Goal: Task Accomplishment & Management: Manage account settings

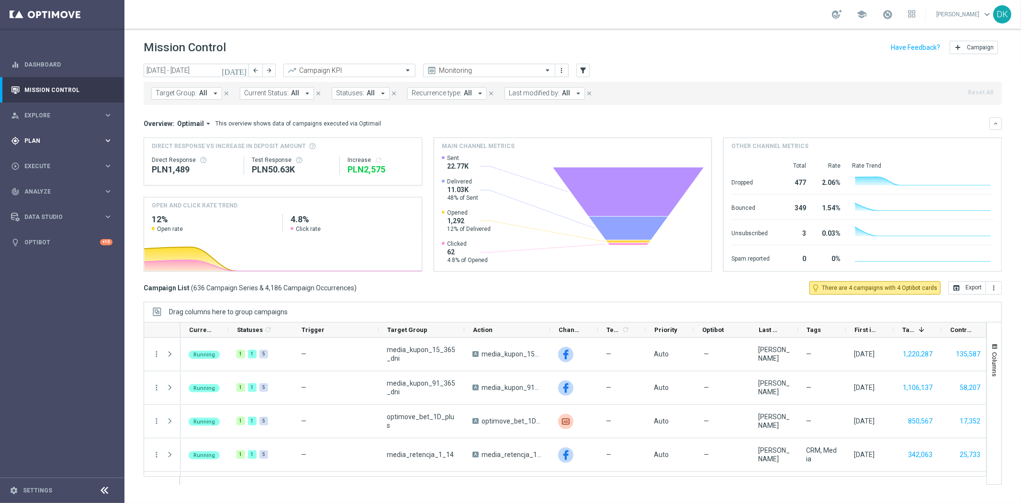
click at [43, 136] on div "gps_fixed Plan" at bounding box center [57, 140] width 92 height 9
click at [41, 157] on link "Target Groups" at bounding box center [62, 160] width 75 height 8
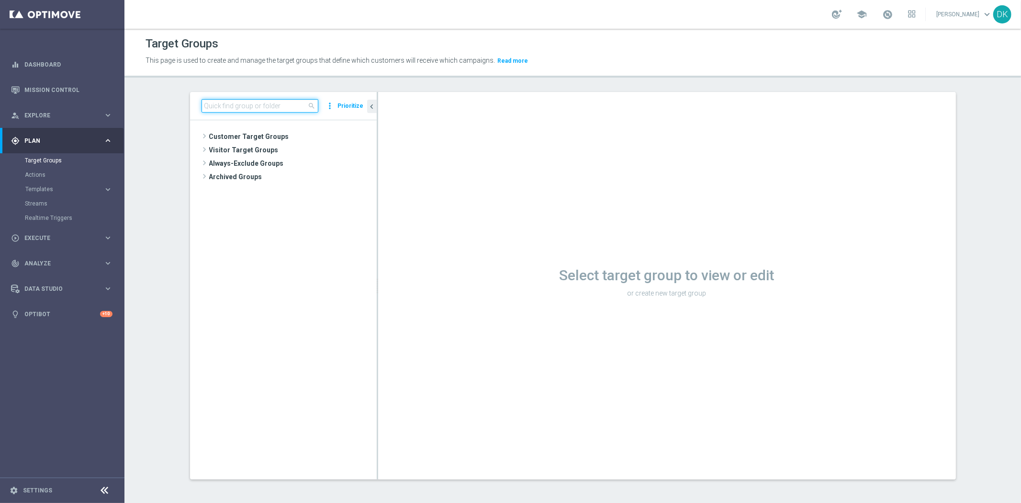
click at [212, 103] on input at bounding box center [259, 105] width 117 height 13
click at [343, 455] on tree-viewport "Customer Target Groups library_add create_new_folder" at bounding box center [283, 299] width 187 height 358
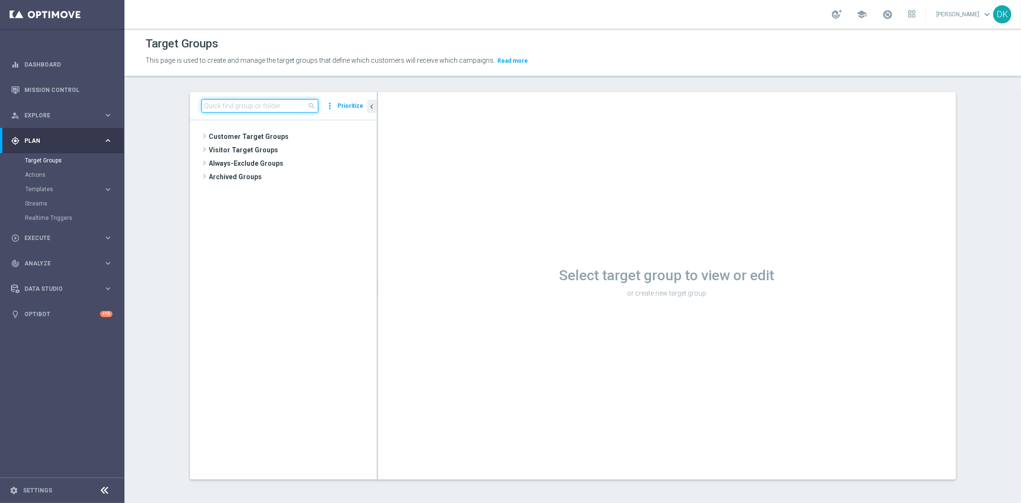
click at [214, 102] on input at bounding box center [259, 105] width 117 height 13
click at [262, 112] on input at bounding box center [259, 105] width 117 height 13
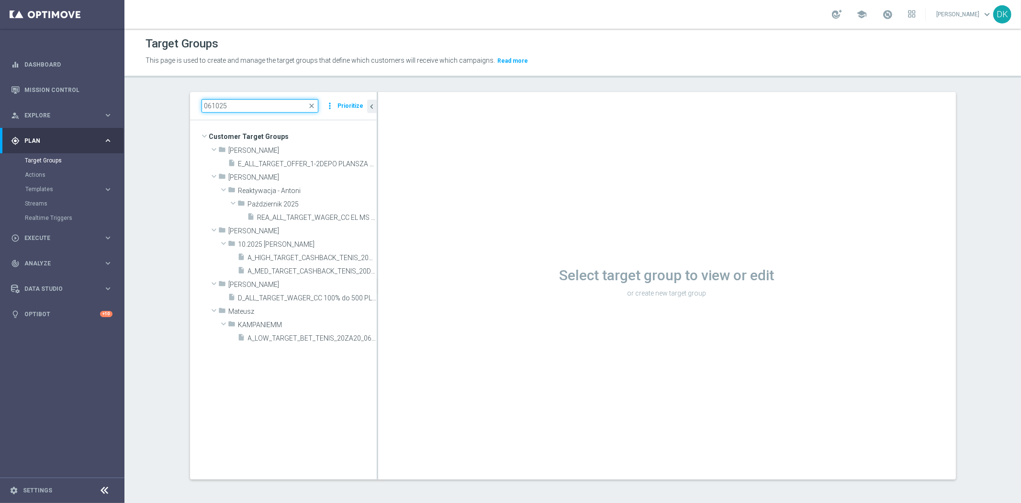
click at [207, 108] on input "061025" at bounding box center [259, 105] width 117 height 13
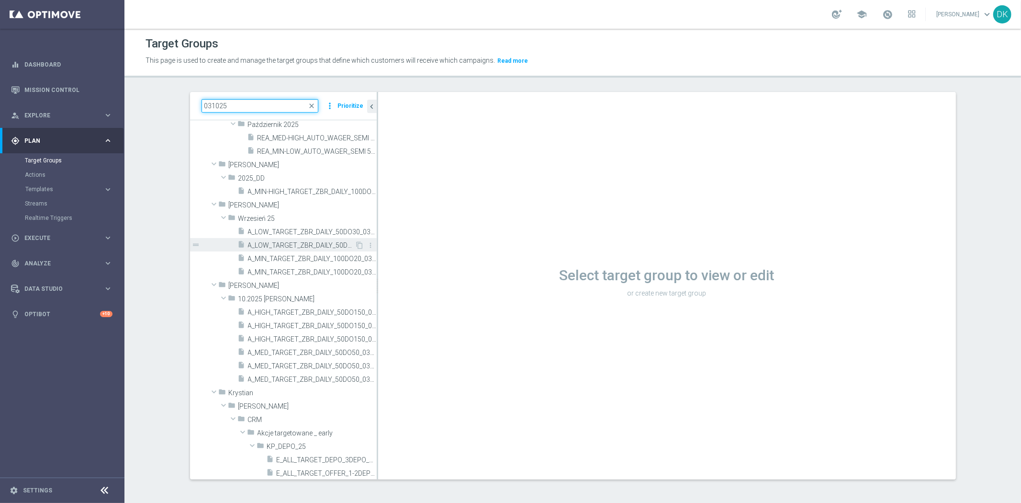
scroll to position [121, 0]
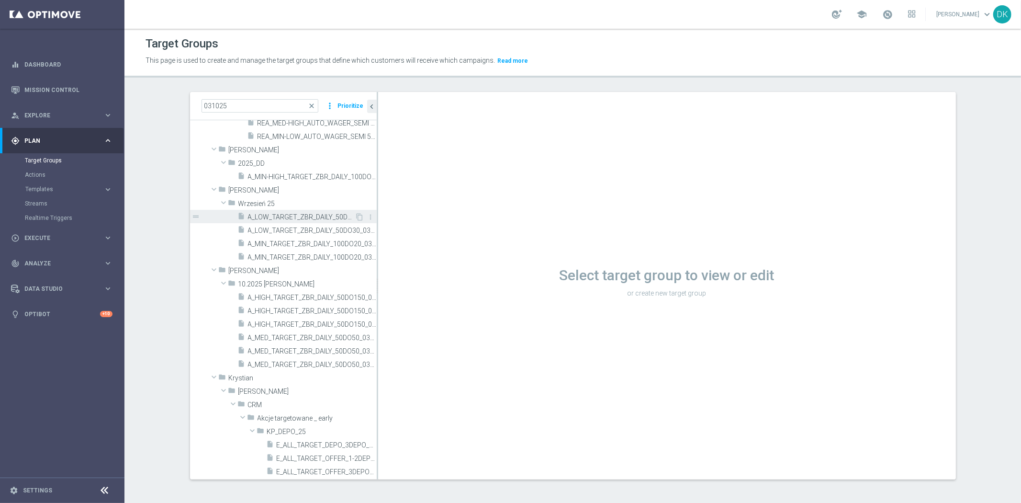
click at [284, 218] on span "A_LOW_TARGET_ZBR_DAILY_50DO30_031025" at bounding box center [301, 217] width 107 height 8
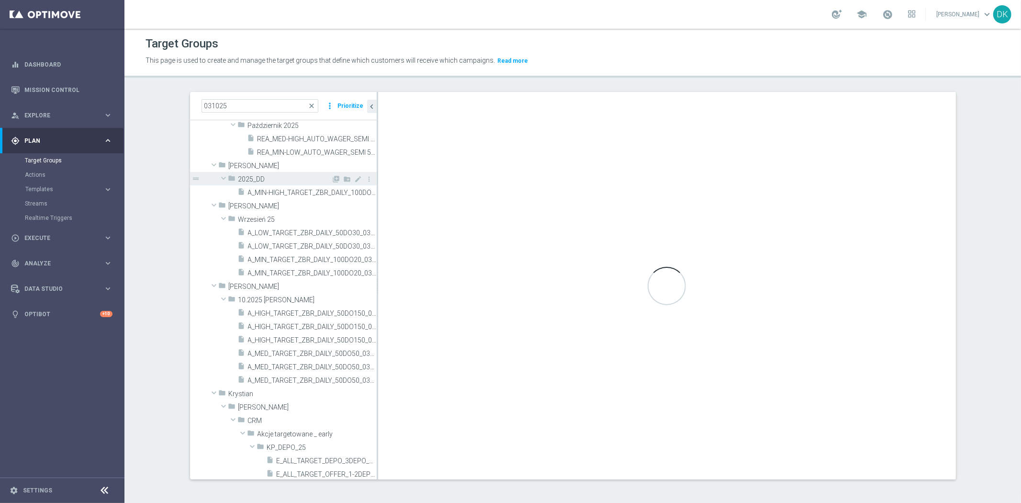
scroll to position [106, 0]
click at [208, 107] on input "031025" at bounding box center [259, 105] width 117 height 13
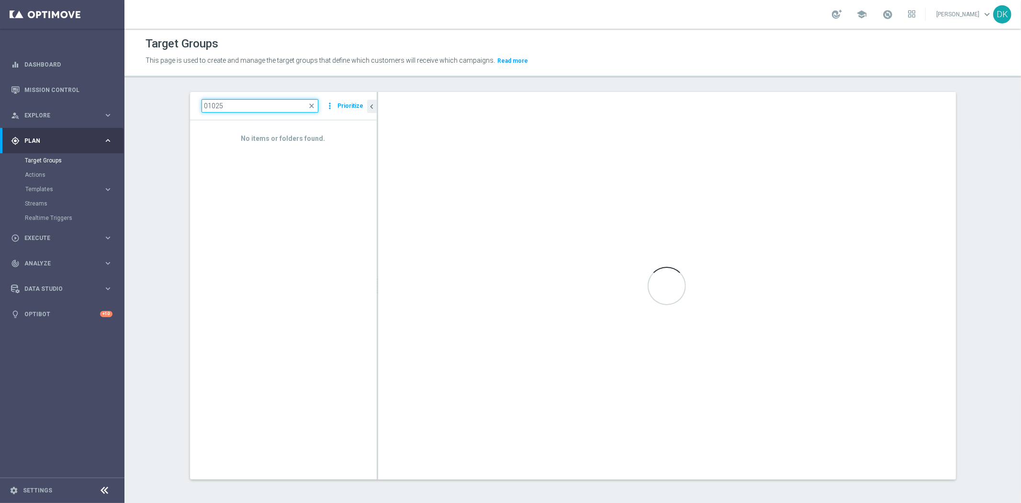
type input "031025"
click at [243, 108] on input "031025" at bounding box center [259, 105] width 117 height 13
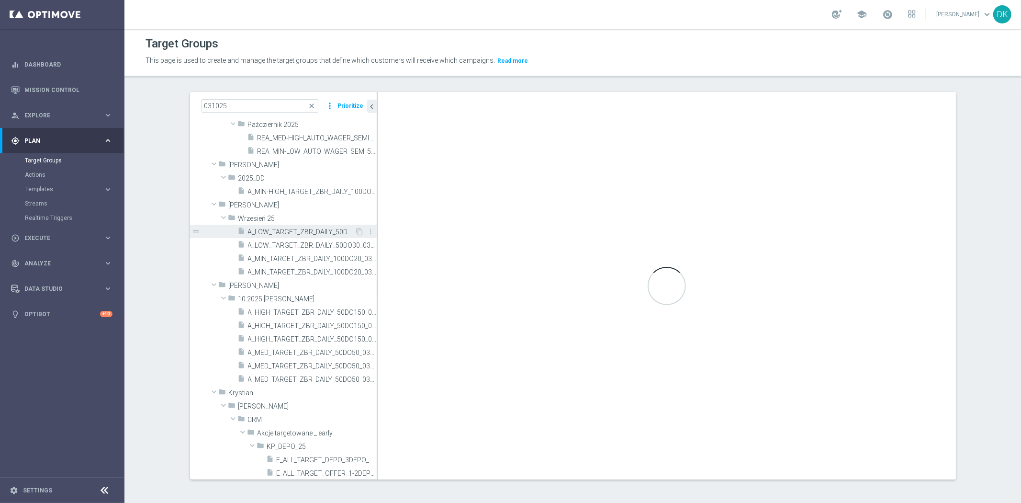
click at [295, 232] on span "A_LOW_TARGET_ZBR_DAILY_50DO30_031025" at bounding box center [301, 232] width 107 height 8
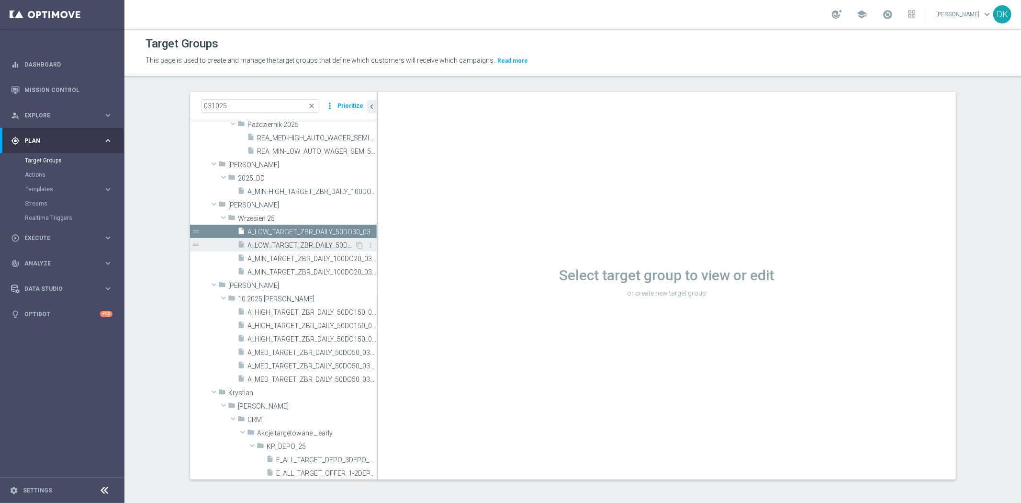
click at [290, 245] on span "A_LOW_TARGET_ZBR_DAILY_50DO30_031025_PUSH" at bounding box center [301, 245] width 107 height 8
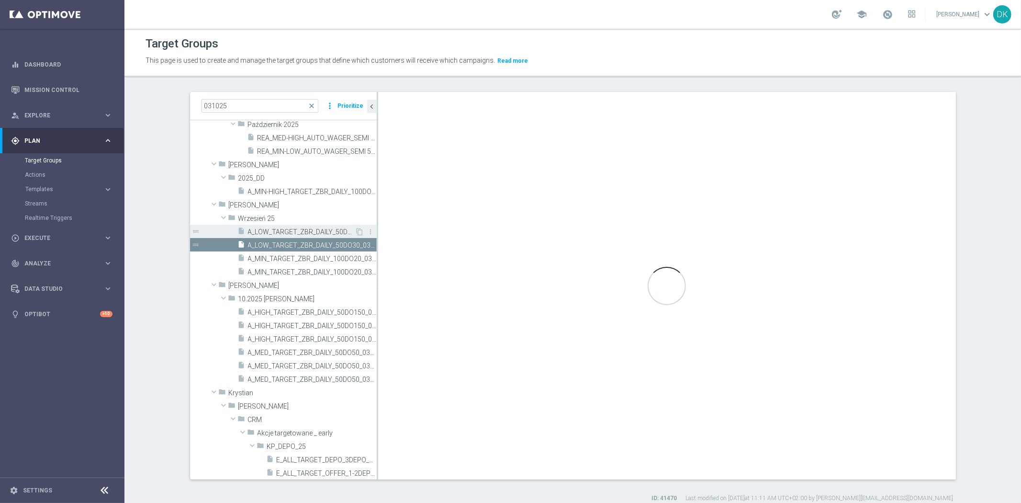
click at [300, 231] on span "A_LOW_TARGET_ZBR_DAILY_50DO30_031025" at bounding box center [301, 232] width 107 height 8
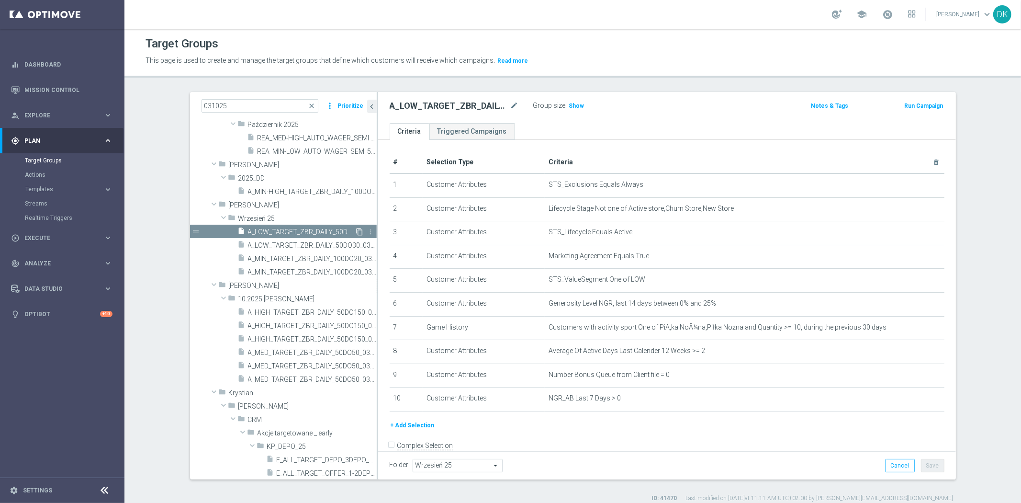
click at [356, 231] on icon "content_copy" at bounding box center [360, 232] width 8 height 8
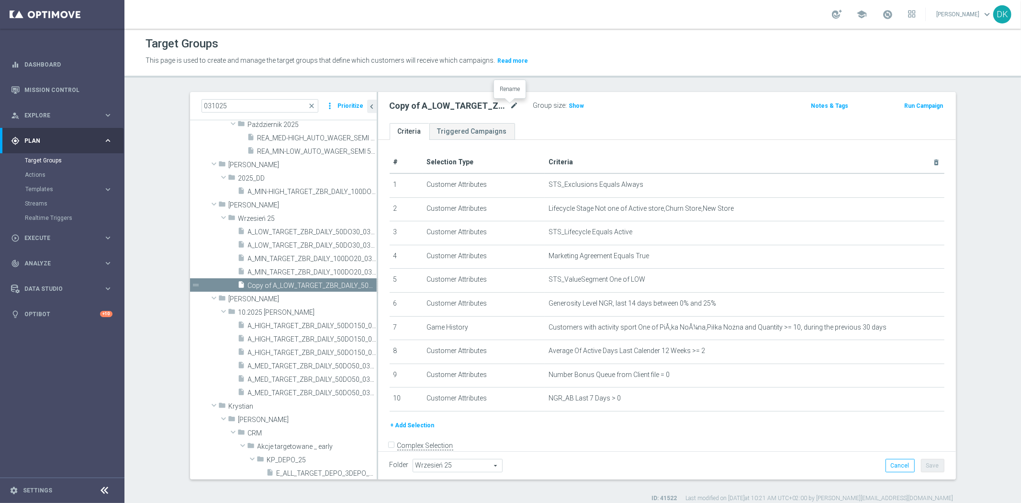
click at [510, 109] on icon "mode_edit" at bounding box center [514, 105] width 9 height 11
type input "A_MED_TARGET_BET_HOKEJ_50_ZL_071025"
click at [547, 126] on ul "Criteria Triggered Campaigns" at bounding box center [667, 131] width 578 height 17
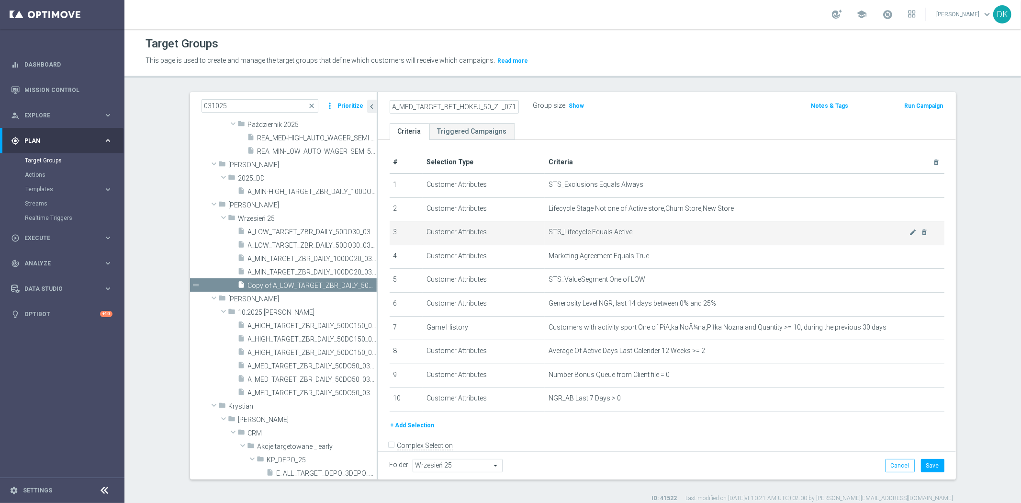
scroll to position [0, 0]
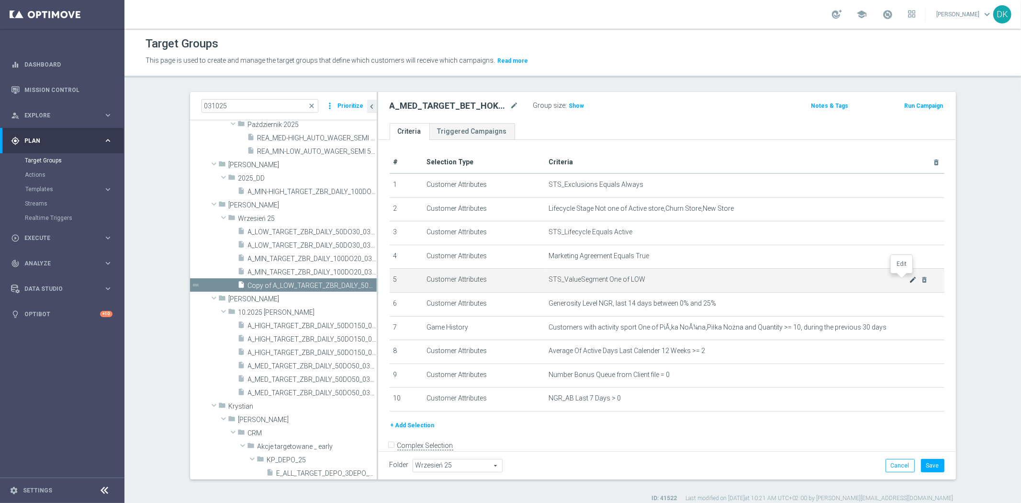
click at [909, 279] on icon "mode_edit" at bounding box center [913, 280] width 8 height 8
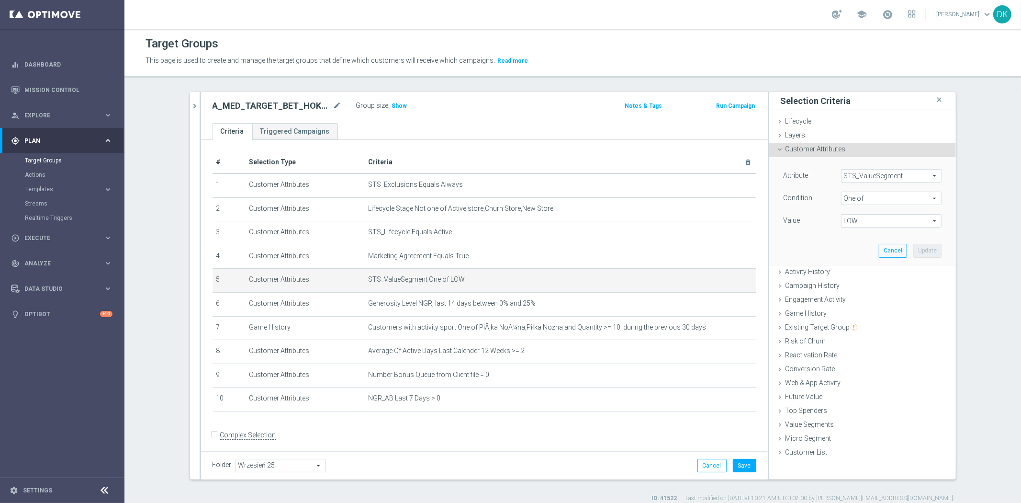
click at [866, 218] on span "LOW" at bounding box center [891, 220] width 100 height 12
click at [854, 268] on label "LOW" at bounding box center [897, 272] width 87 height 12
click at [848, 269] on input "LOW" at bounding box center [851, 272] width 6 height 6
checkbox input "false"
type input "Select"
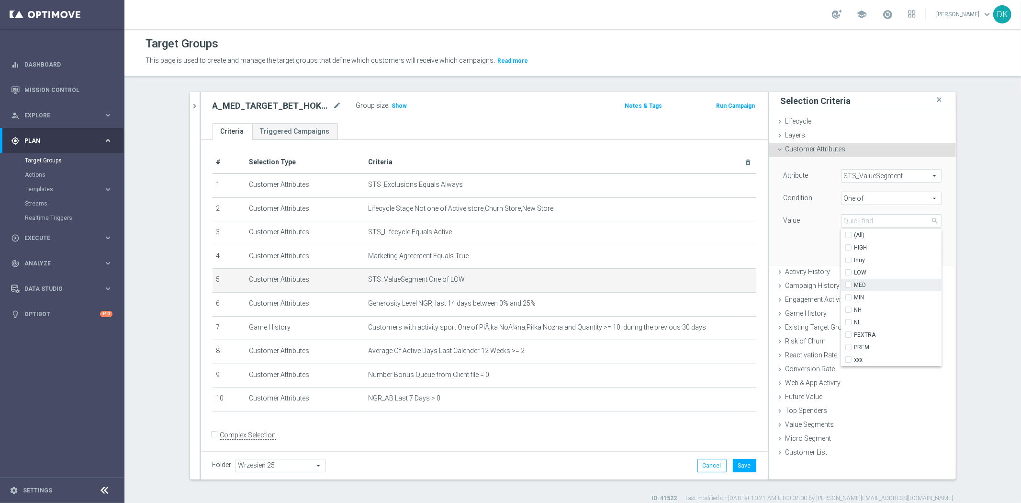
click at [848, 282] on input "MED" at bounding box center [851, 285] width 6 height 6
checkbox input "true"
type input "MED"
click at [790, 236] on div "Attribute STS_ValueSegment STS_ValueSegment arrow_drop_down search Condition On…" at bounding box center [862, 210] width 172 height 107
click at [916, 251] on button "Update" at bounding box center [927, 250] width 28 height 13
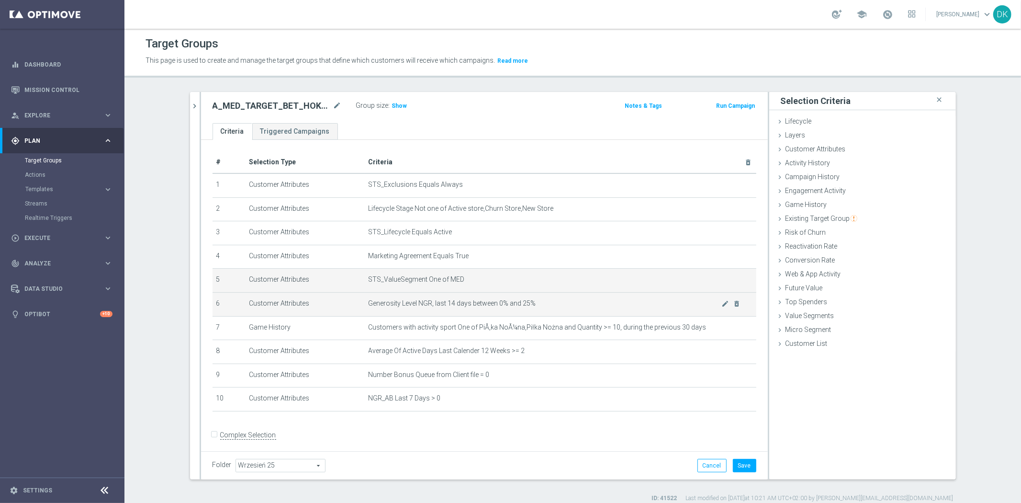
click at [533, 308] on td "Generosity Level NGR, last 14 days between 0% and 25% mode_edit delete_forever" at bounding box center [560, 304] width 391 height 24
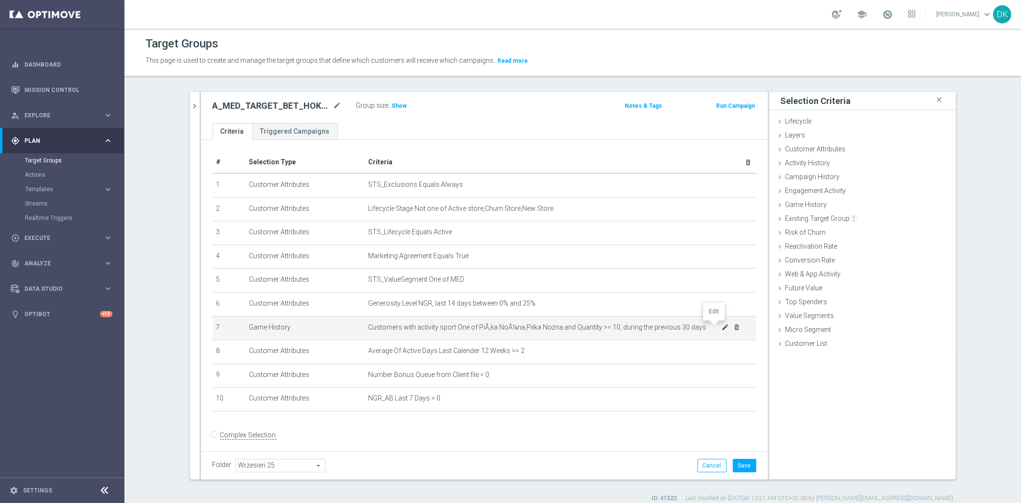
click at [721, 326] on icon "mode_edit" at bounding box center [725, 327] width 8 height 8
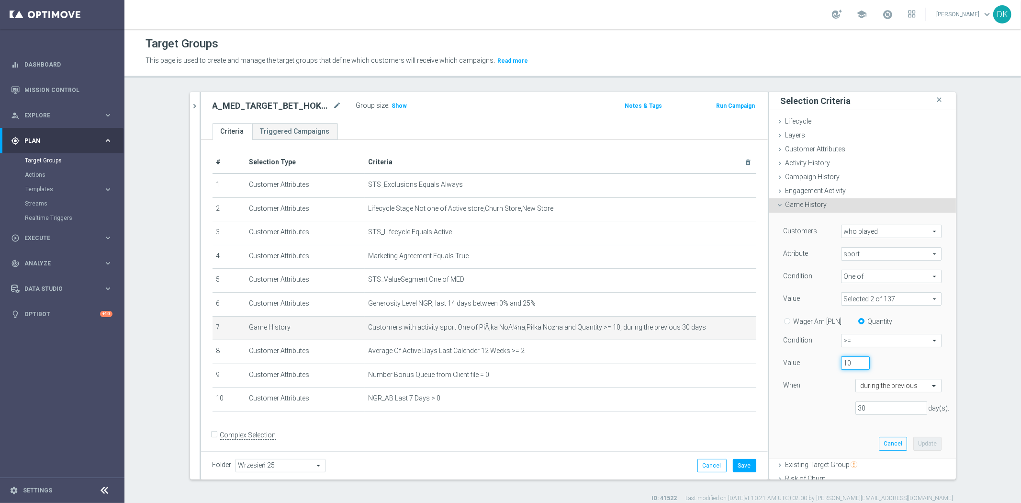
drag, startPoint x: 840, startPoint y: 364, endPoint x: 815, endPoint y: 347, distance: 30.4
click at [811, 353] on div "Customers who played who played arrow_drop_down search Attribute sport sport ar…" at bounding box center [862, 323] width 158 height 198
type input "20"
click at [864, 303] on span at bounding box center [891, 298] width 100 height 12
click at [845, 321] on input "Show Selected" at bounding box center [848, 319] width 6 height 6
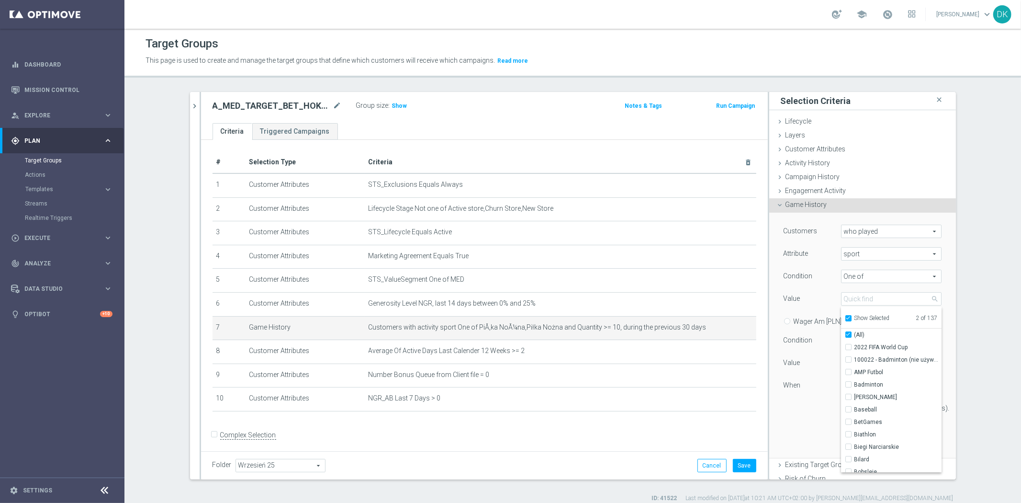
checkbox input "true"
click at [848, 345] on input "PiÅ‚ka NoÅ¼na" at bounding box center [851, 347] width 6 height 6
checkbox input "false"
type input "Piłka Nożna"
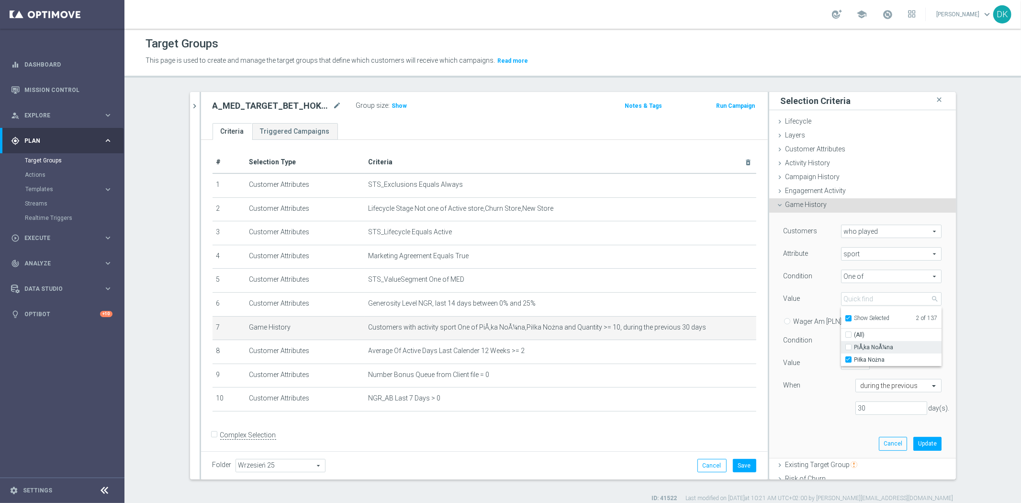
checkbox input "false"
click at [841, 354] on div "Piłka Nożna" at bounding box center [891, 359] width 101 height 12
click at [848, 359] on input "Piłka Nożna" at bounding box center [851, 360] width 6 height 6
checkbox input "false"
type input "Select"
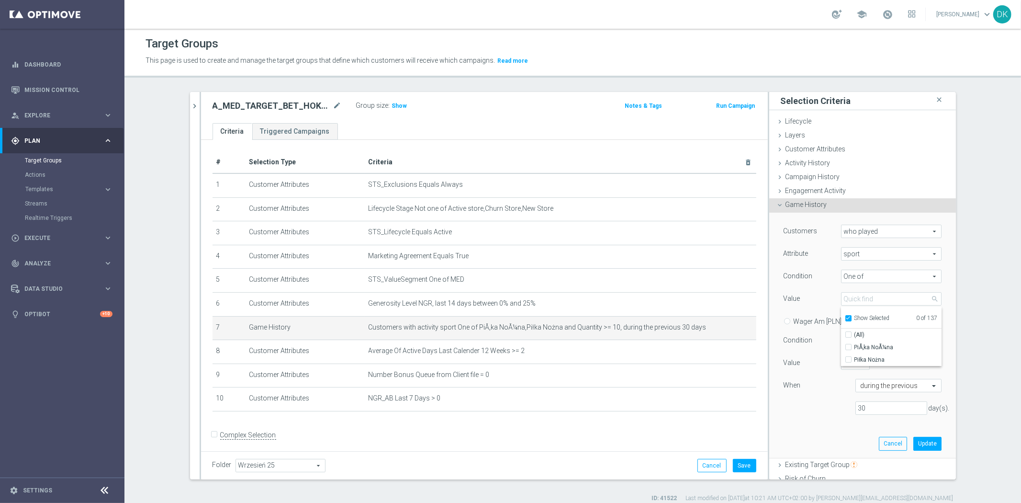
click at [845, 312] on div "Show Selected" at bounding box center [867, 317] width 45 height 12
click at [845, 321] on div "Show Selected" at bounding box center [867, 317] width 45 height 12
click at [845, 318] on input "Show Selected" at bounding box center [848, 319] width 6 height 6
checkbox input "false"
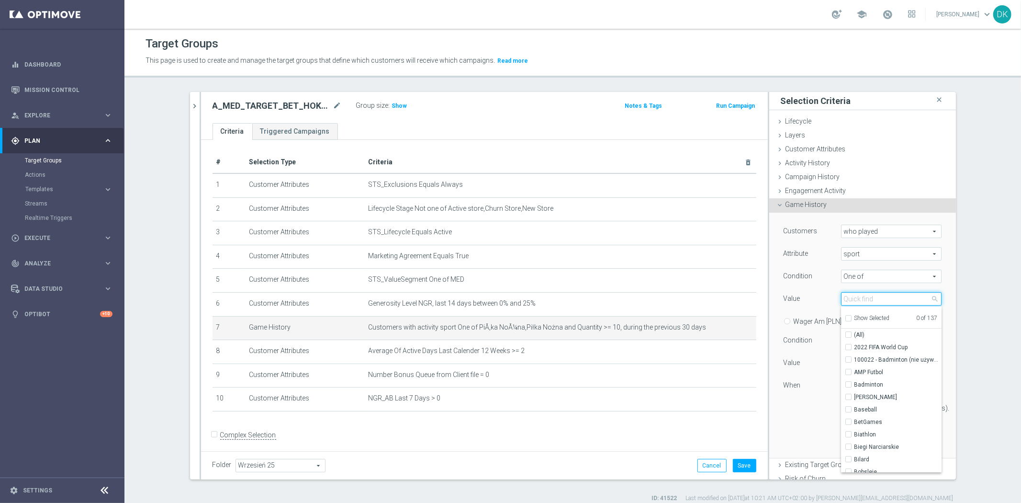
click at [856, 300] on input "search" at bounding box center [891, 298] width 101 height 13
type input "hok"
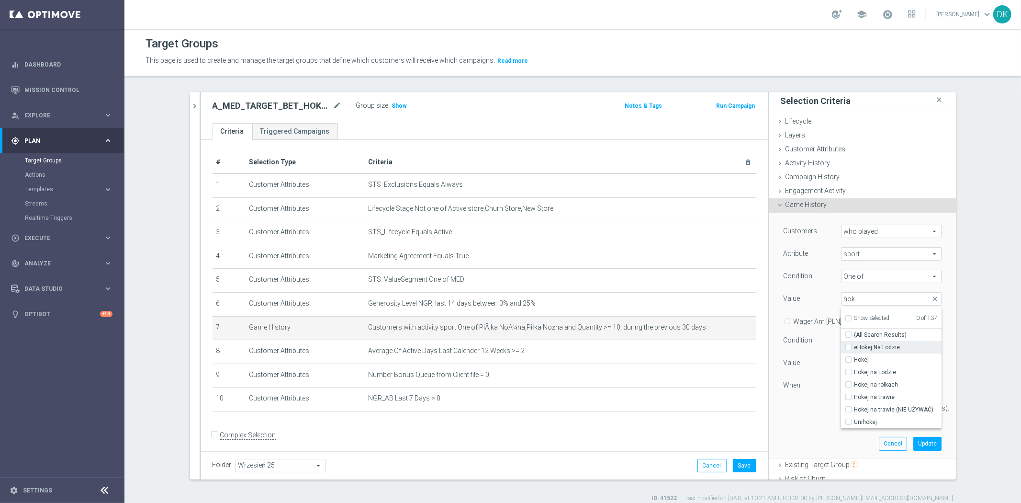
click at [854, 346] on label "eHokej Na Lodzie" at bounding box center [897, 347] width 87 height 12
click at [848, 346] on input "eHokej Na Lodzie" at bounding box center [851, 347] width 6 height 6
checkbox input "true"
type input "eHokej Na Lodzie"
click at [848, 370] on input "Hokej na Lodzie" at bounding box center [851, 372] width 6 height 6
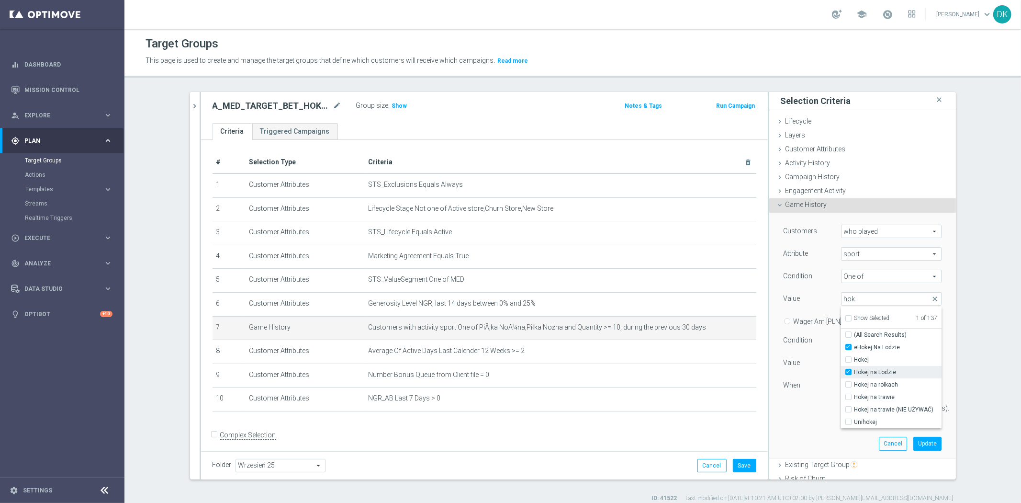
checkbox input "true"
type input "Selected 2 of 137"
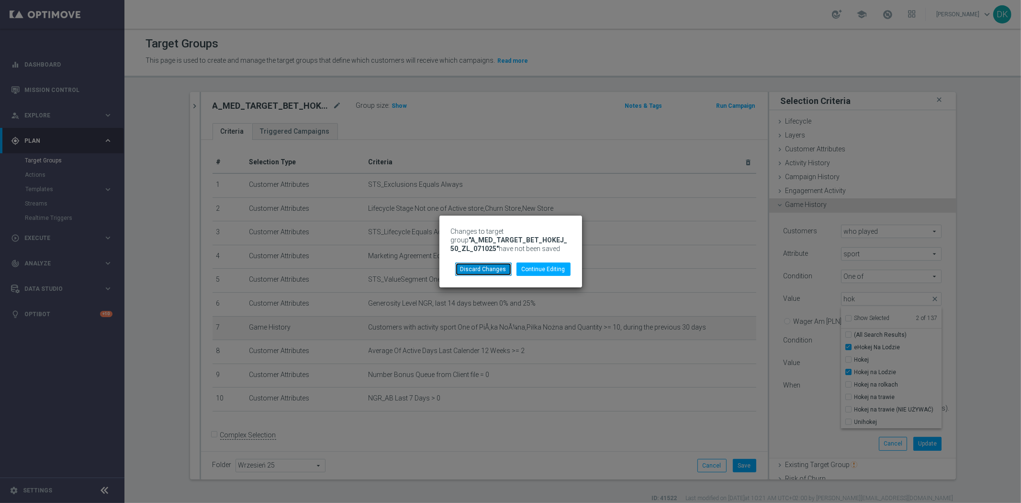
click at [498, 271] on button "Discard Changes" at bounding box center [483, 268] width 56 height 13
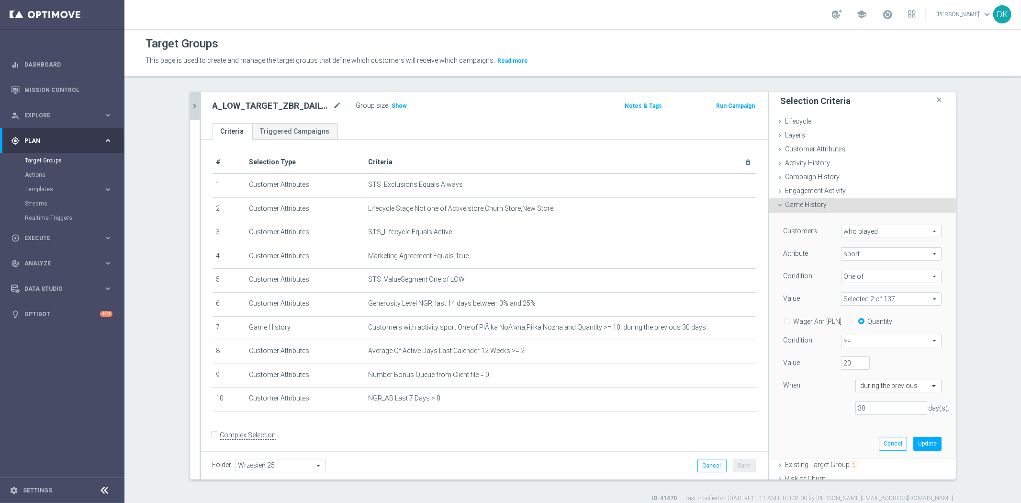
click at [191, 111] on button "chevron_right" at bounding box center [195, 106] width 10 height 28
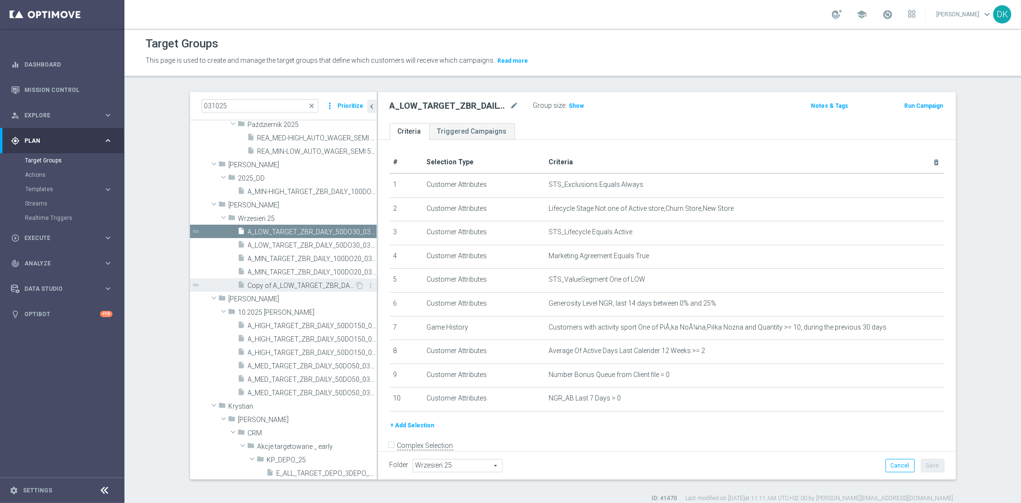
click at [318, 285] on span "Copy of A_LOW_TARGET_ZBR_DAILY_50DO30_031025" at bounding box center [301, 285] width 107 height 8
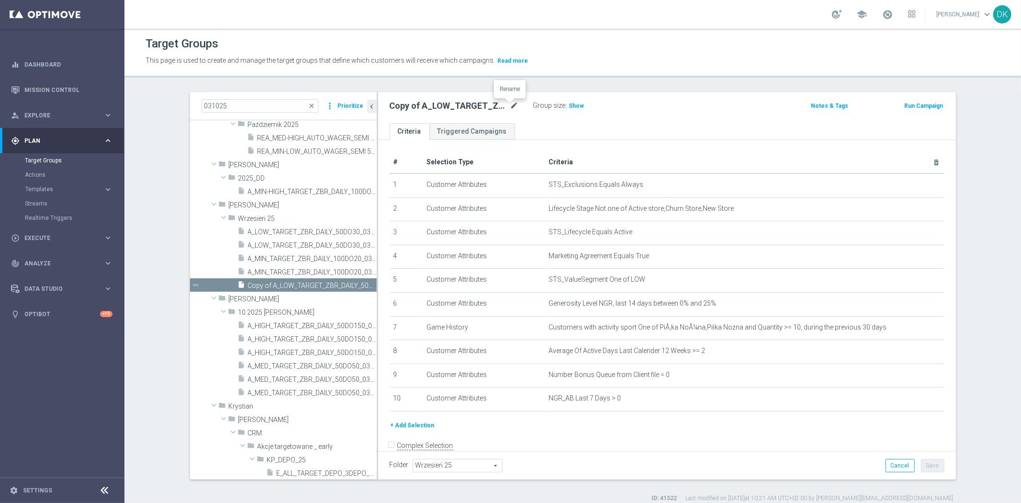
click at [510, 106] on icon "mode_edit" at bounding box center [514, 105] width 9 height 11
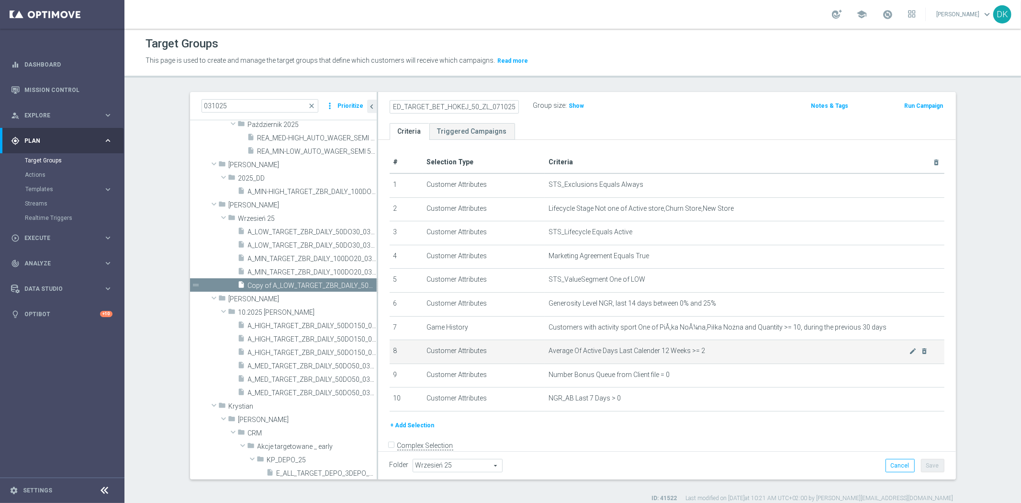
scroll to position [0, 10]
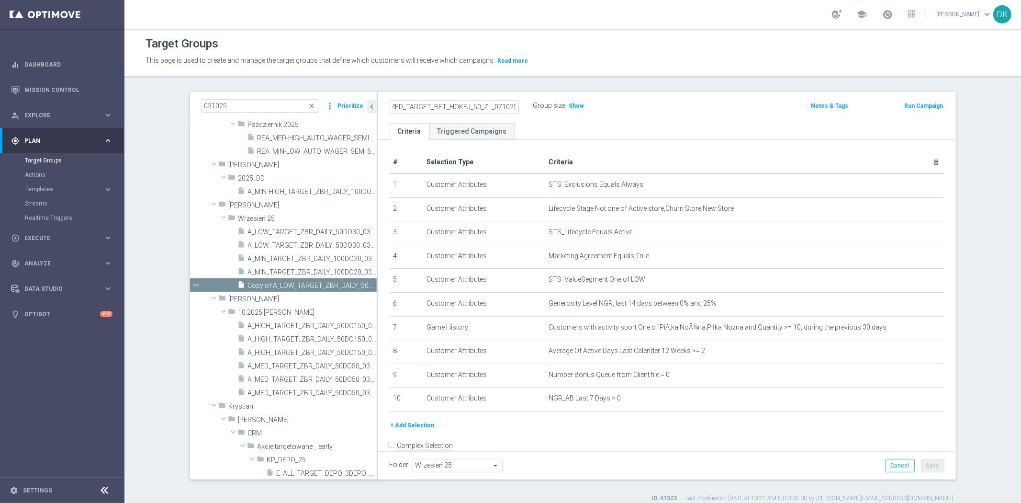
type input "A_MED_TARGET_BET_HOKEJ_50_ZL_071025"
click at [654, 423] on div "+ Add Selection" at bounding box center [666, 425] width 569 height 11
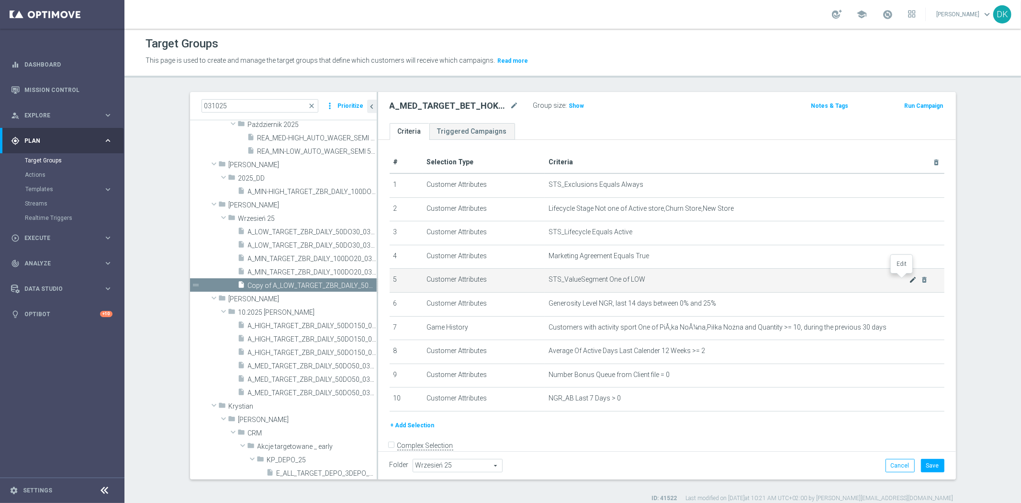
click at [909, 281] on icon "mode_edit" at bounding box center [913, 280] width 8 height 8
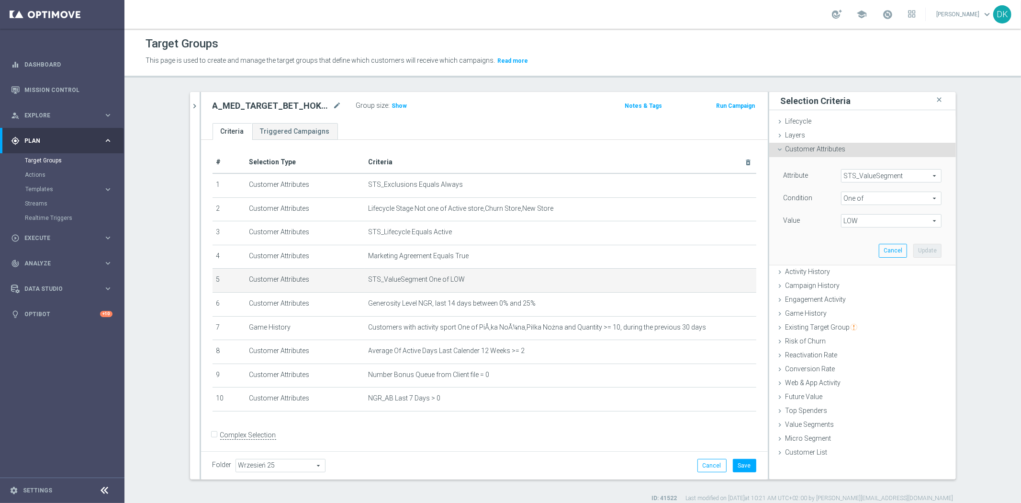
click at [872, 214] on span "LOW" at bounding box center [891, 220] width 100 height 12
click at [848, 282] on input "MED" at bounding box center [851, 285] width 6 height 6
checkbox input "true"
type input "Selected 2 of 10"
click at [848, 274] on input "LOW" at bounding box center [851, 272] width 6 height 6
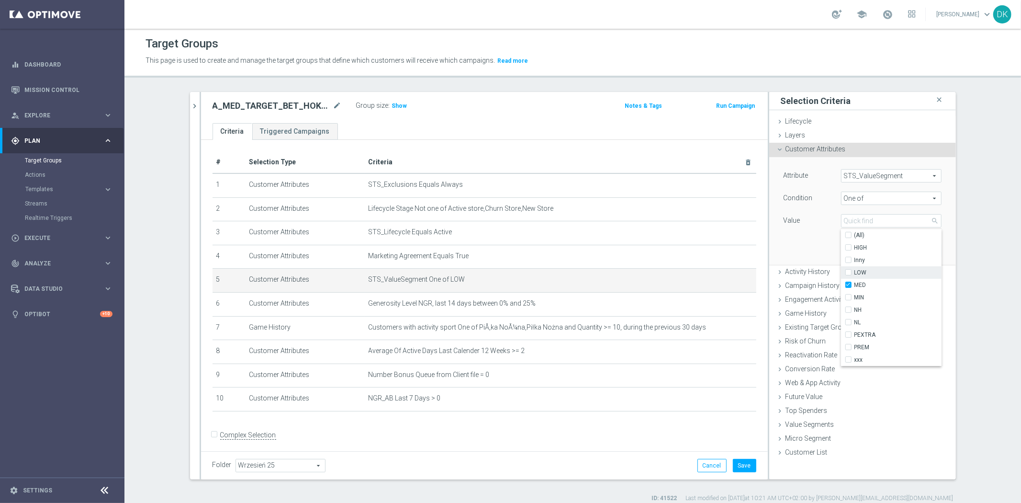
checkbox input "false"
type input "MED"
click at [795, 231] on div "Attribute STS_ValueSegment STS_ValueSegment arrow_drop_down search Condition On…" at bounding box center [862, 210] width 172 height 107
click at [924, 254] on button "Update" at bounding box center [927, 250] width 28 height 13
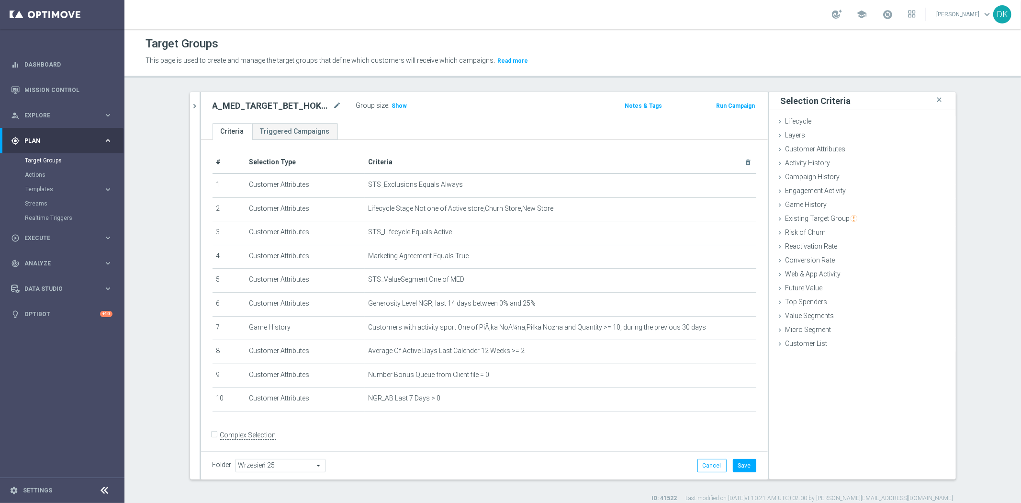
click at [712, 325] on div at bounding box center [714, 323] width 10 height 5
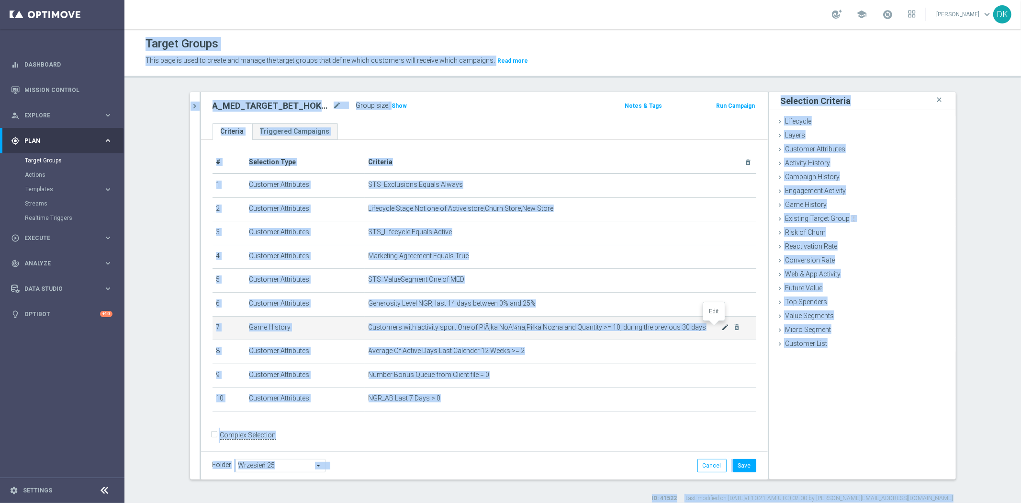
click at [721, 328] on icon "mode_edit" at bounding box center [725, 327] width 8 height 8
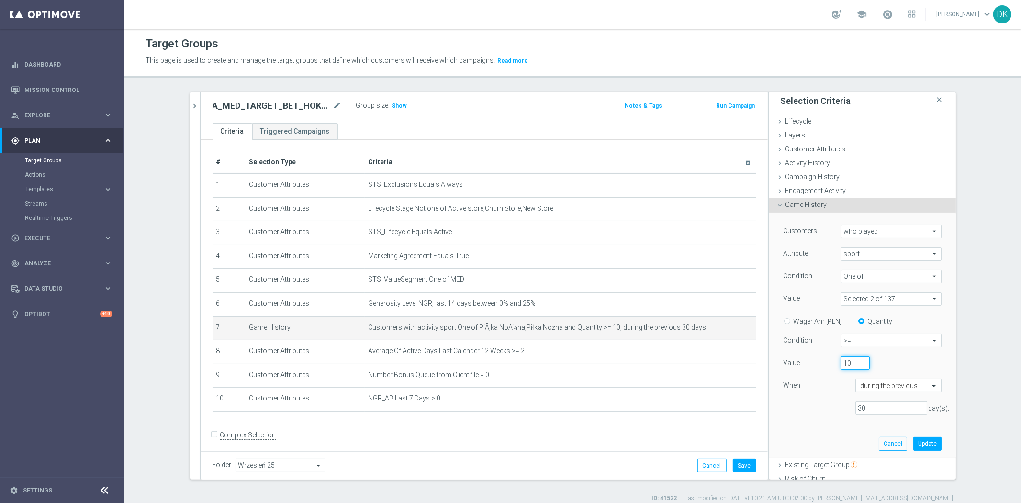
drag, startPoint x: 840, startPoint y: 365, endPoint x: 822, endPoint y: 353, distance: 21.6
click at [823, 358] on div "Value 10" at bounding box center [862, 363] width 172 height 15
type input "20"
click at [858, 300] on span at bounding box center [891, 298] width 100 height 12
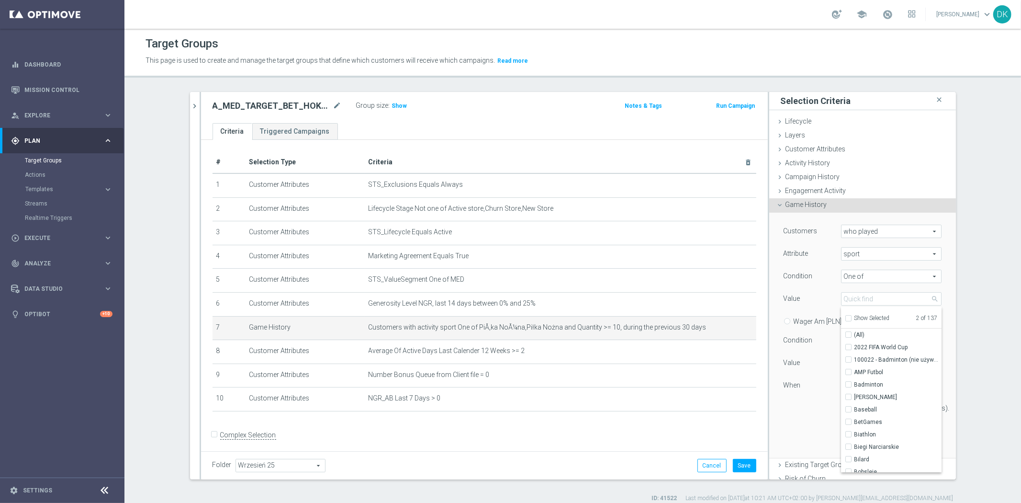
click at [845, 320] on input "Show Selected" at bounding box center [848, 319] width 6 height 6
checkbox input "true"
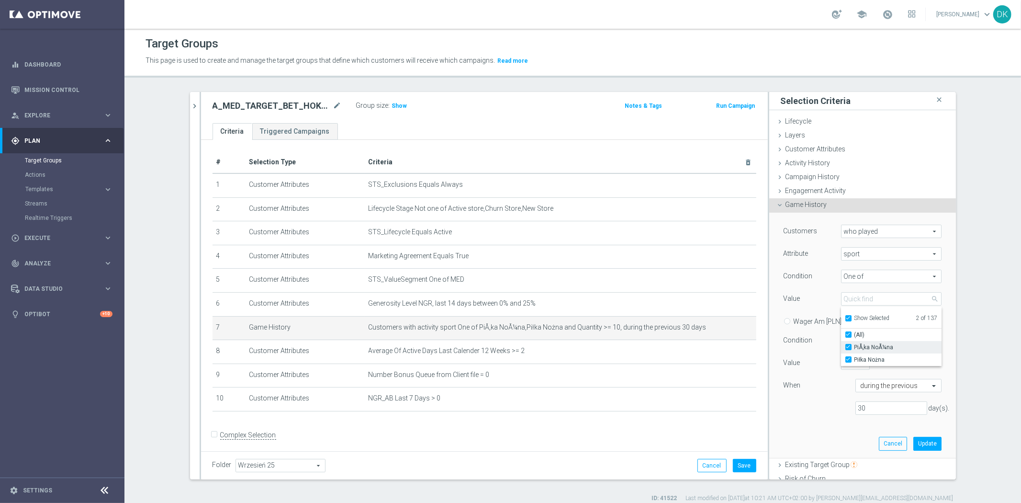
click at [848, 346] on input "PiÅ‚ka NoÅ¼na" at bounding box center [851, 347] width 6 height 6
checkbox input "false"
type input "Piłka Nożna"
checkbox input "false"
click at [842, 353] on div "Piłka Nożna" at bounding box center [891, 359] width 101 height 12
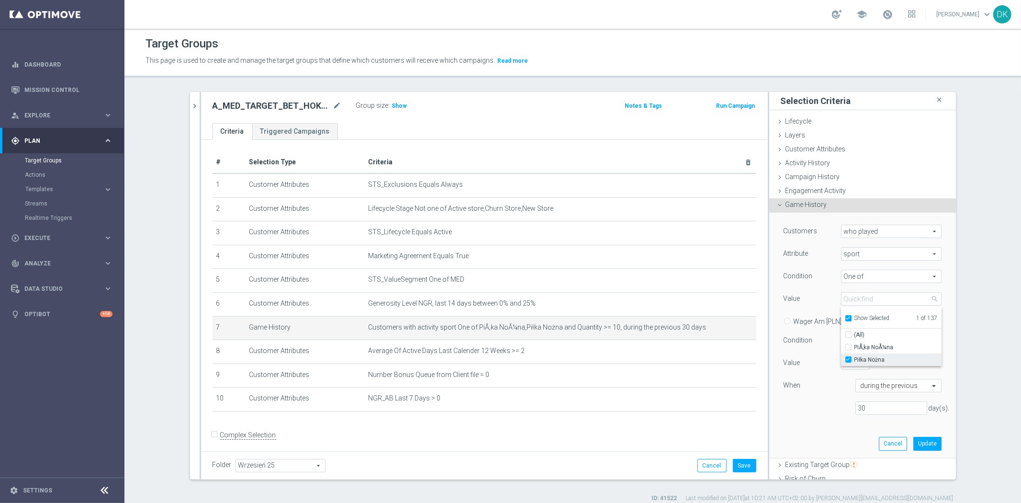
click at [854, 356] on label "Piłka Nożna" at bounding box center [897, 359] width 87 height 12
click at [848, 357] on input "Piłka Nożna" at bounding box center [851, 360] width 6 height 6
checkbox input "false"
type input "Select"
click at [854, 314] on label "Show Selected" at bounding box center [871, 318] width 35 height 9
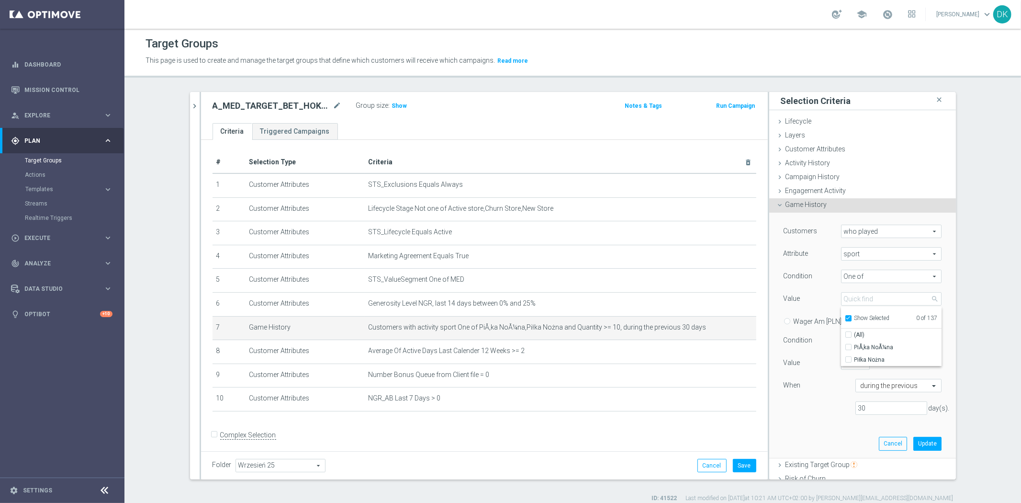
click at [845, 316] on input "Show Selected" at bounding box center [848, 319] width 6 height 6
checkbox input "false"
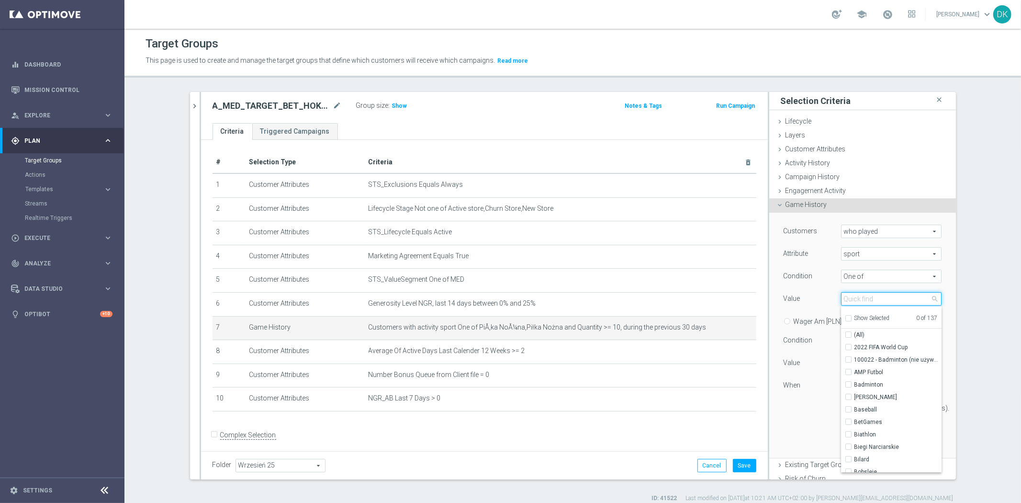
click at [851, 299] on input "search" at bounding box center [891, 298] width 101 height 13
type input "hok"
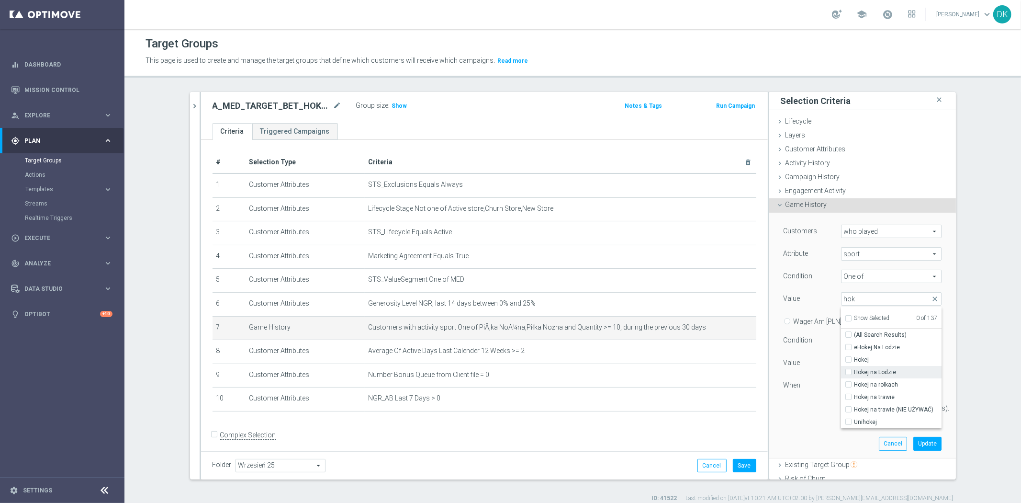
click at [848, 371] on input "Hokej na Lodzie" at bounding box center [851, 372] width 6 height 6
checkbox input "true"
type input "Hokej na Lodzie"
click at [812, 429] on div "Customers who played who played arrow_drop_down search Attribute sport sport ar…" at bounding box center [862, 334] width 172 height 245
drag, startPoint x: 855, startPoint y: 406, endPoint x: 768, endPoint y: 390, distance: 88.5
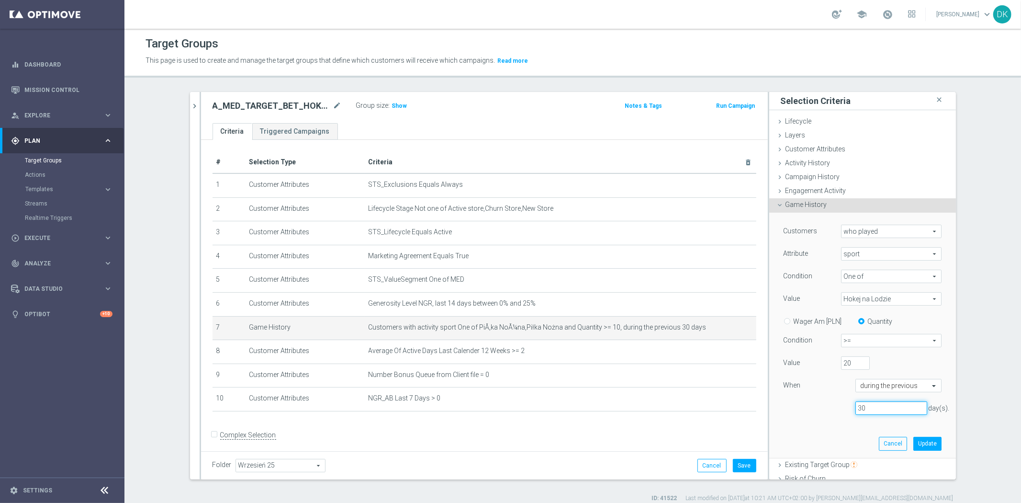
click at [783, 395] on div "Customers who played who played arrow_drop_down search Attribute sport sport ar…" at bounding box center [862, 323] width 158 height 198
type input "365"
click at [915, 442] on button "Update" at bounding box center [927, 442] width 28 height 13
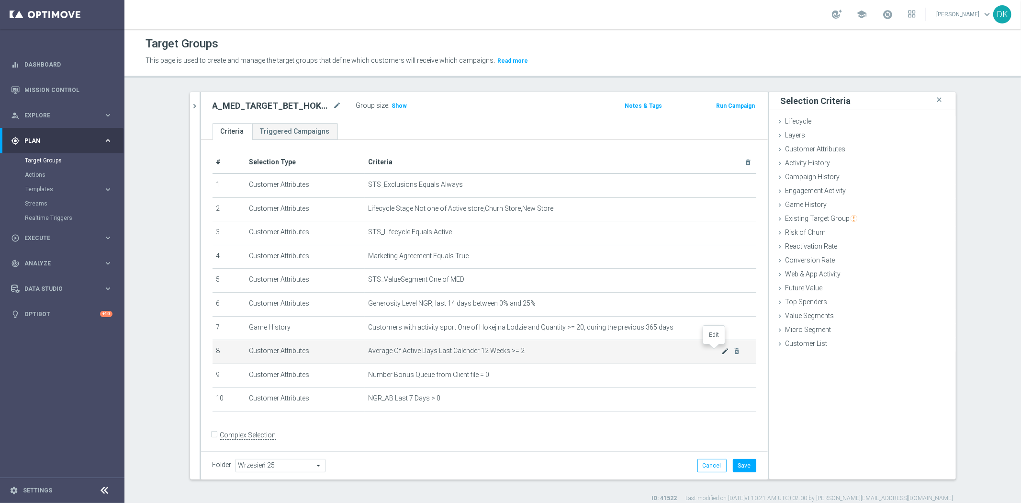
click at [721, 350] on icon "mode_edit" at bounding box center [725, 351] width 8 height 8
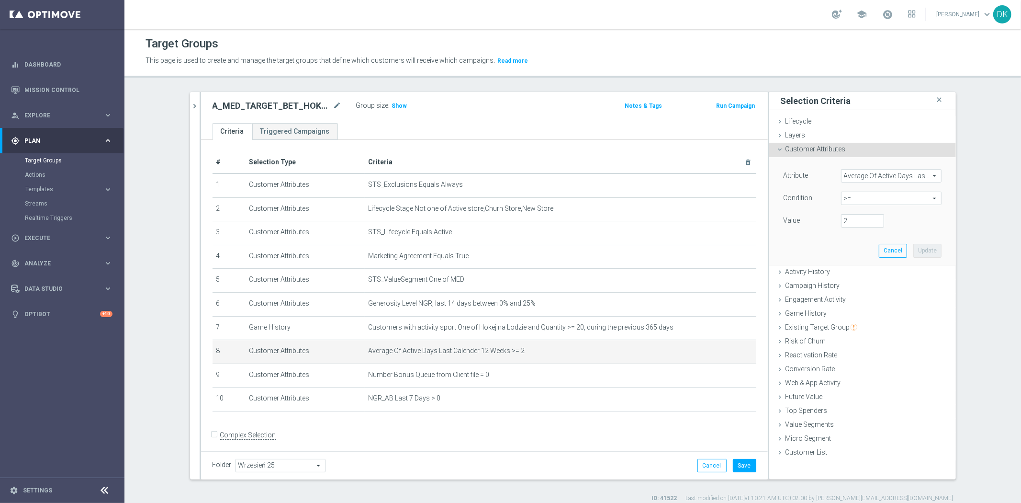
click at [864, 174] on span "Average Of Active Days Last Calender 12 Weeks" at bounding box center [891, 175] width 100 height 12
click at [0, 0] on input "search" at bounding box center [0, 0] width 0 height 0
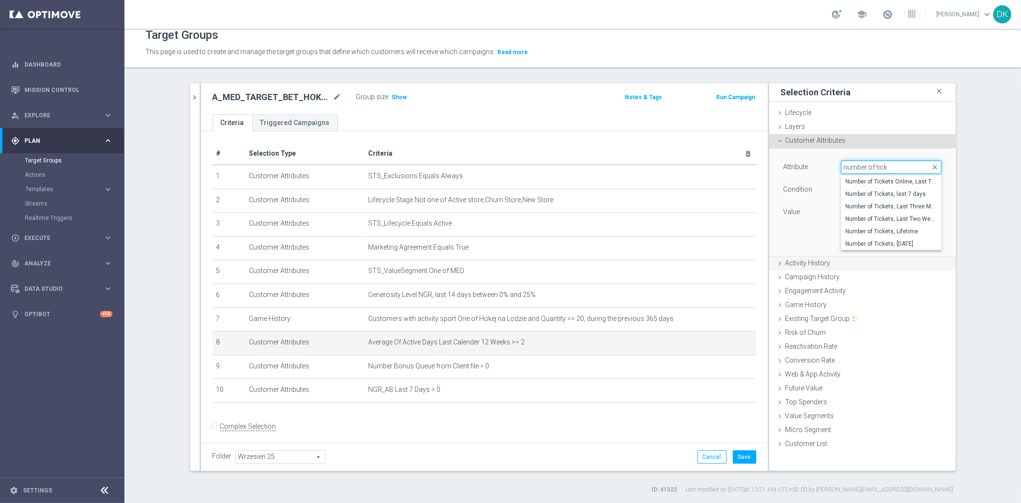
type input "number of tick"
click at [830, 268] on div "Activity History done" at bounding box center [862, 264] width 187 height 14
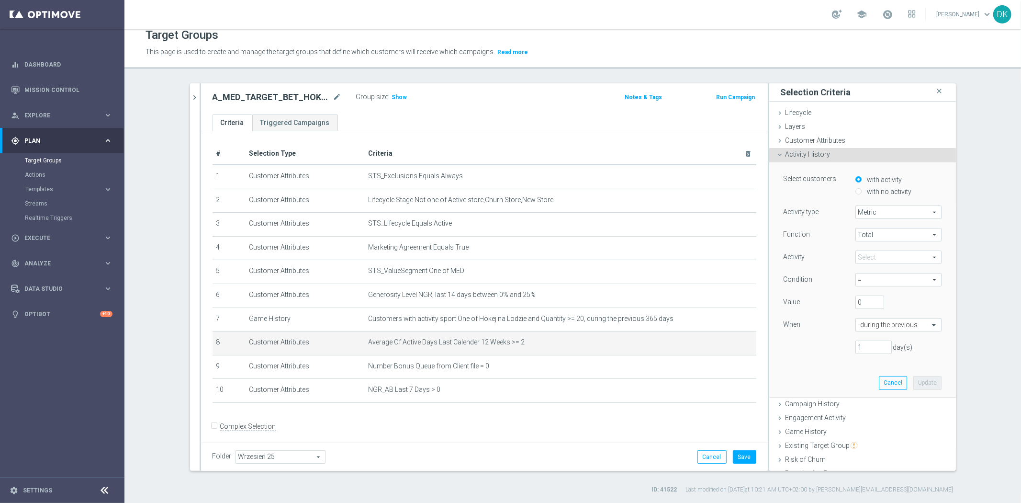
click at [885, 213] on span "Metric" at bounding box center [898, 212] width 85 height 12
click at [877, 239] on span "Total" at bounding box center [898, 234] width 85 height 12
click at [879, 236] on span "Total" at bounding box center [898, 234] width 85 height 12
click at [869, 259] on span at bounding box center [898, 257] width 85 height 12
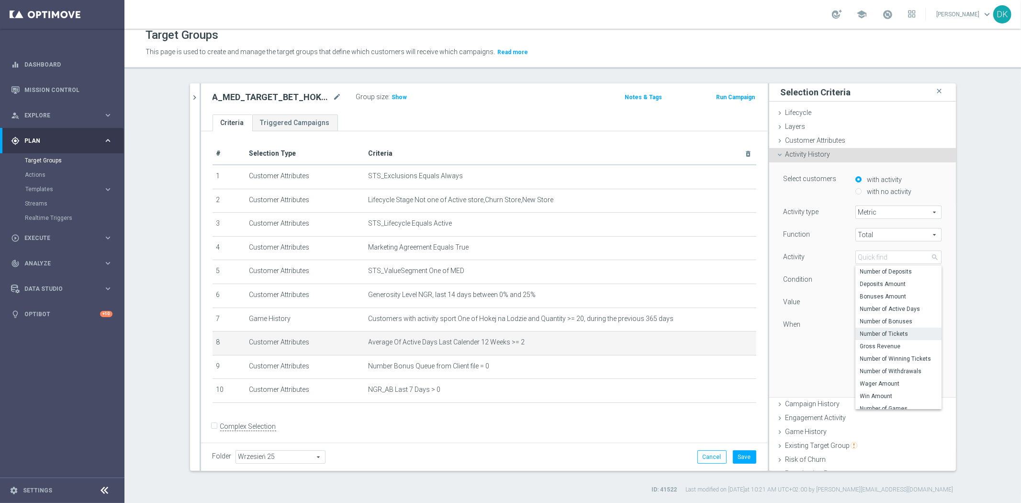
click at [894, 330] on span "Number of Tickets" at bounding box center [898, 334] width 77 height 8
type input "Number of Tickets"
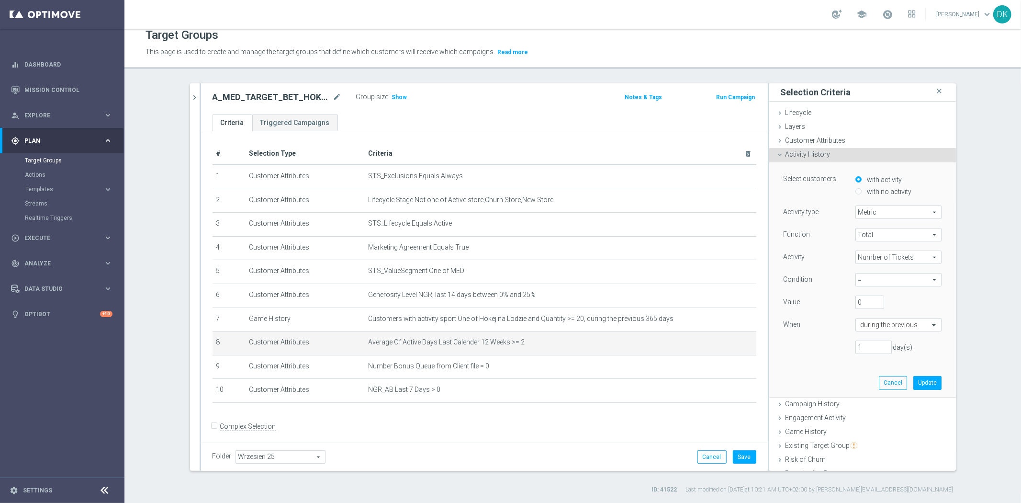
click at [883, 278] on span "=" at bounding box center [898, 279] width 85 height 12
click at [874, 332] on span ">=" at bounding box center [898, 331] width 77 height 8
type input ">="
drag, startPoint x: 860, startPoint y: 303, endPoint x: 790, endPoint y: 300, distance: 70.0
click at [794, 302] on div "Value 0" at bounding box center [862, 302] width 172 height 15
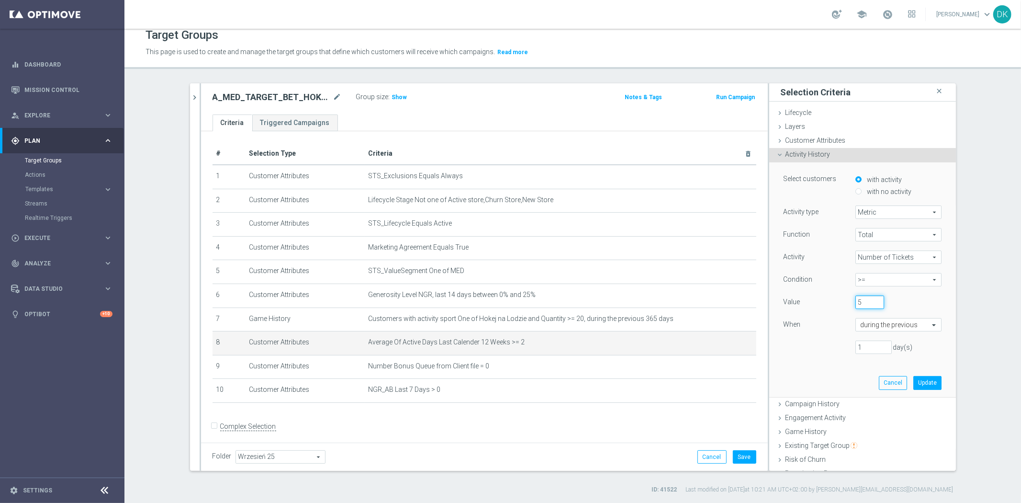
type input "5"
drag, startPoint x: 861, startPoint y: 343, endPoint x: 767, endPoint y: 339, distance: 93.4
click at [769, 339] on div "Select customers with activity with no activity Activity type Metric Metric arr…" at bounding box center [862, 279] width 187 height 235
type input "30"
click at [924, 381] on button "Update" at bounding box center [927, 382] width 28 height 13
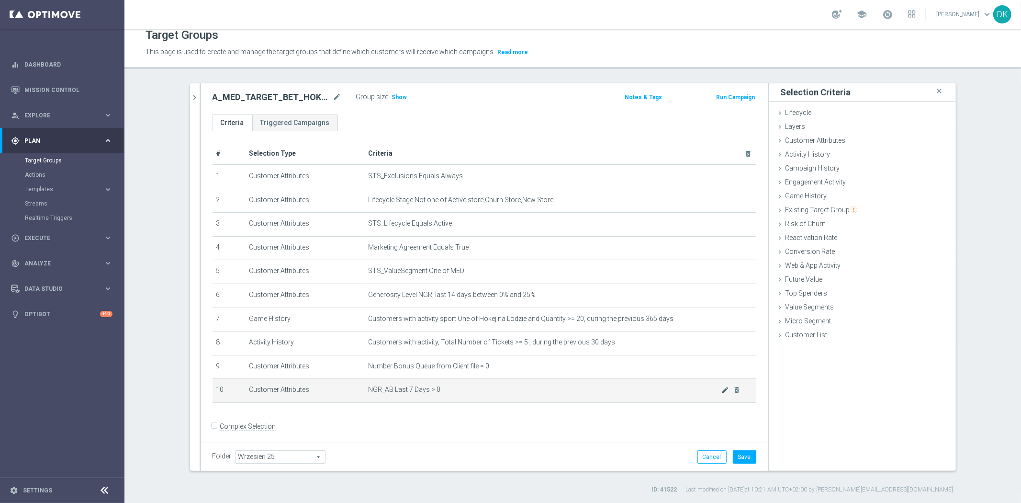
click at [711, 386] on div at bounding box center [714, 384] width 10 height 5
click at [721, 390] on icon "mode_edit" at bounding box center [725, 390] width 8 height 8
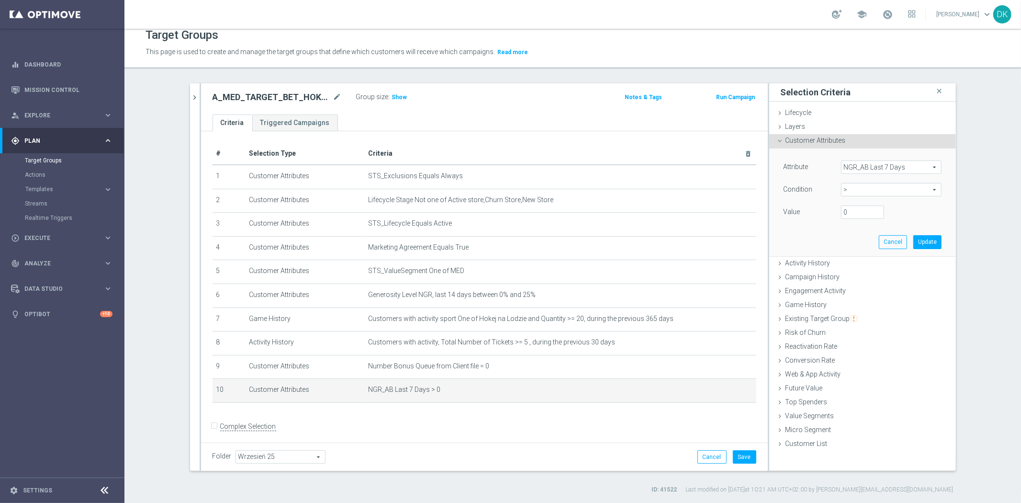
click at [867, 169] on span "NGR_AB Last 7 Days" at bounding box center [891, 167] width 100 height 12
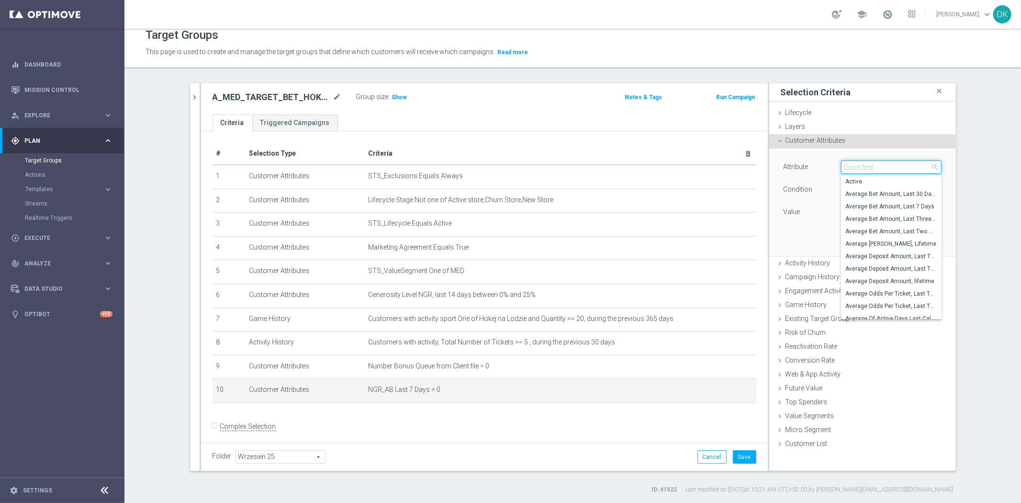
click at [867, 169] on input "search" at bounding box center [891, 166] width 101 height 13
type input "bon"
click at [883, 247] on label "Bonus Saldo" at bounding box center [891, 243] width 101 height 12
type input "Bonus Saldo"
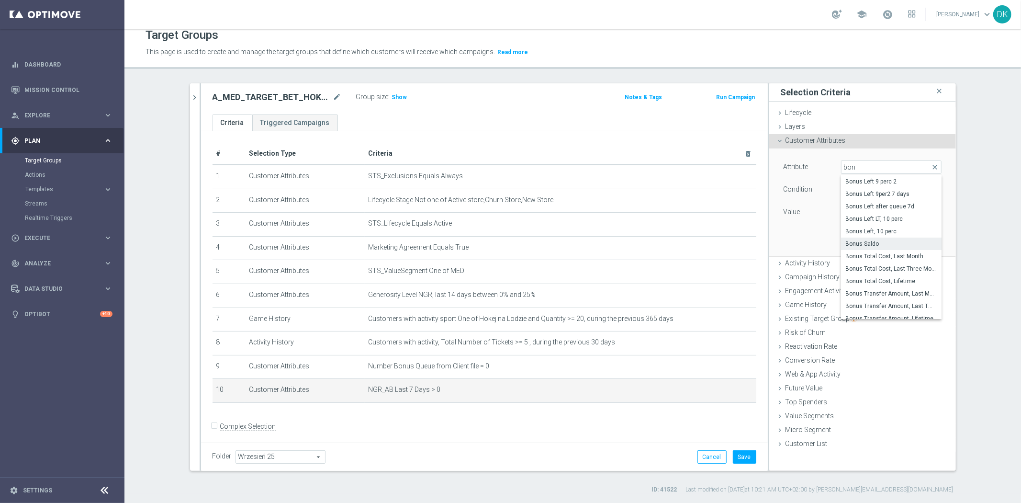
type input "="
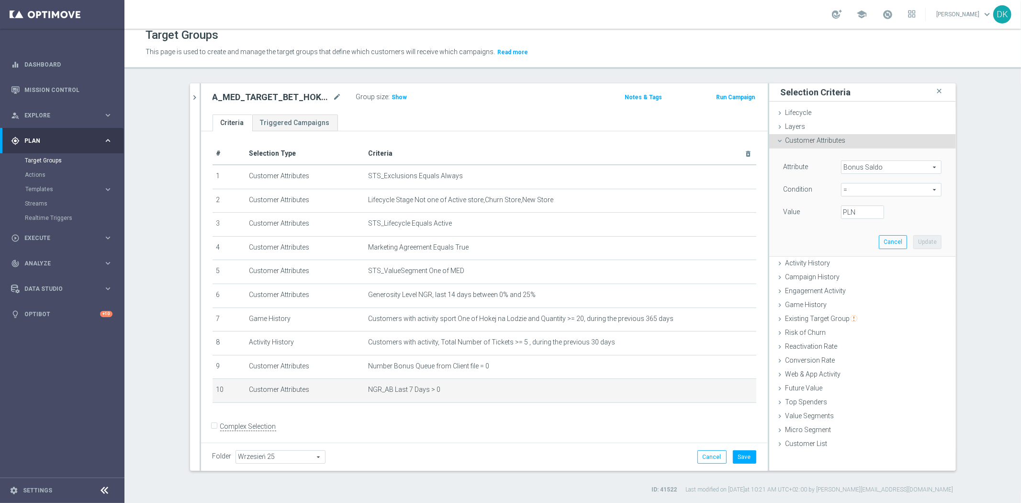
click at [849, 189] on span "=" at bounding box center [891, 189] width 100 height 12
click at [853, 275] on span "between" at bounding box center [891, 279] width 91 height 8
type input "between"
click at [848, 213] on label "PLN" at bounding box center [848, 212] width 10 height 9
click at [848, 213] on input "PLN" at bounding box center [862, 211] width 43 height 13
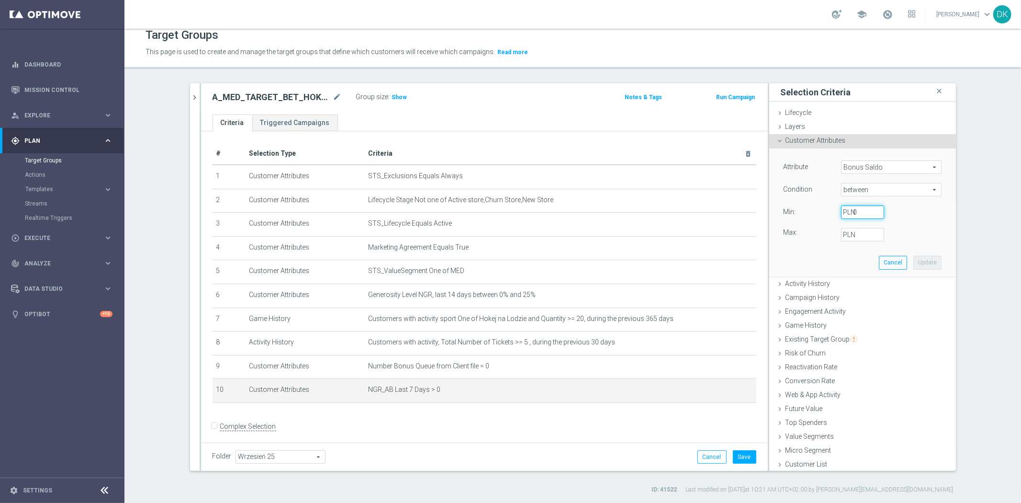
type input "0"
click at [846, 232] on label "PLN" at bounding box center [848, 234] width 10 height 9
click at [846, 232] on input "PLN" at bounding box center [862, 234] width 43 height 13
type input "2"
click at [913, 259] on button "Update" at bounding box center [927, 262] width 28 height 13
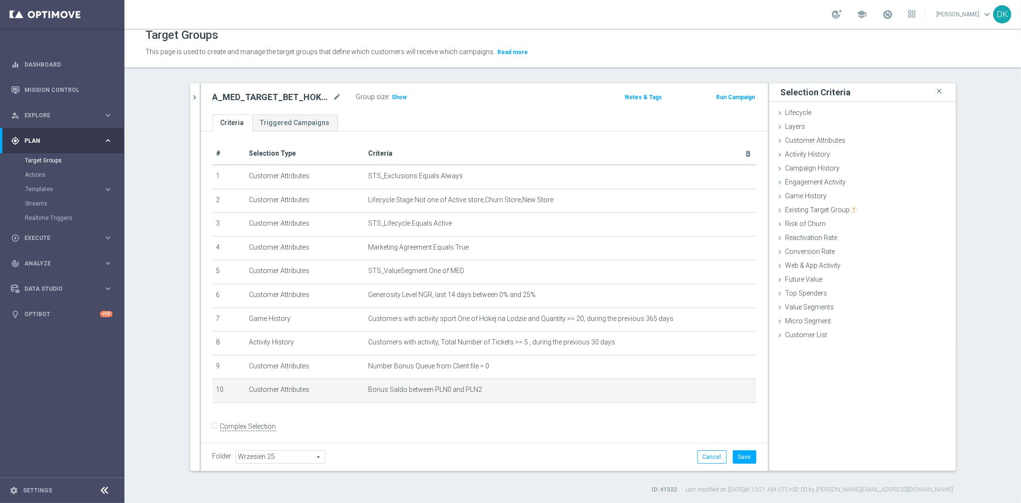
drag, startPoint x: 552, startPoint y: 428, endPoint x: 725, endPoint y: 438, distance: 173.0
click at [552, 428] on form "Complex Selection Invalid Expression" at bounding box center [484, 436] width 544 height 35
click at [744, 452] on button "Save" at bounding box center [744, 456] width 23 height 13
click at [394, 94] on span "Show" at bounding box center [399, 97] width 15 height 7
click at [191, 101] on icon "chevron_right" at bounding box center [194, 97] width 9 height 9
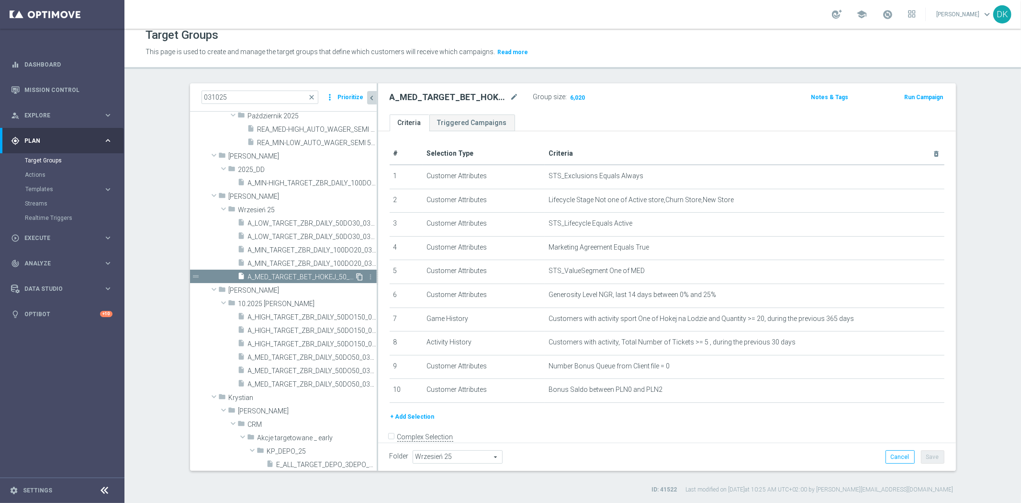
click at [356, 275] on icon "content_copy" at bounding box center [360, 277] width 8 height 8
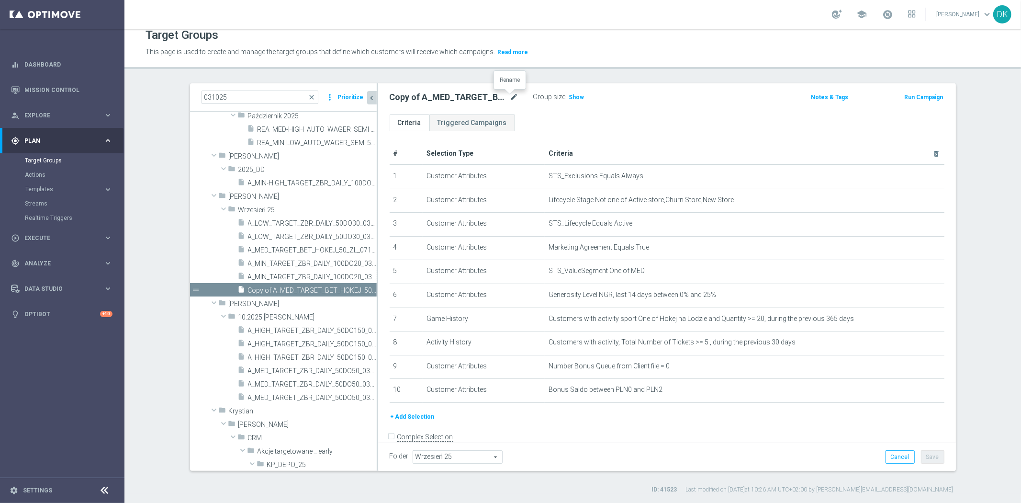
click at [510, 94] on icon "mode_edit" at bounding box center [514, 96] width 9 height 11
type input "A_HIGH_TARGET_BET_HOKEJ_100_ZL_071025"
click at [650, 411] on div "+ Add Selection" at bounding box center [666, 416] width 569 height 11
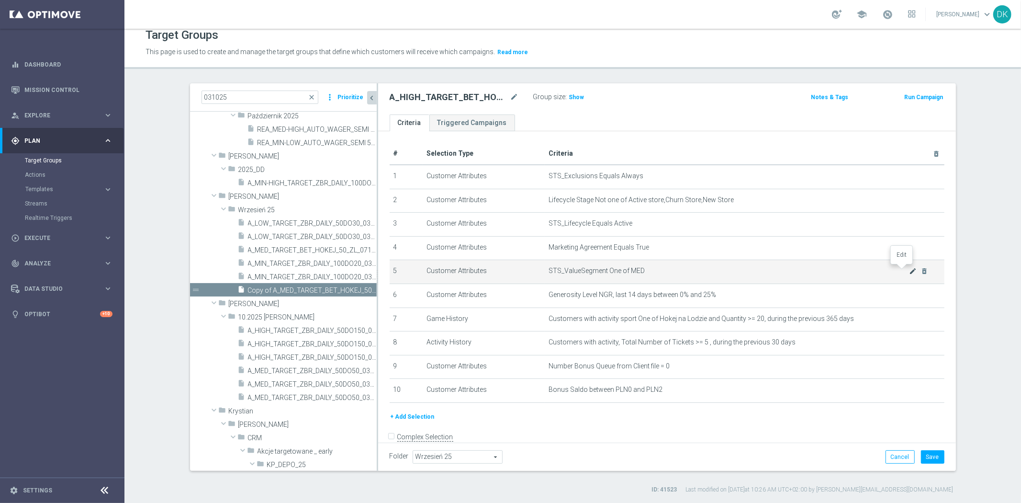
click at [909, 270] on icon "mode_edit" at bounding box center [913, 271] width 8 height 8
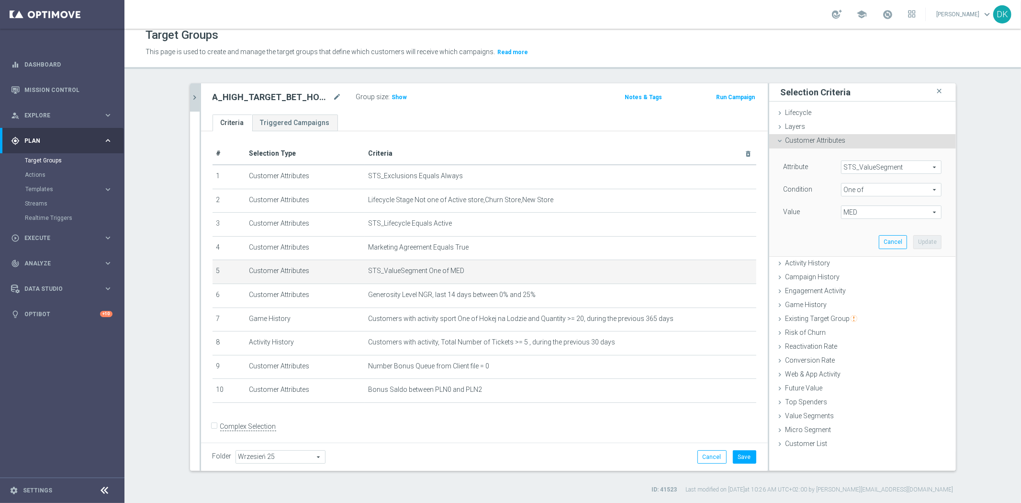
click at [870, 212] on span "MED" at bounding box center [891, 212] width 100 height 12
click at [848, 238] on input "HIGH" at bounding box center [851, 239] width 6 height 6
checkbox input "true"
type input "Selected 2 of 10"
click at [848, 275] on input "MED" at bounding box center [851, 276] width 6 height 6
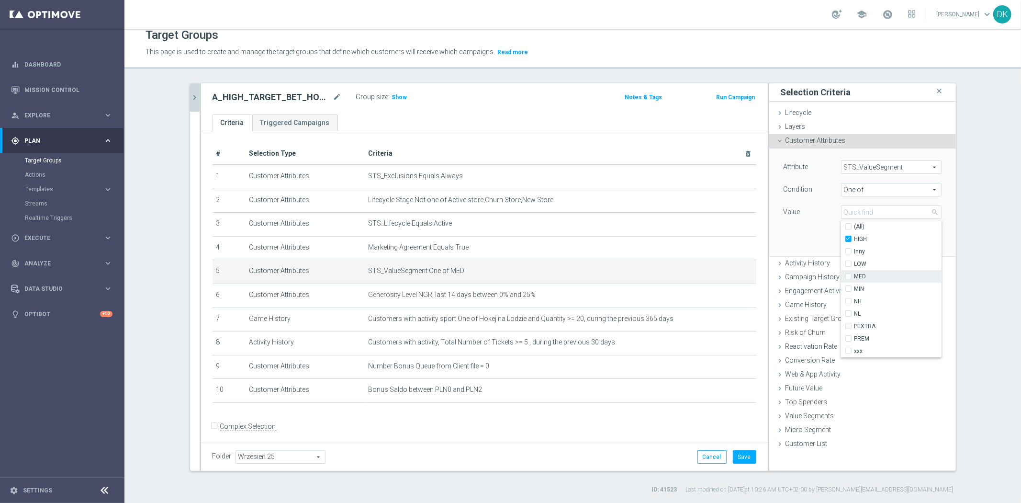
checkbox input "false"
type input "HIGH"
click at [796, 233] on div "Attribute STS_ValueSegment STS_ValueSegment arrow_drop_down search Condition On…" at bounding box center [862, 201] width 172 height 107
click at [921, 241] on button "Update" at bounding box center [927, 241] width 28 height 13
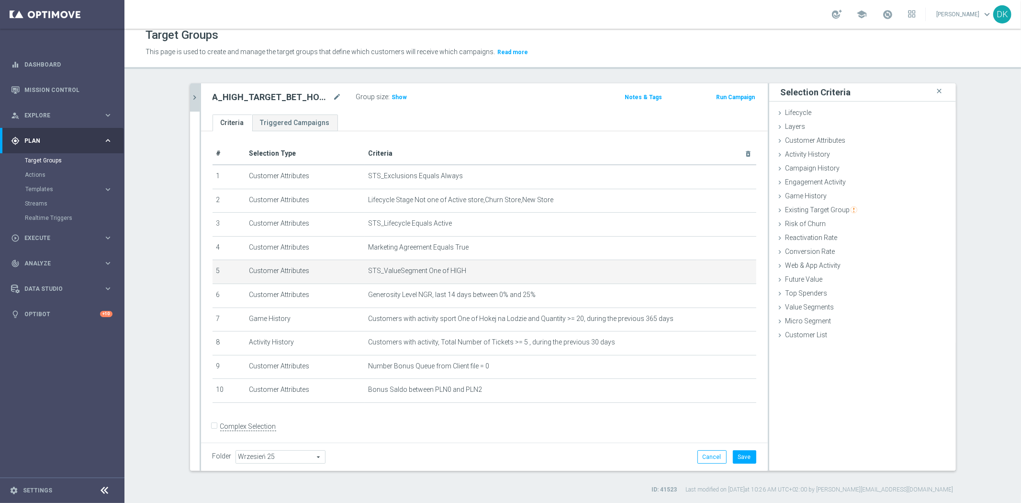
click at [731, 446] on div "Folder Wrzesień 25 Wrzesień 25 arrow_drop_down search Cancel Save Saving..." at bounding box center [484, 456] width 567 height 28
click at [736, 450] on button "Save" at bounding box center [744, 456] width 23 height 13
click at [392, 94] on span "Show" at bounding box center [399, 97] width 15 height 7
click at [192, 94] on icon "chevron_right" at bounding box center [194, 97] width 9 height 9
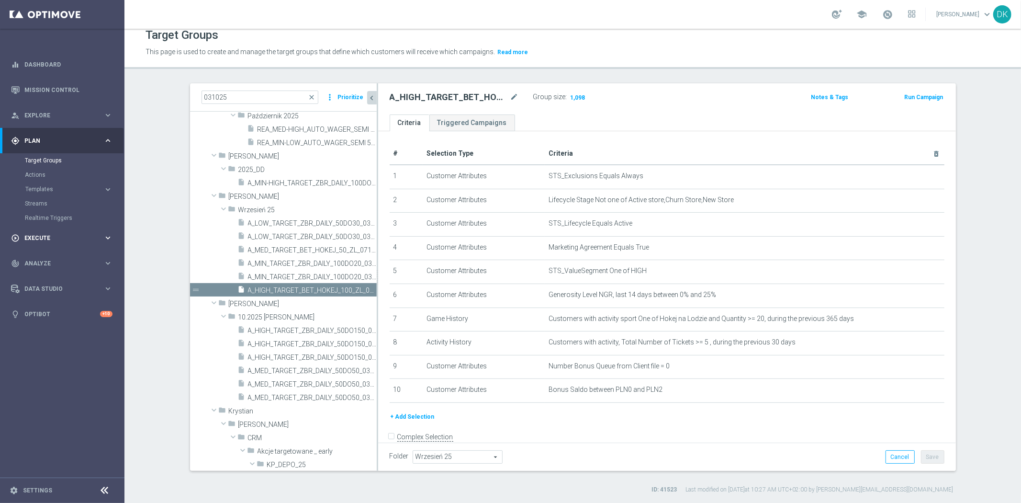
click at [64, 238] on span "Execute" at bounding box center [63, 238] width 79 height 6
click at [64, 184] on link "Campaign Builder" at bounding box center [62, 186] width 75 height 8
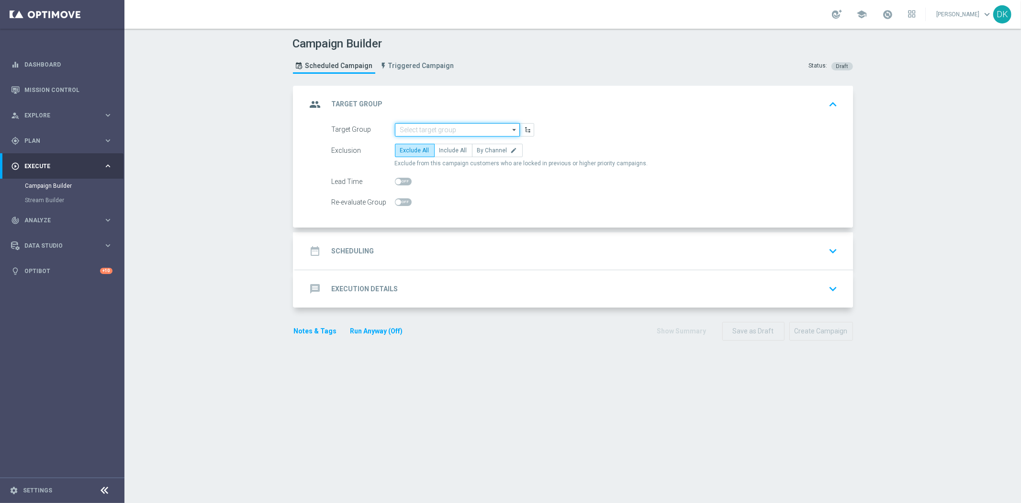
click at [434, 127] on input at bounding box center [457, 129] width 125 height 13
paste input "A_MED_TARGET_BET_HOKEJ_50_ZL_071025"
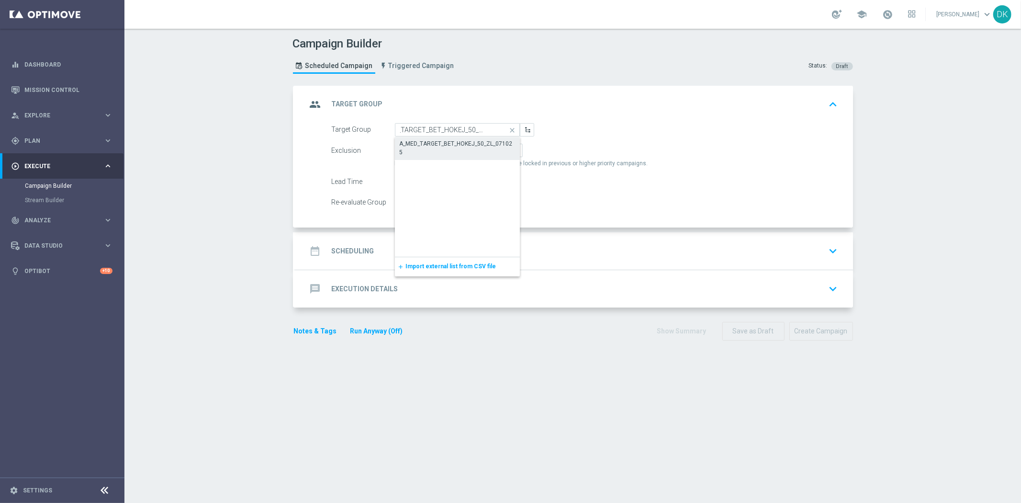
click at [446, 137] on div "A_MED_TARGET_BET_HOKEJ_50_ZL_071025" at bounding box center [457, 148] width 125 height 22
type input "A_MED_TARGET_BET_HOKEJ_50_ZL_071025"
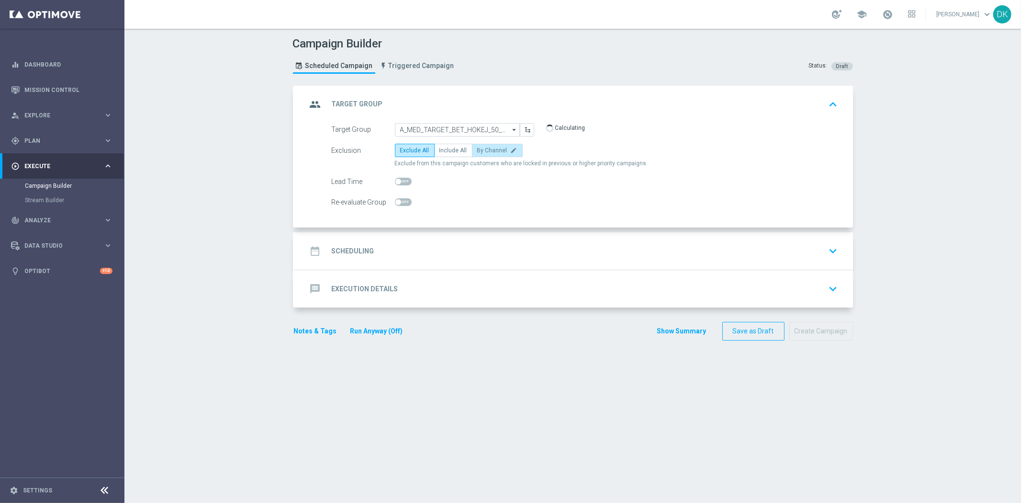
click at [481, 149] on span "By Channel" at bounding box center [492, 150] width 30 height 7
click at [481, 149] on input "By Channel edit" at bounding box center [480, 152] width 6 height 6
radio input "true"
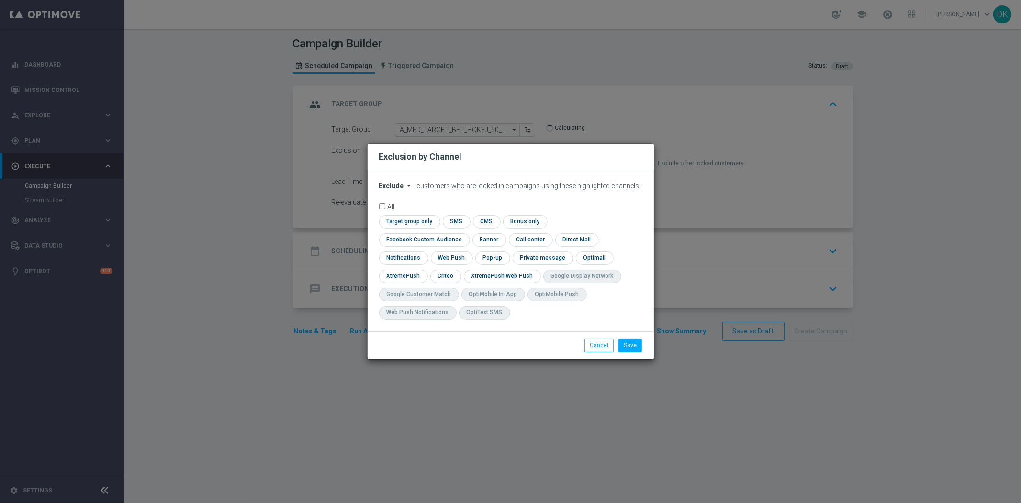
click at [401, 190] on span "Exclude" at bounding box center [391, 186] width 25 height 8
click at [0, 0] on span "Include" at bounding box center [0, 0] width 0 height 0
click at [466, 233] on input "checkbox" at bounding box center [422, 239] width 87 height 13
checkbox input "true"
click at [426, 223] on input "checkbox" at bounding box center [408, 221] width 58 height 13
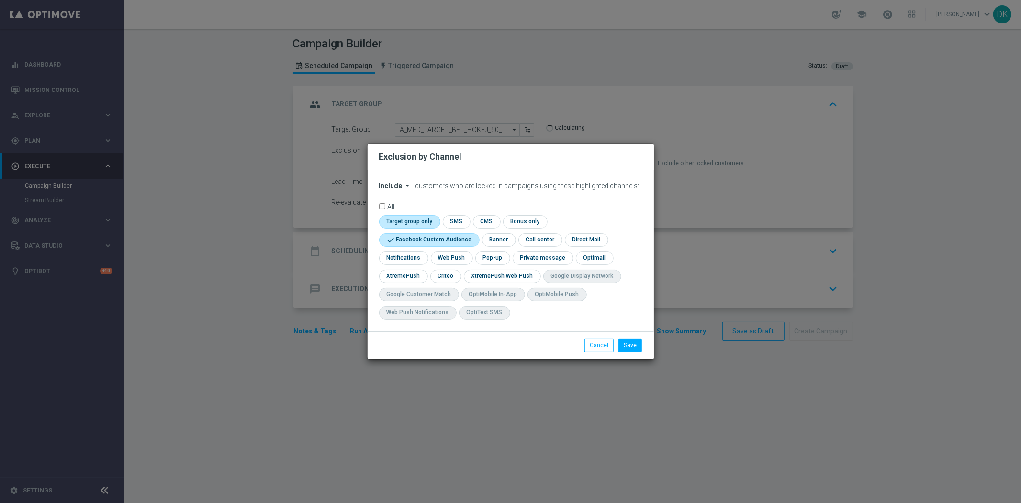
checkbox input "true"
click at [448, 272] on input "checkbox" at bounding box center [445, 275] width 30 height 13
checkbox input "true"
click at [630, 343] on button "Save" at bounding box center [629, 344] width 23 height 13
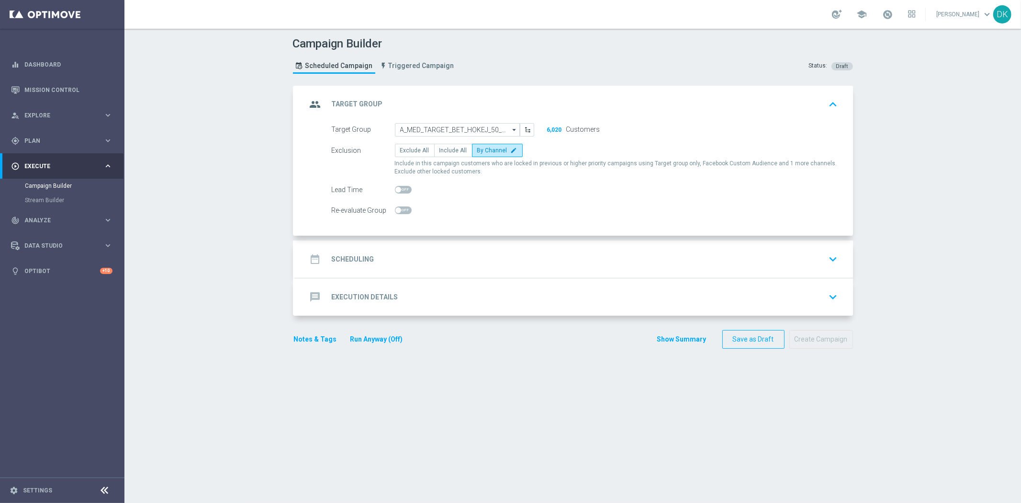
click at [381, 471] on section "group Target Group keyboard_arrow_up Target Group A_MED_TARGET_BET_HOKEJ_50_ZL_…" at bounding box center [573, 289] width 574 height 407
click at [347, 267] on div "date_range Scheduling" at bounding box center [340, 258] width 67 height 17
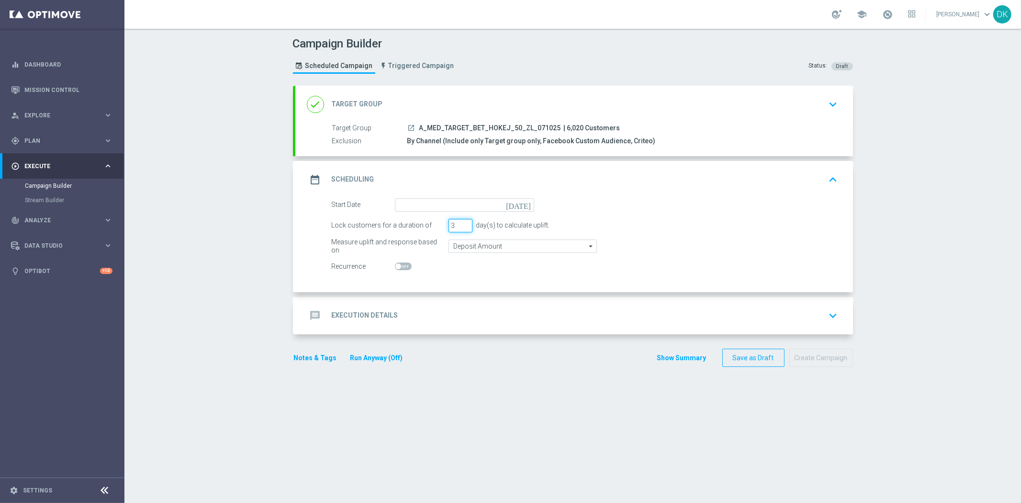
type input "2"
click at [462, 227] on input "2" at bounding box center [460, 225] width 24 height 13
click at [468, 246] on input "Deposit Amount" at bounding box center [522, 245] width 148 height 13
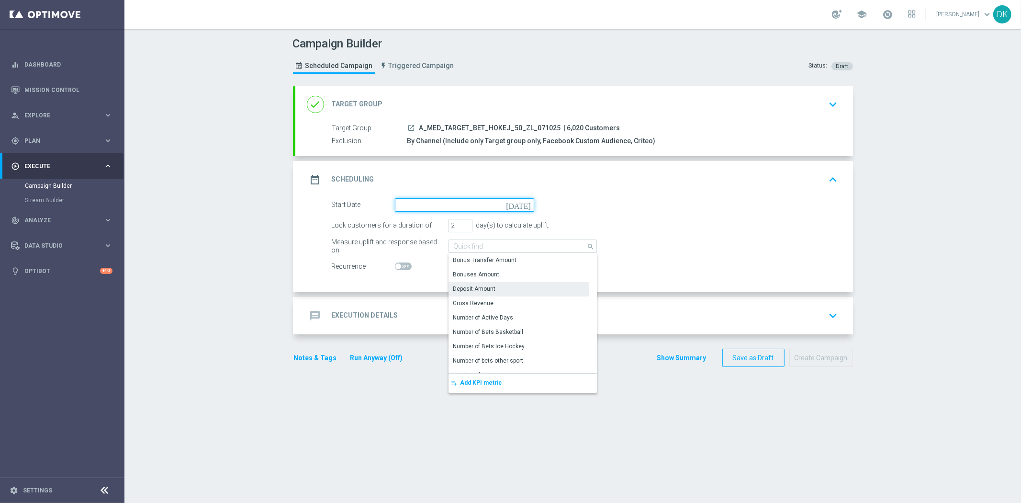
click at [467, 209] on input at bounding box center [464, 204] width 139 height 13
type input "Deposit Amount"
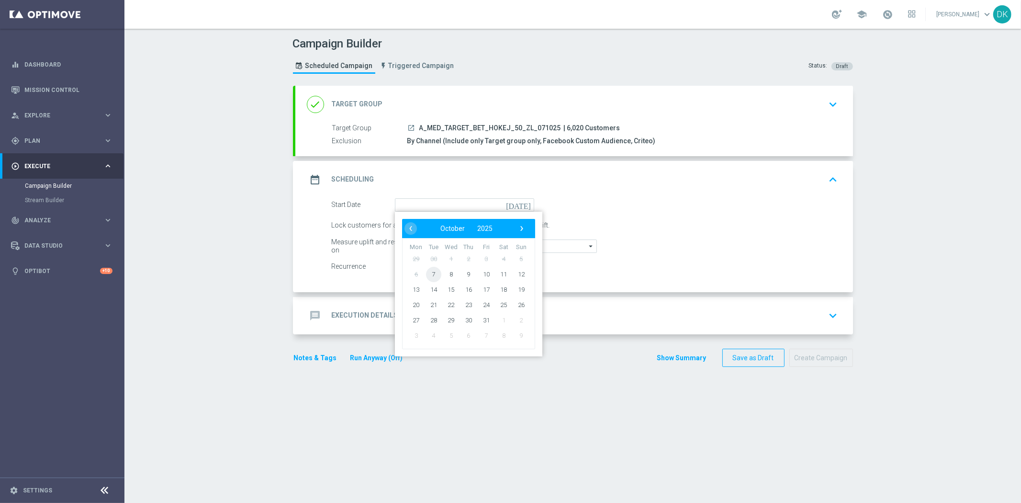
click at [429, 275] on span "7" at bounding box center [432, 273] width 15 height 15
type input "[DATE]"
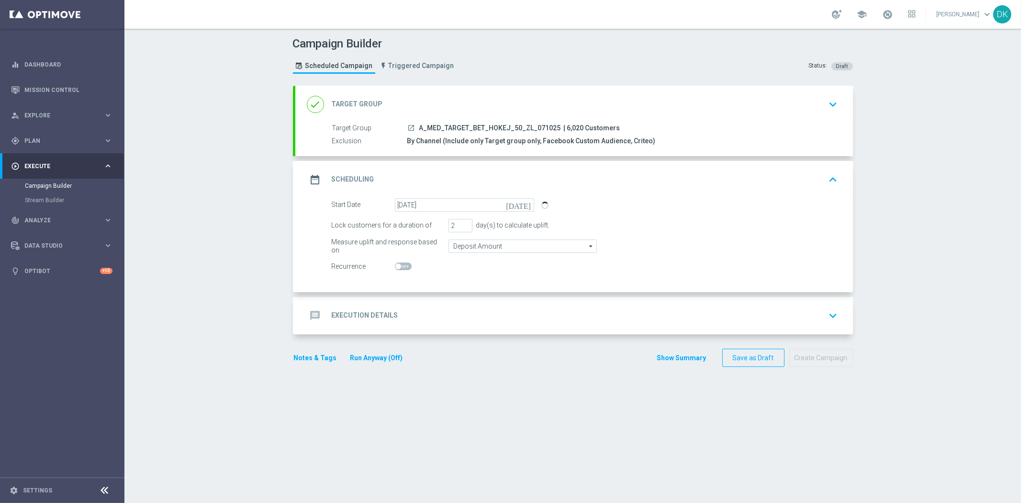
click at [372, 319] on h2 "Execution Details" at bounding box center [365, 315] width 67 height 9
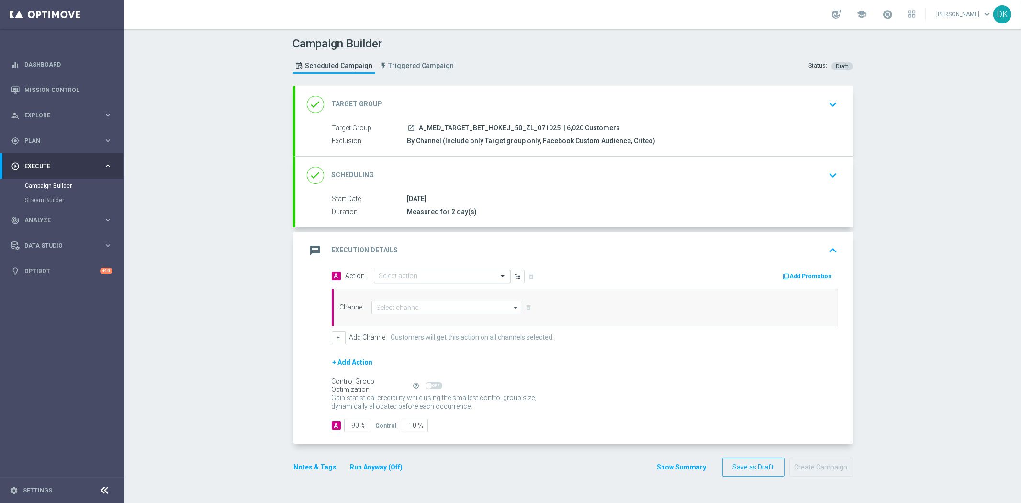
click at [401, 280] on div "Select action" at bounding box center [442, 275] width 136 height 13
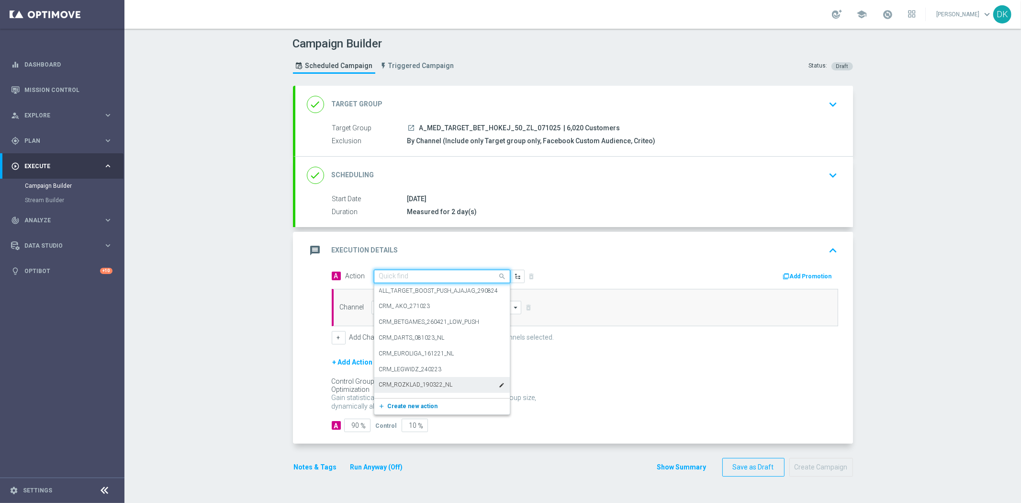
click at [400, 405] on span "Create new action" at bounding box center [413, 405] width 50 height 7
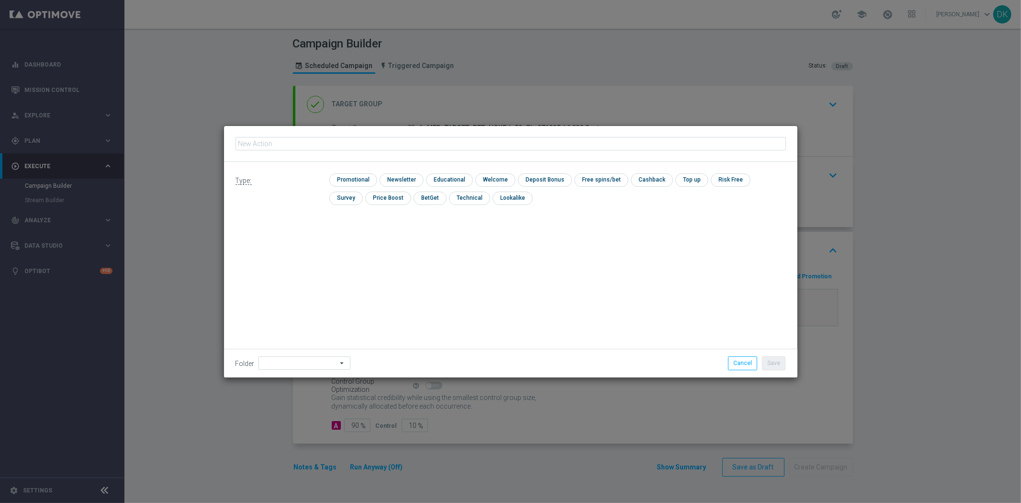
type input "A_MED_TARGET_BET_HOKEJ_50_ZL_071025"
click at [359, 181] on input "checkbox" at bounding box center [351, 179] width 45 height 13
checkbox input "true"
click at [782, 365] on button "Save" at bounding box center [773, 362] width 23 height 13
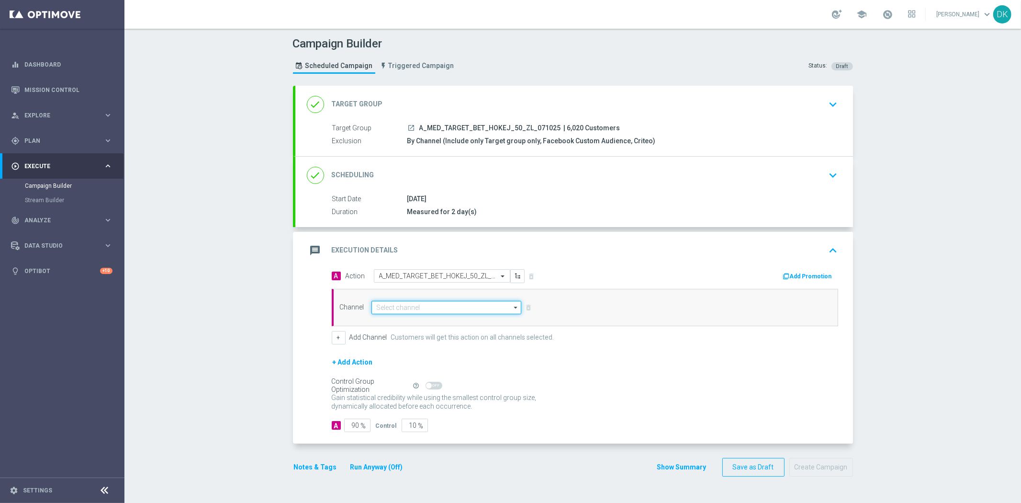
click at [408, 311] on input at bounding box center [446, 307] width 150 height 13
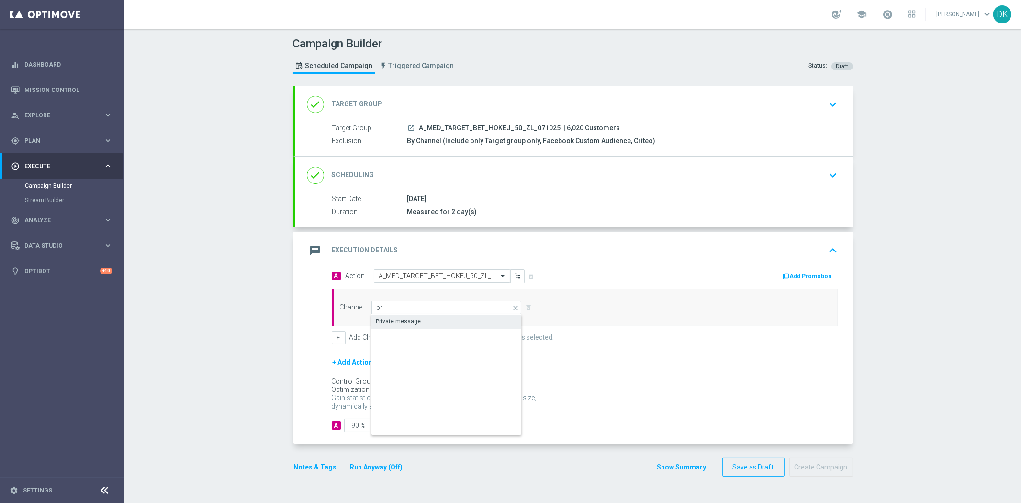
click at [410, 318] on div "Private message" at bounding box center [398, 321] width 45 height 9
type input "Private message"
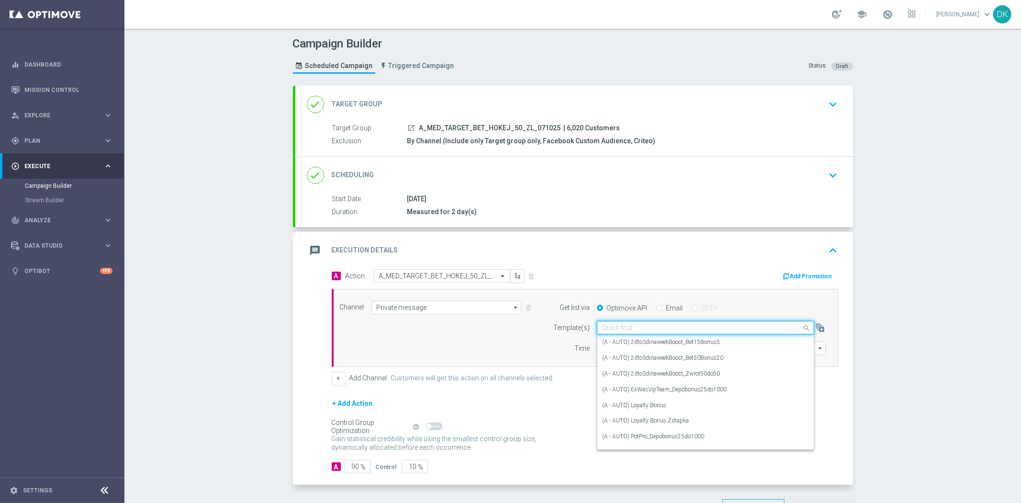
click at [640, 327] on input "text" at bounding box center [696, 328] width 188 height 8
paste input "A_MED_TARGET_BET_HOKEJ_50_ZL_071025"
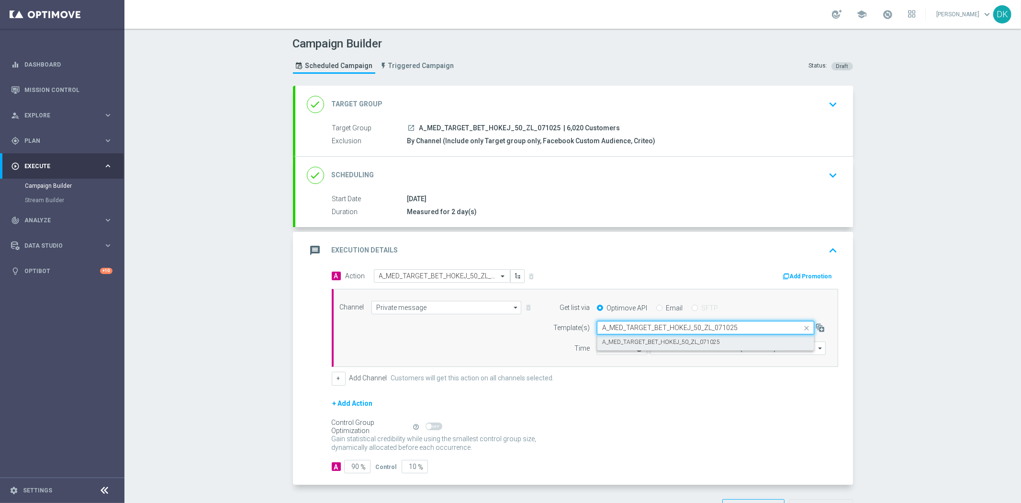
click at [639, 341] on label "A_MED_TARGET_BET_HOKEJ_50_ZL_071025" at bounding box center [661, 342] width 118 height 8
type input "A_MED_TARGET_BET_HOKEJ_50_ZL_071025"
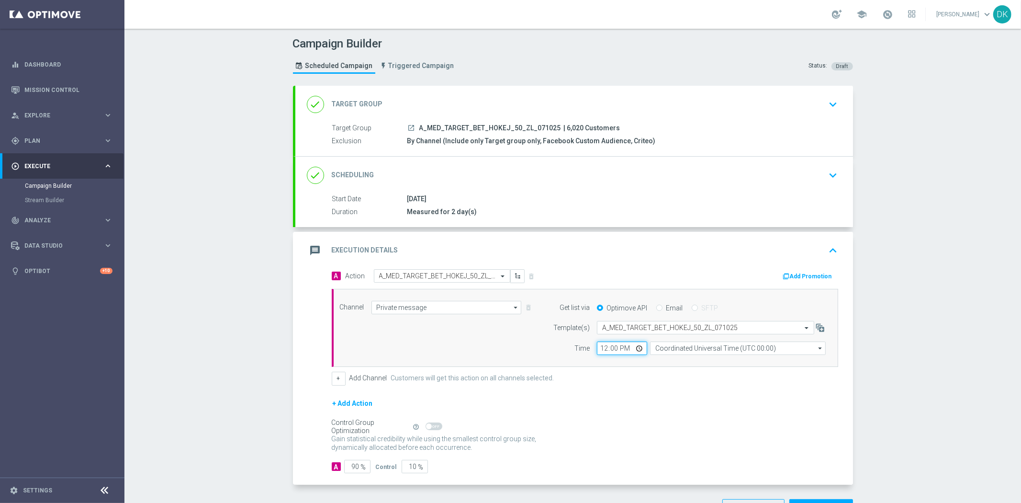
click at [597, 353] on input "12:00" at bounding box center [622, 347] width 50 height 13
type input "14:01"
click at [690, 350] on input "Coordinated Universal Time (UTC 00:00)" at bounding box center [738, 347] width 176 height 13
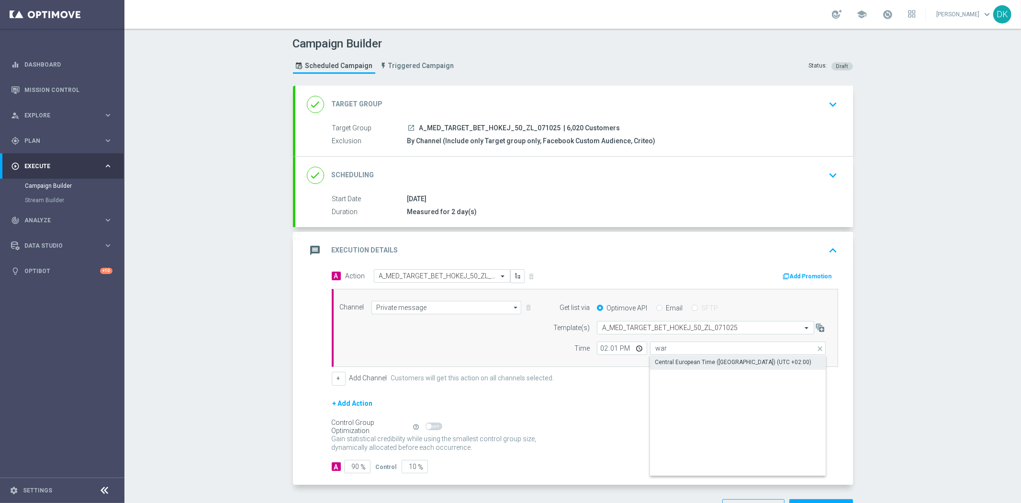
click at [690, 360] on div "Central European Time ([GEOGRAPHIC_DATA]) (UTC +02:00)" at bounding box center [733, 362] width 156 height 9
type input "Central European Time ([GEOGRAPHIC_DATA]) (UTC +02:00)"
click at [679, 395] on form "A Action Select action A_MED_TARGET_BET_HOKEJ_50_ZL_071025 delete_forever Add P…" at bounding box center [585, 371] width 506 height 204
click at [813, 273] on button "Add Promotion" at bounding box center [808, 276] width 53 height 11
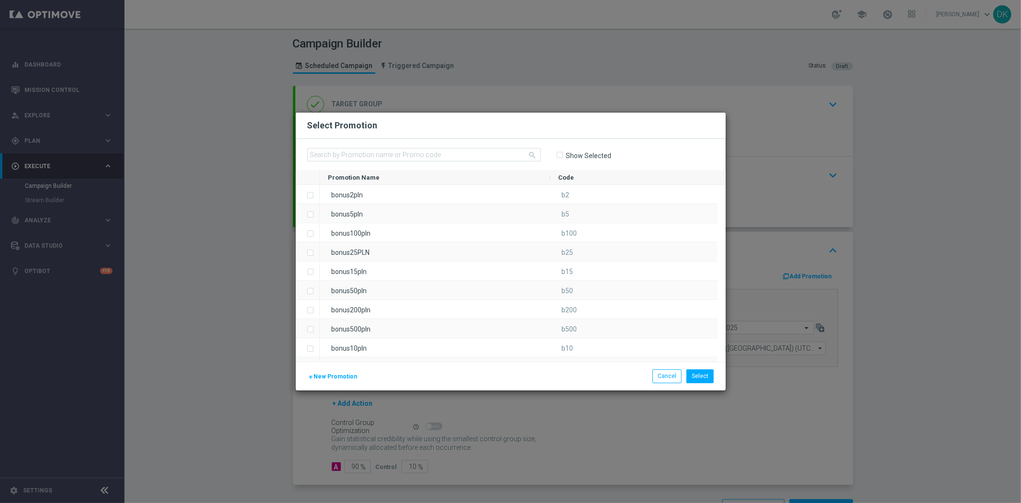
click at [348, 374] on span "New Promotion" at bounding box center [336, 376] width 44 height 7
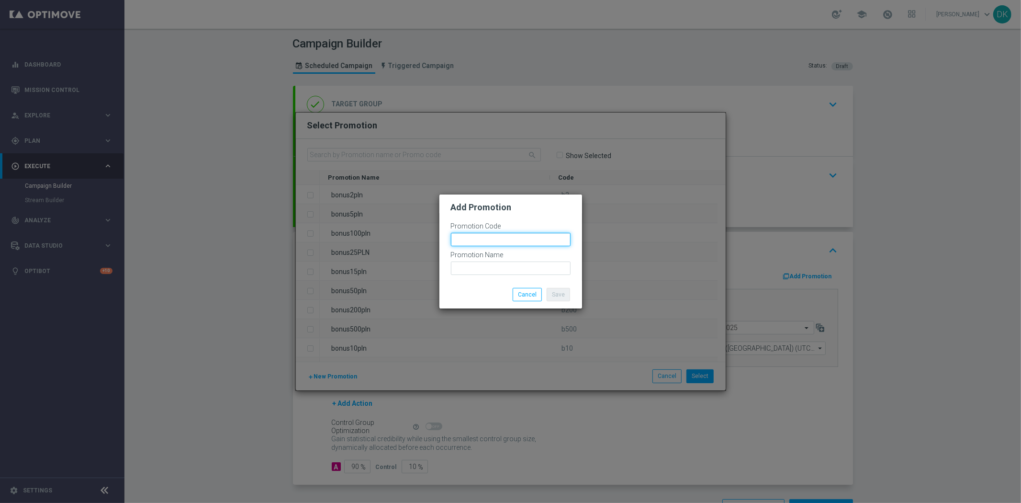
click at [472, 240] on input "text" at bounding box center [511, 239] width 120 height 13
paste input "187935"
click at [472, 240] on input "bonusapi_tg-187935" at bounding box center [511, 239] width 120 height 13
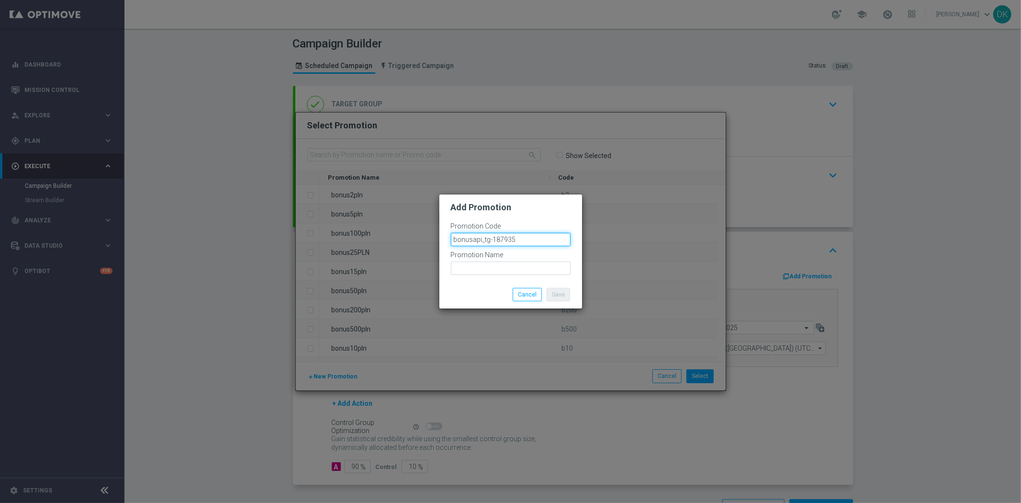
type input "bonusapi_tg-187935"
click at [494, 264] on input "text" at bounding box center [511, 267] width 120 height 13
paste input "bonusapi_tg-187935"
type input "bonusapi_tg-187935"
click at [556, 291] on button "Save" at bounding box center [558, 294] width 23 height 13
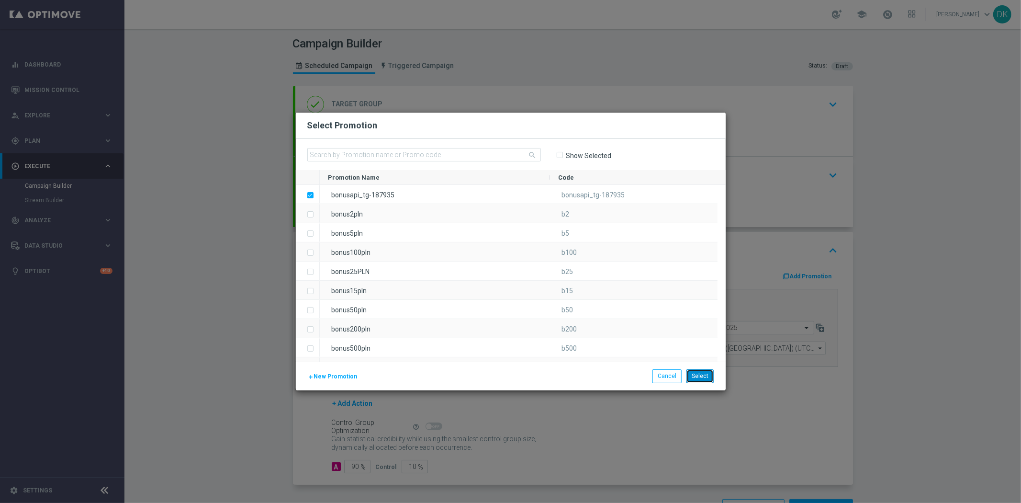
click at [709, 379] on button "Select" at bounding box center [699, 375] width 27 height 13
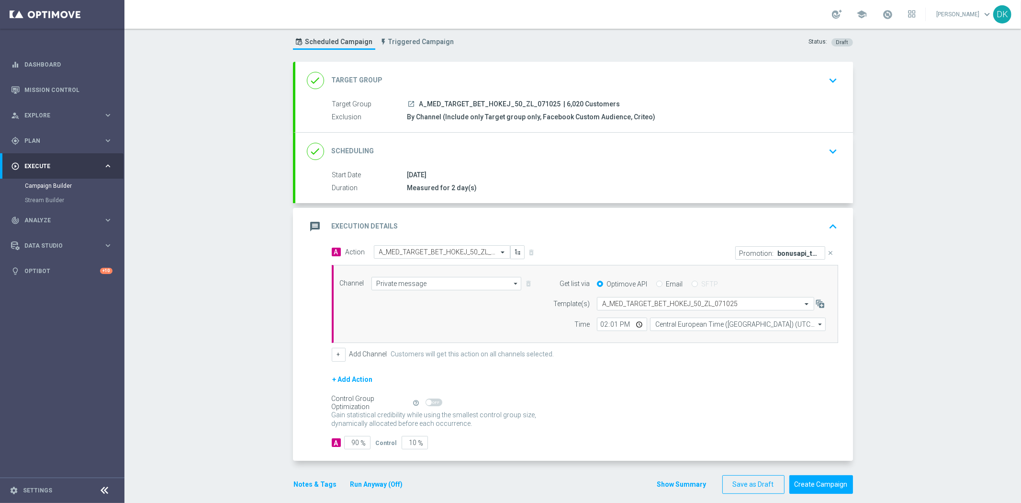
scroll to position [34, 0]
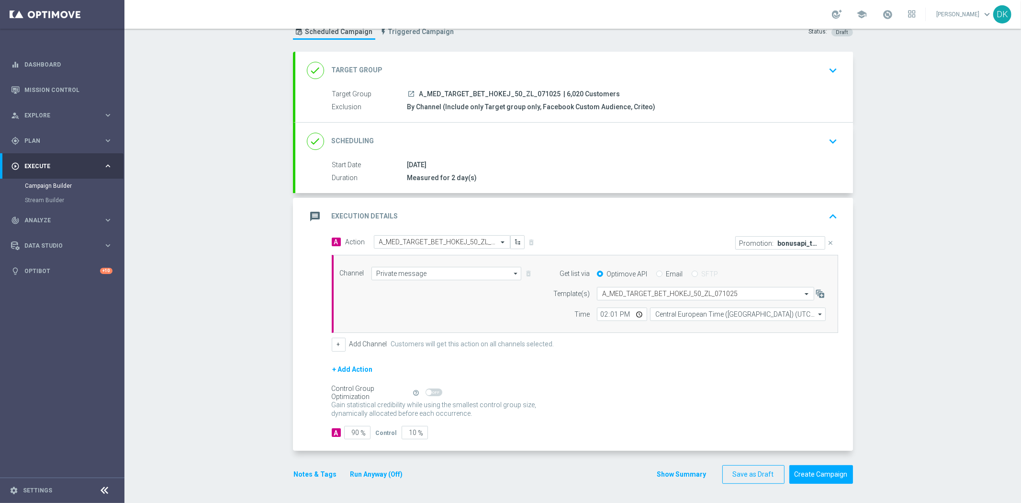
click at [312, 473] on button "Notes & Tags" at bounding box center [315, 474] width 45 height 12
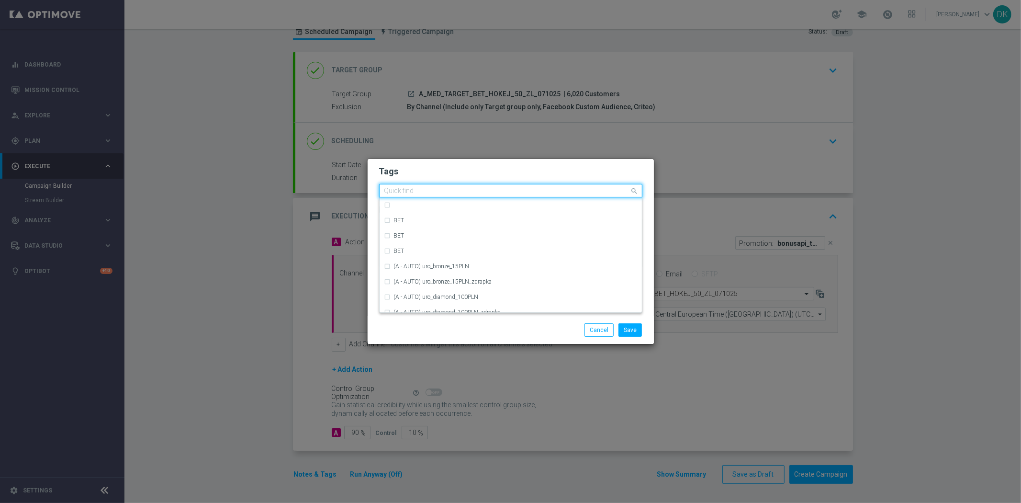
click at [453, 188] on input "text" at bounding box center [507, 191] width 246 height 8
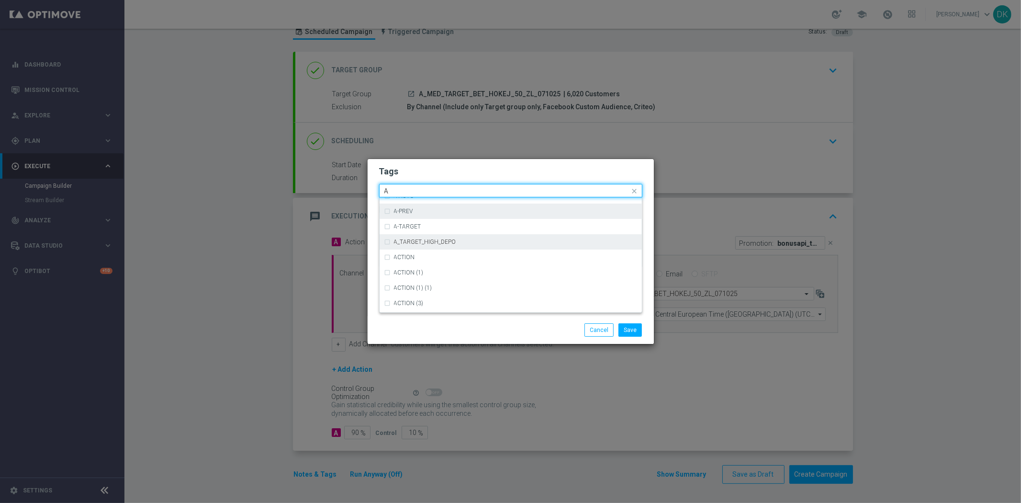
scroll to position [1170, 0]
click at [425, 216] on div "A" at bounding box center [515, 215] width 243 height 6
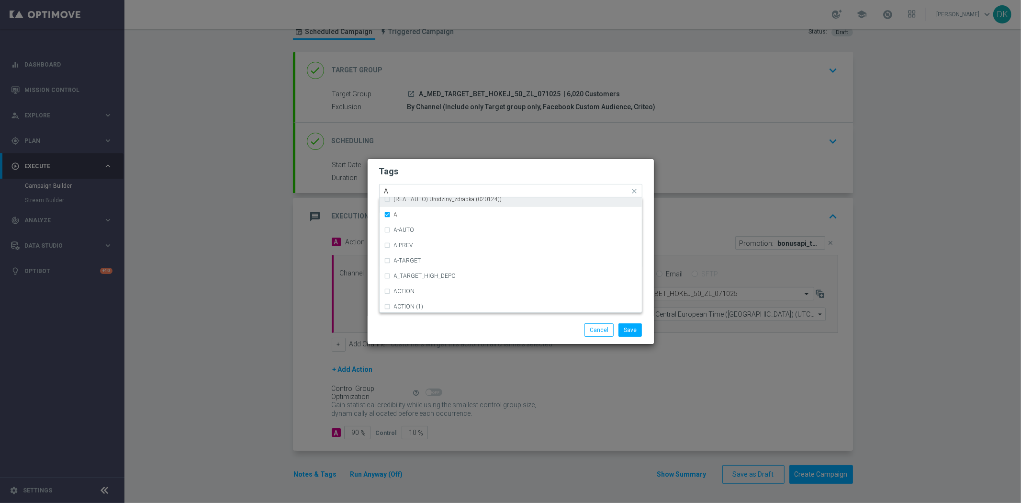
click at [408, 188] on input "A" at bounding box center [507, 191] width 246 height 8
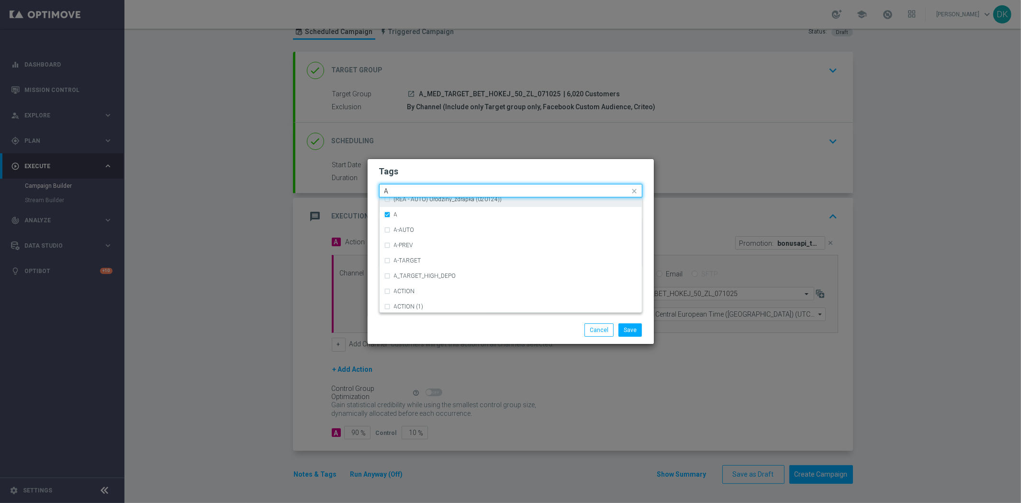
click at [408, 188] on input "A" at bounding box center [507, 191] width 246 height 8
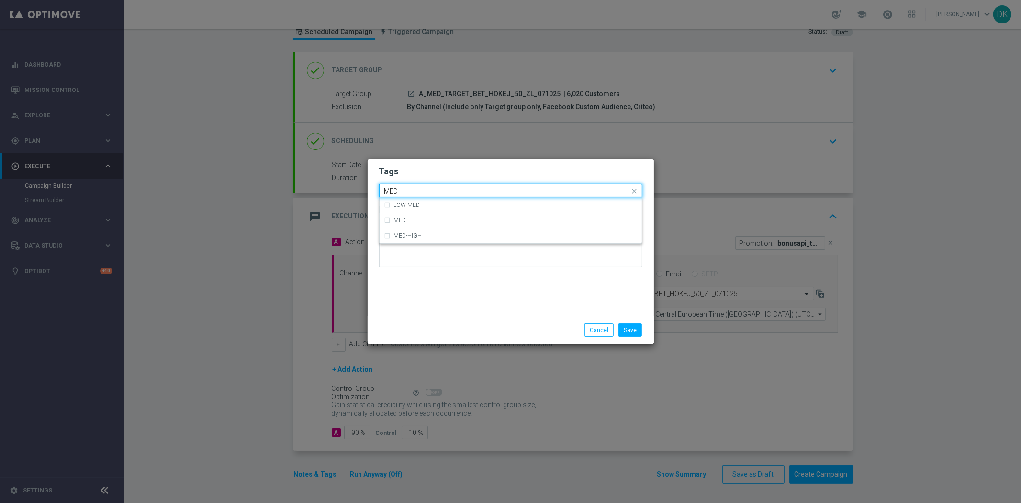
scroll to position [0, 0]
click at [417, 217] on div "MED" at bounding box center [515, 220] width 243 height 6
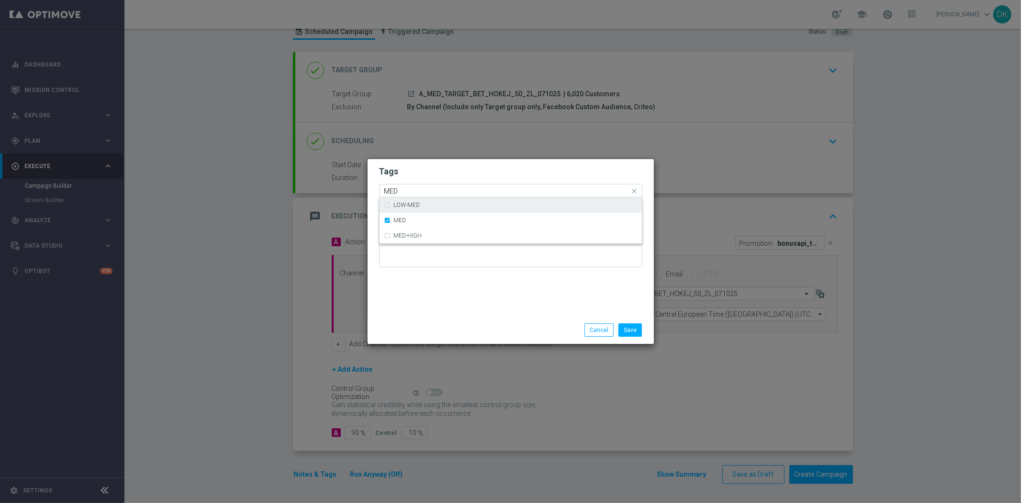
click at [414, 189] on input "MED" at bounding box center [507, 191] width 246 height 8
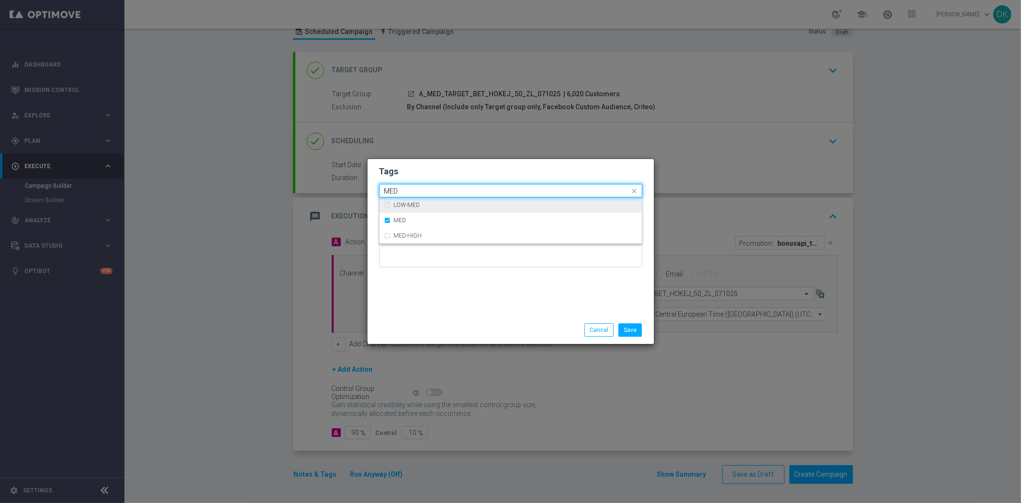
click at [414, 189] on input "MED" at bounding box center [507, 191] width 246 height 8
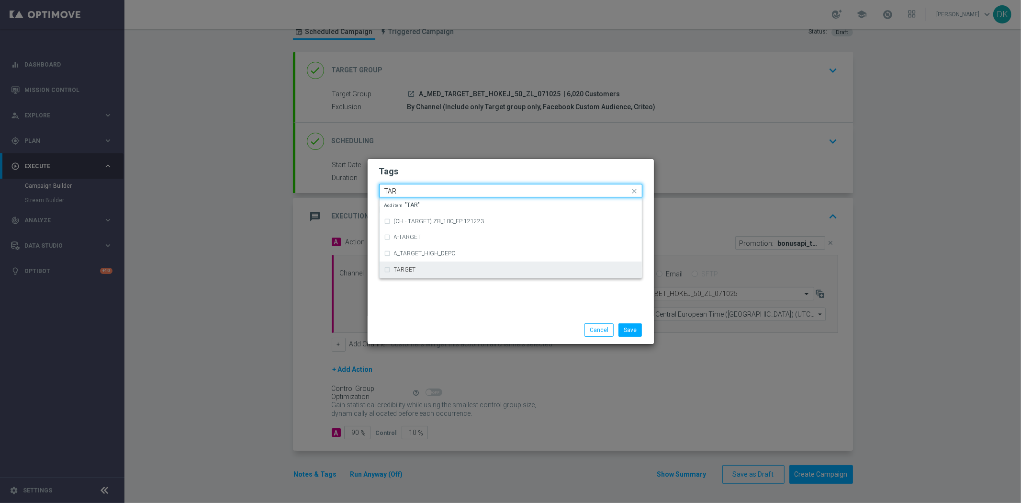
click at [422, 264] on div "TARGET" at bounding box center [510, 269] width 253 height 15
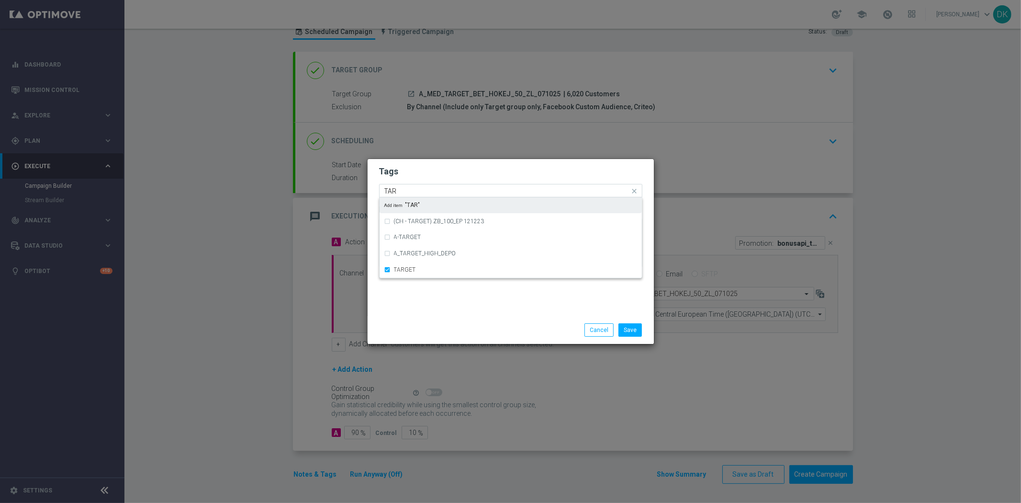
click at [414, 190] on input "TAR" at bounding box center [507, 191] width 246 height 8
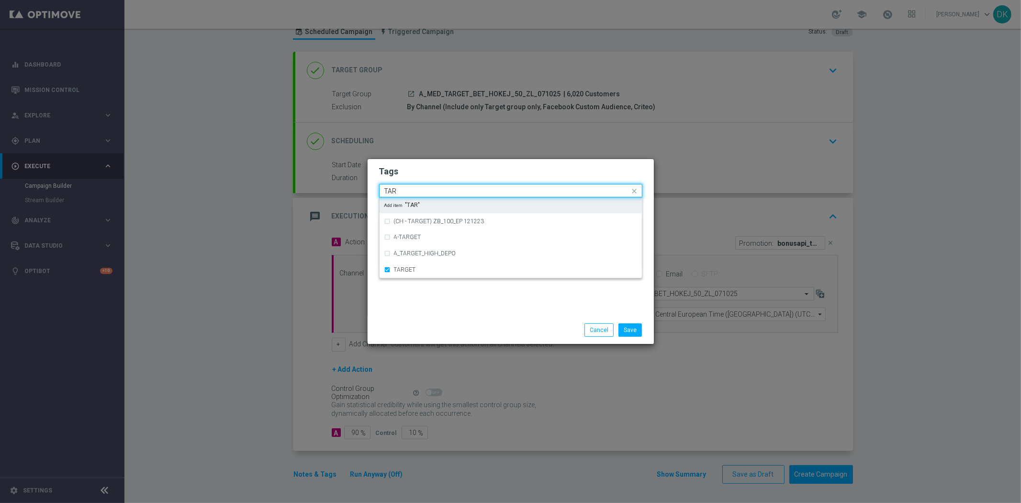
click at [414, 190] on input "TAR" at bounding box center [507, 191] width 246 height 8
click at [431, 206] on div "BET" at bounding box center [515, 205] width 243 height 6
type input "BET"
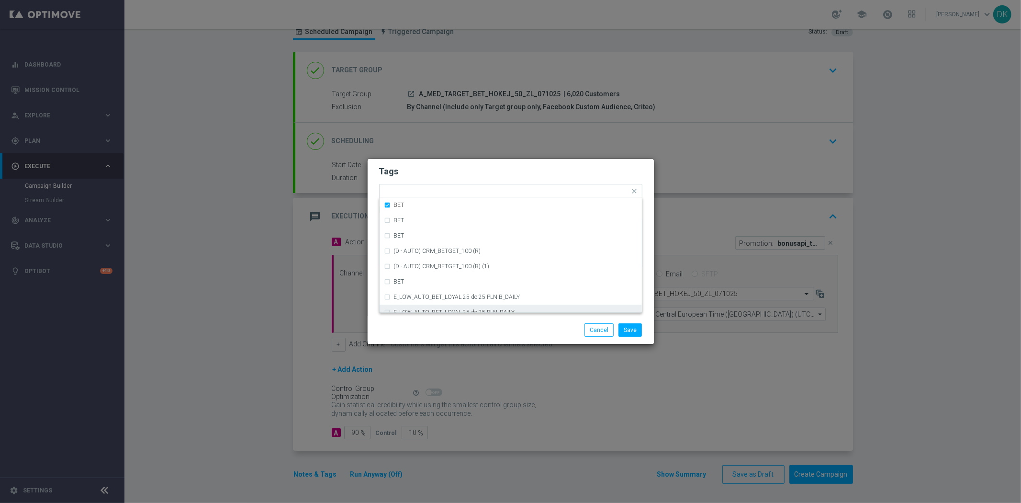
click at [452, 327] on div "Save Cancel" at bounding box center [511, 329] width 278 height 13
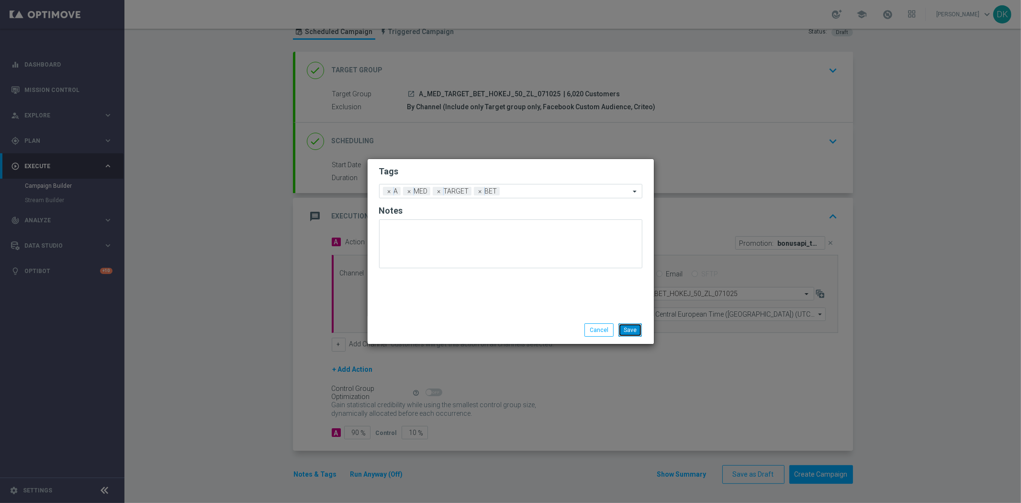
click at [627, 331] on button "Save" at bounding box center [629, 329] width 23 height 13
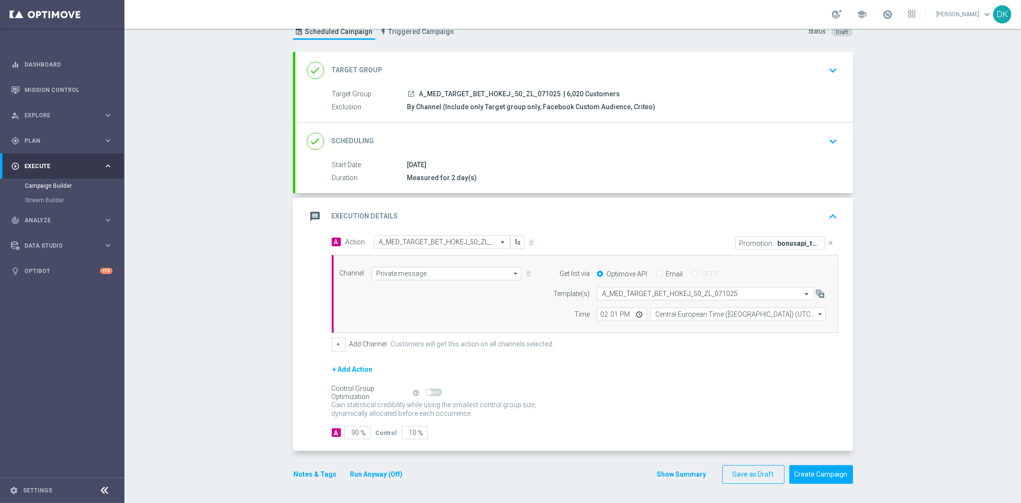
click at [761, 146] on div "done Scheduling keyboard_arrow_down" at bounding box center [574, 141] width 535 height 18
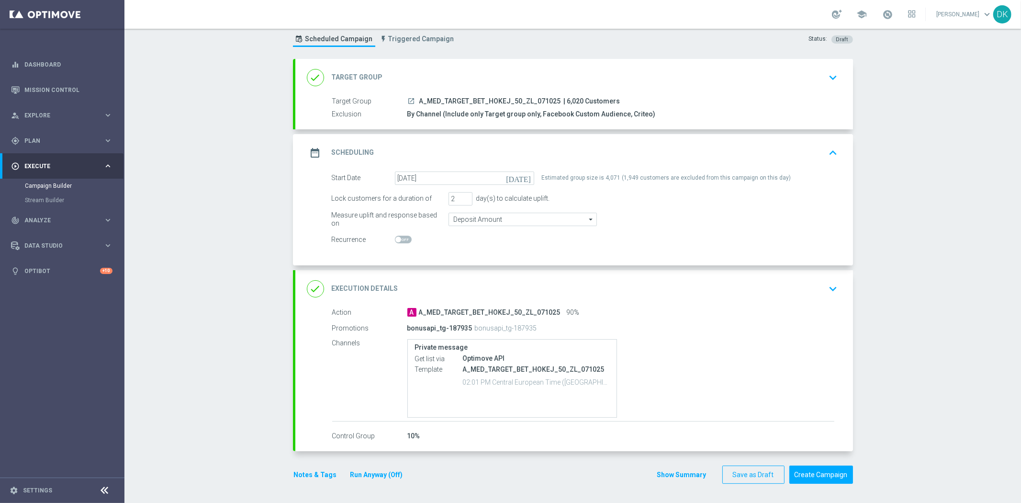
scroll to position [26, 0]
click at [750, 468] on button "Save as Draft" at bounding box center [753, 475] width 62 height 19
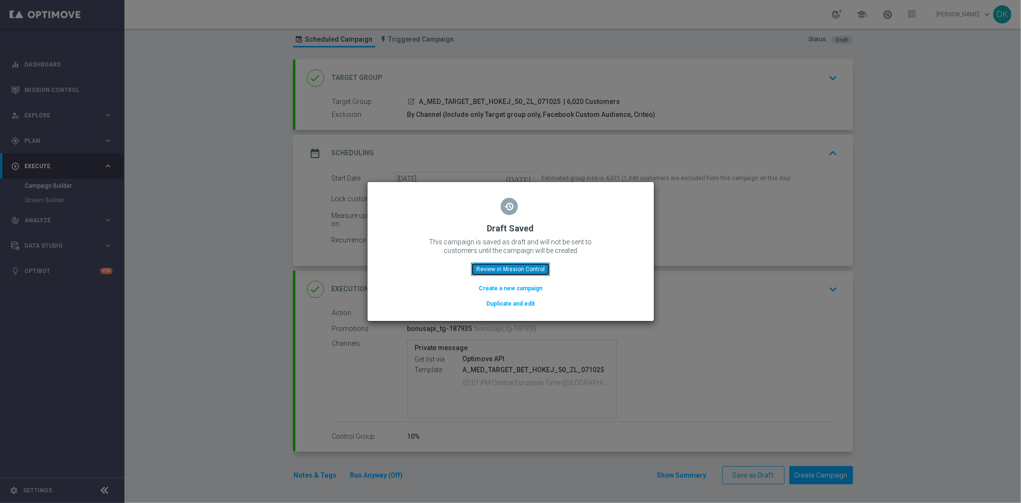
click at [518, 267] on button "Review in Mission Control" at bounding box center [510, 268] width 79 height 13
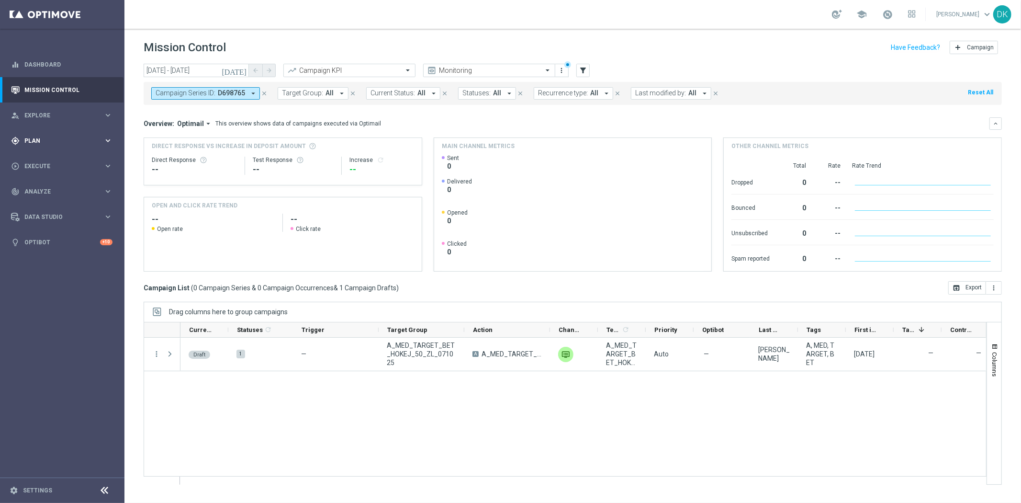
click at [42, 134] on div "gps_fixed Plan keyboard_arrow_right" at bounding box center [61, 140] width 123 height 25
click at [46, 157] on link "Target Groups" at bounding box center [62, 160] width 75 height 8
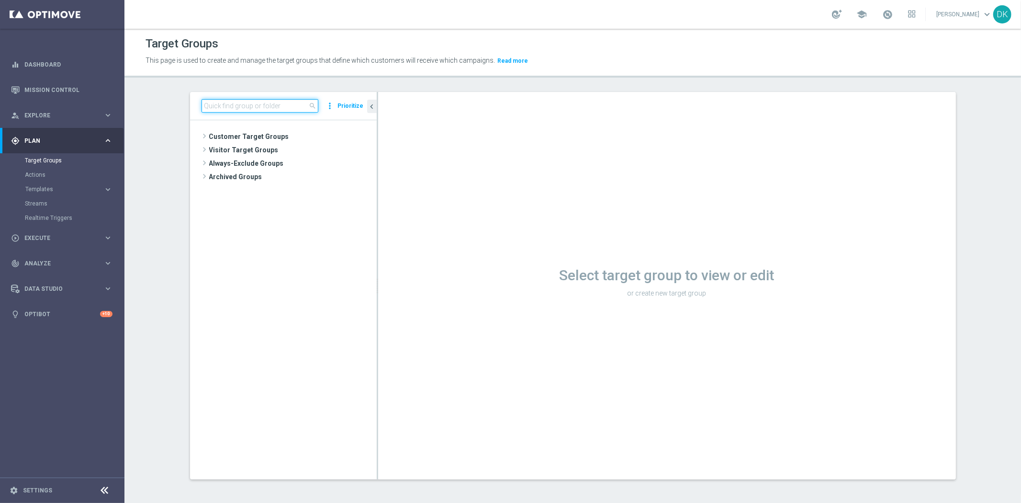
click at [266, 104] on input at bounding box center [259, 105] width 117 height 13
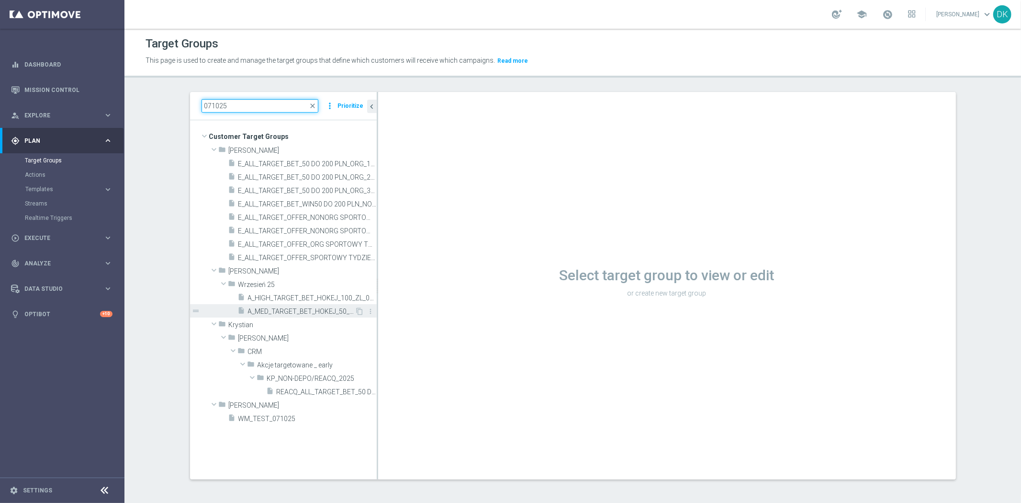
type input "071025"
click at [298, 308] on span "A_MED_TARGET_BET_HOKEJ_50_ZL_071025" at bounding box center [301, 311] width 107 height 8
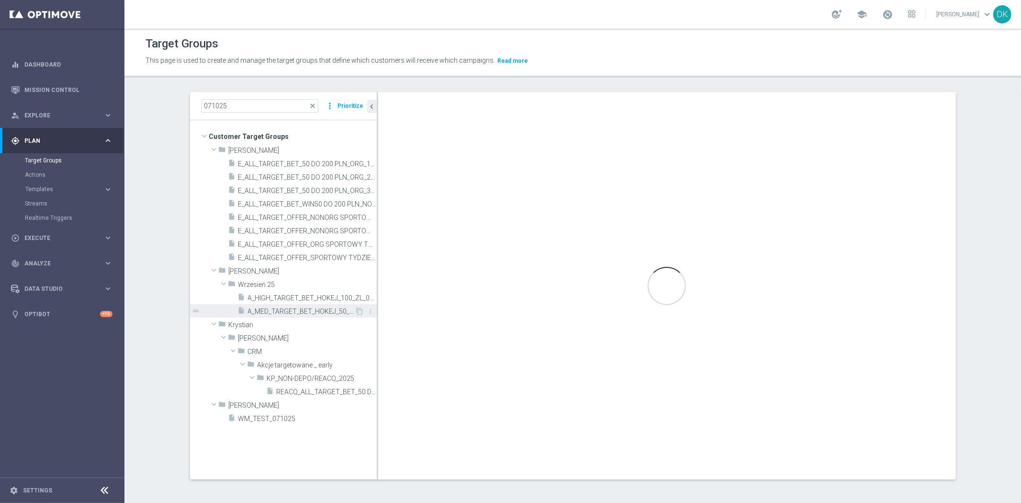
click at [292, 306] on div "insert_drive_file A_MED_TARGET_BET_HOKEJ_50_ZL_071025" at bounding box center [296, 310] width 117 height 13
click at [287, 307] on span "A_MED_TARGET_BET_HOKEJ_50_ZL_071025" at bounding box center [301, 311] width 107 height 8
click at [280, 292] on div "insert_drive_file A_HIGH_TARGET_BET_HOKEJ_100_ZL_071025" at bounding box center [296, 297] width 117 height 13
click at [279, 308] on span "A_MED_TARGET_BET_HOKEJ_50_ZL_071025" at bounding box center [301, 311] width 107 height 8
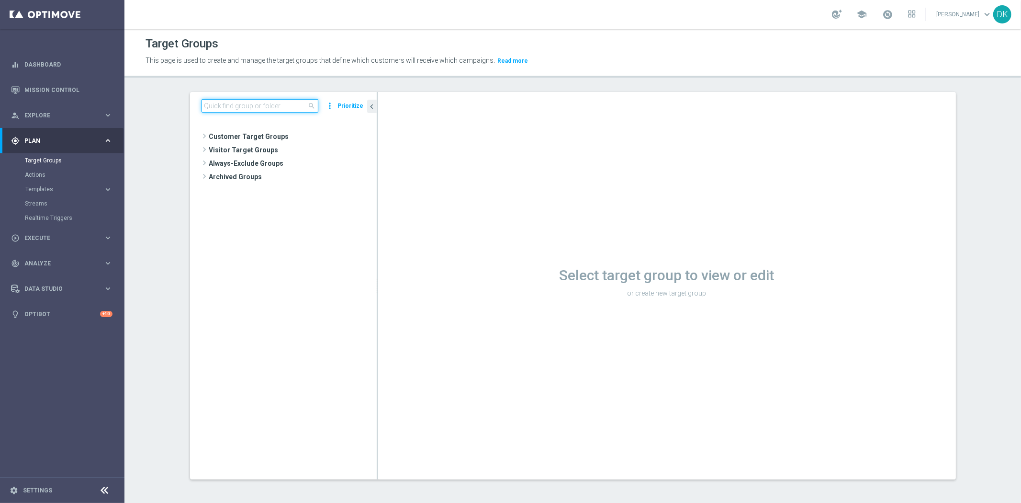
click at [218, 104] on input at bounding box center [259, 105] width 117 height 13
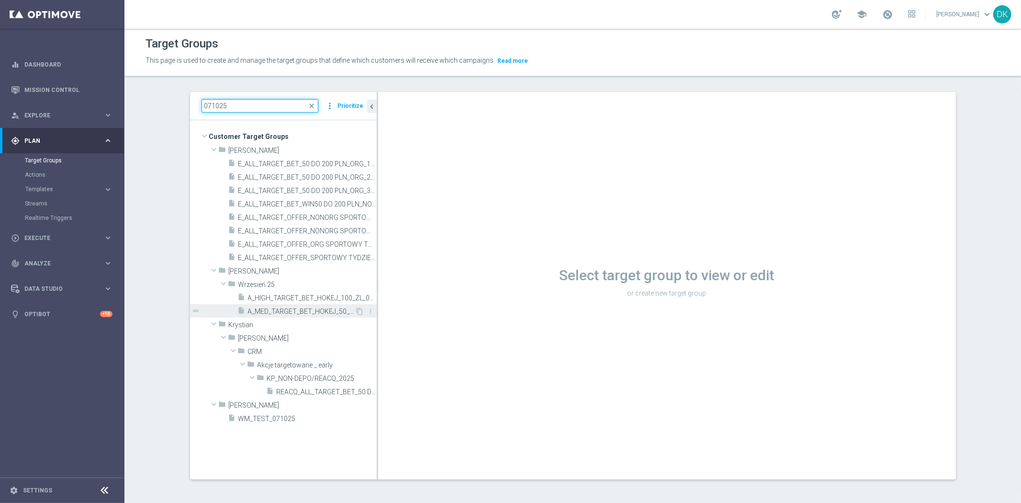
type input "071025"
click at [288, 313] on span "A_MED_TARGET_BET_HOKEJ_50_ZL_071025" at bounding box center [301, 311] width 107 height 8
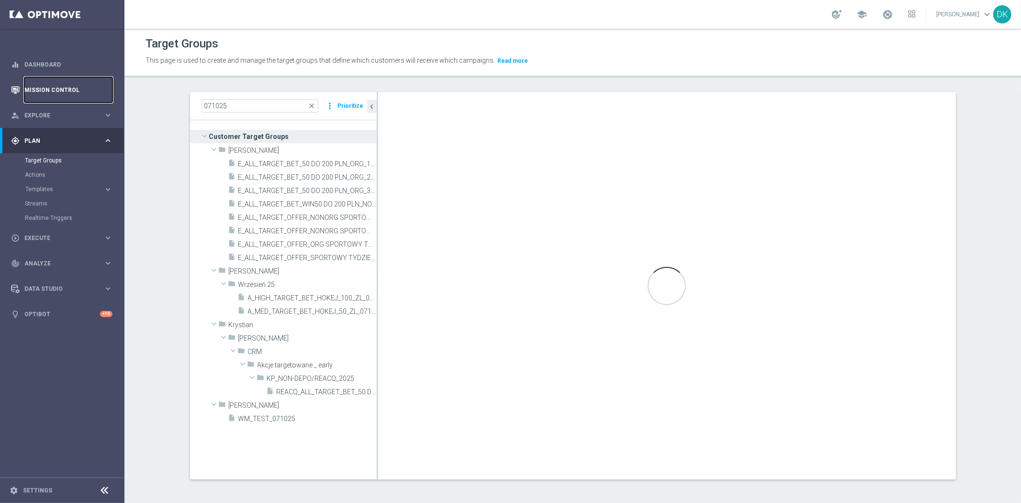
click at [64, 89] on link "Mission Control" at bounding box center [68, 89] width 88 height 25
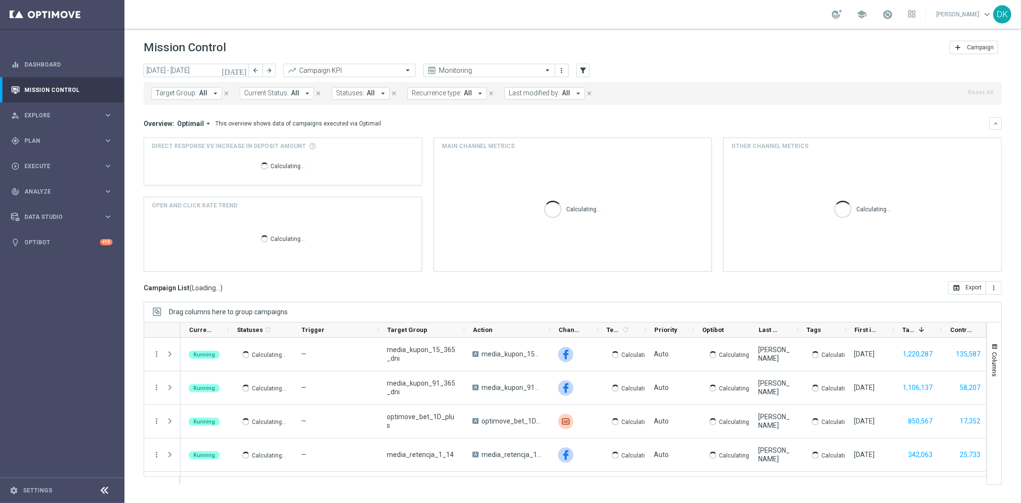
click at [64, 143] on span "Plan" at bounding box center [63, 141] width 79 height 6
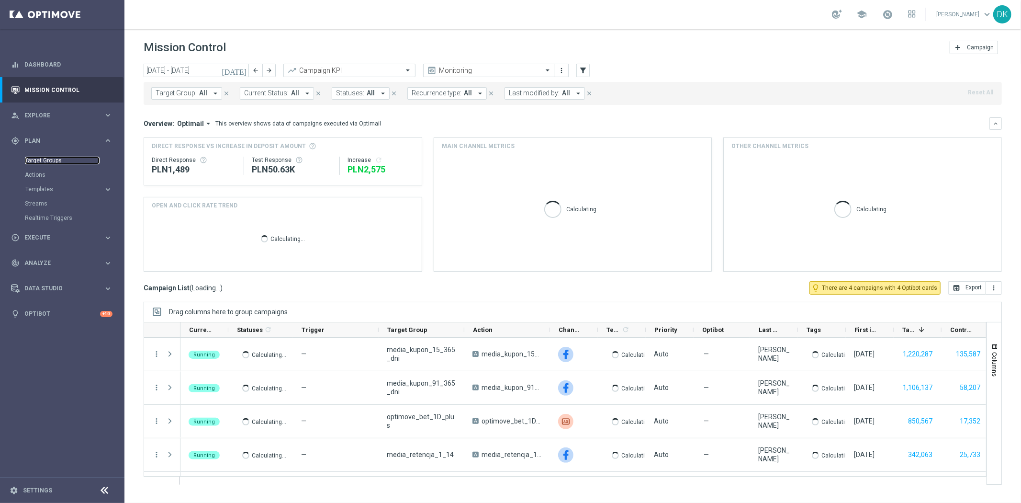
click at [56, 157] on link "Target Groups" at bounding box center [62, 160] width 75 height 8
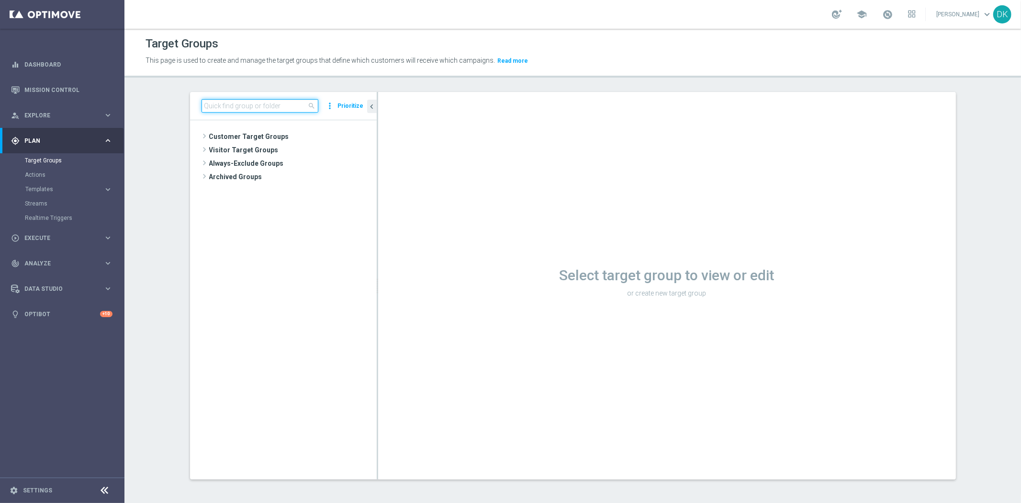
click at [242, 107] on input at bounding box center [259, 105] width 117 height 13
paste input "A_MED_TARGET_BET_HOKEJ_50_ZL_071025"
type input "A_MED_TARGET_BET_HOKEJ_50_ZL_071025"
click at [275, 176] on span "A_MED_TARGET_BET_HOKEJ_50_ZL_071025" at bounding box center [301, 177] width 107 height 8
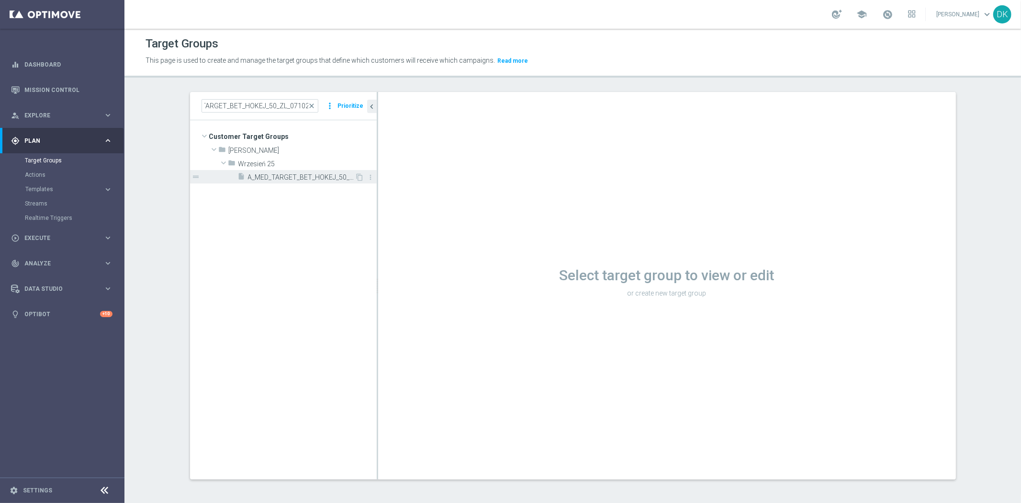
scroll to position [0, 0]
click at [285, 175] on span "A_MED_TARGET_BET_HOKEJ_50_ZL_071025" at bounding box center [301, 177] width 107 height 8
click at [276, 183] on div "insert_drive_file A_MED_TARGET_BET_HOKEJ_50_ZL_071025" at bounding box center [296, 176] width 117 height 13
click at [229, 246] on tree-viewport "Customer Target Groups library_add create_new_folder folder" at bounding box center [283, 299] width 187 height 358
click at [261, 173] on span "A_MED_TARGET_BET_HOKEJ_50_ZL_071025" at bounding box center [301, 177] width 107 height 8
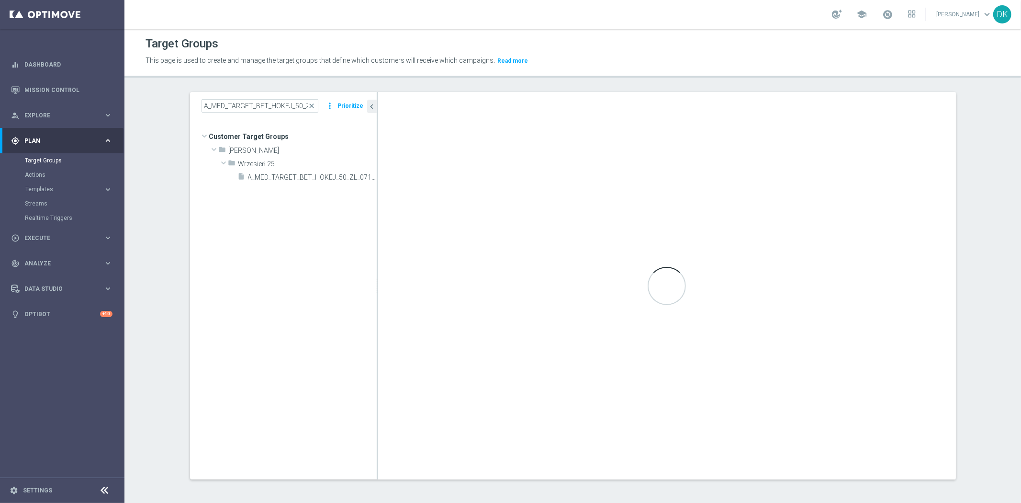
click at [260, 269] on tree-viewport "Customer Target Groups library_add create_new_folder folder" at bounding box center [283, 299] width 187 height 358
click at [267, 177] on span "A_MED_TARGET_BET_HOKEJ_50_ZL_071025" at bounding box center [301, 177] width 107 height 8
click at [303, 174] on span "A_MED_TARGET_BET_HOKEJ_50_ZL_071025" at bounding box center [301, 177] width 107 height 8
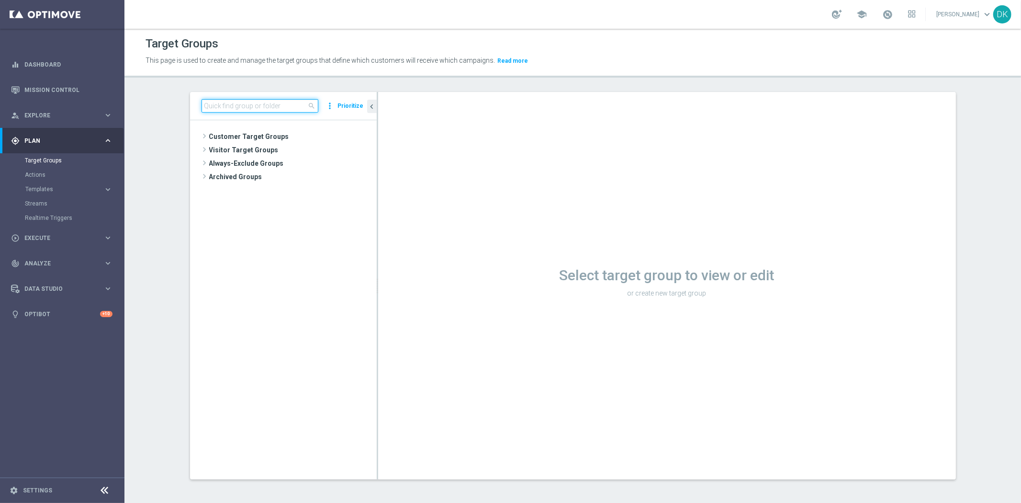
click at [256, 104] on input at bounding box center [259, 105] width 117 height 13
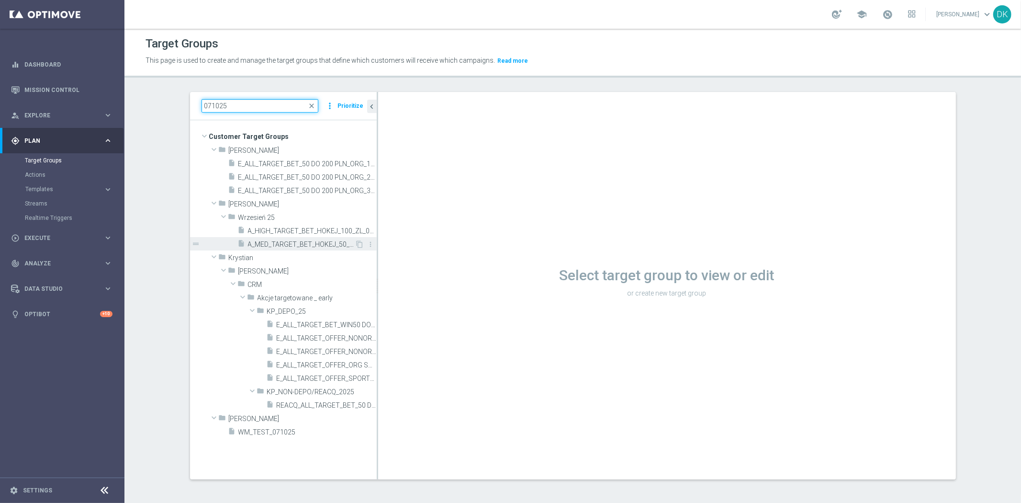
type input "071025"
click at [272, 240] on span "A_MED_TARGET_BET_HOKEJ_50_ZL_071025" at bounding box center [301, 244] width 107 height 8
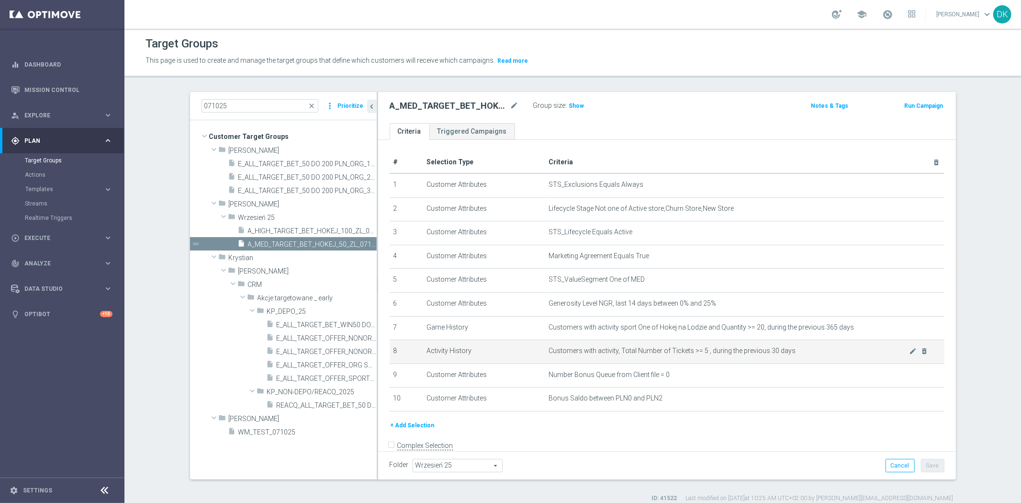
scroll to position [12, 0]
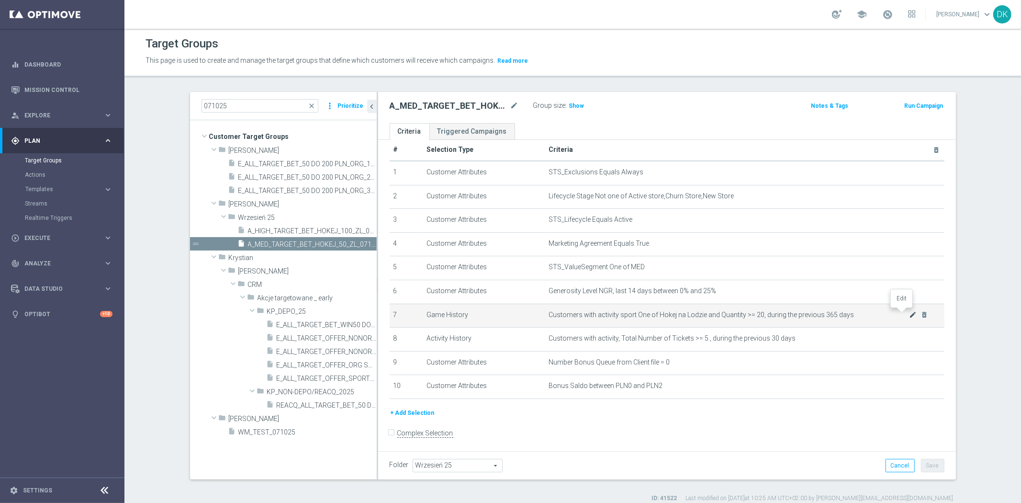
click at [909, 314] on icon "mode_edit" at bounding box center [913, 315] width 8 height 8
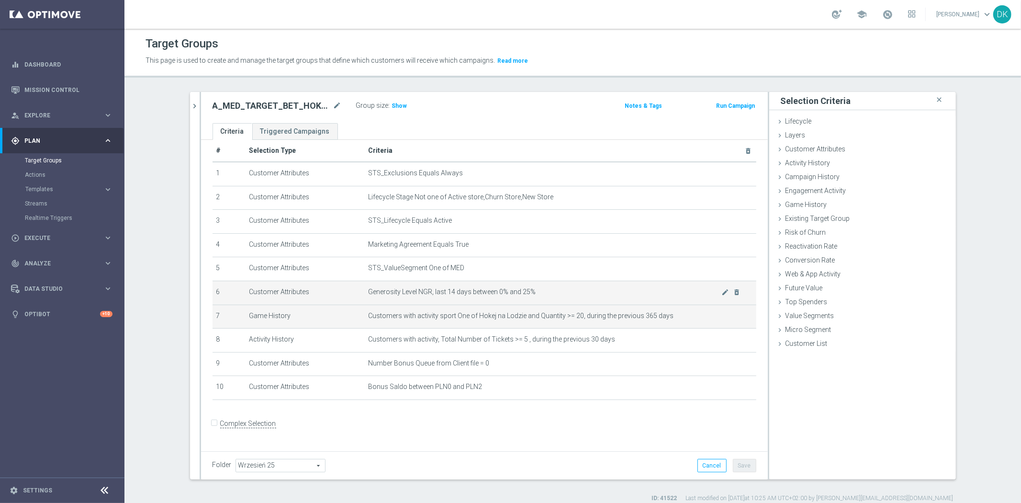
scroll to position [2, 0]
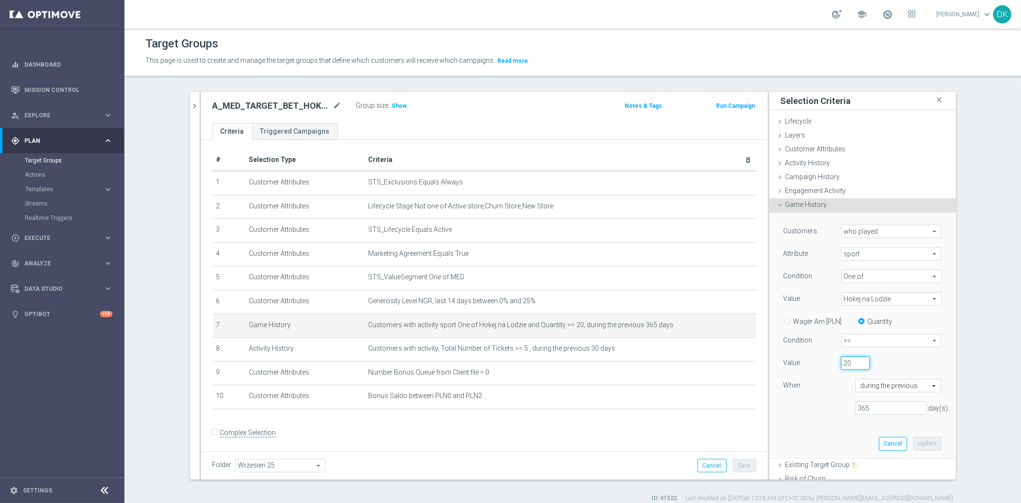
drag, startPoint x: 840, startPoint y: 365, endPoint x: 819, endPoint y: 364, distance: 21.1
click at [822, 364] on div "Value 20" at bounding box center [862, 363] width 172 height 15
type input "30"
click at [913, 437] on button "Update" at bounding box center [927, 442] width 28 height 13
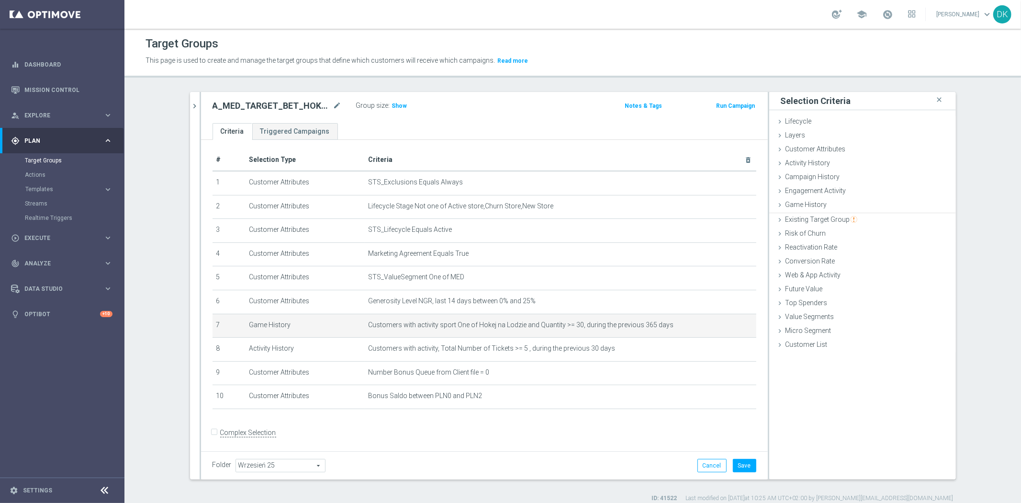
scroll to position [0, 0]
click at [738, 460] on button "Save" at bounding box center [744, 464] width 23 height 13
click at [397, 103] on span "Show" at bounding box center [399, 105] width 15 height 7
click at [190, 109] on button "chevron_right" at bounding box center [195, 106] width 10 height 28
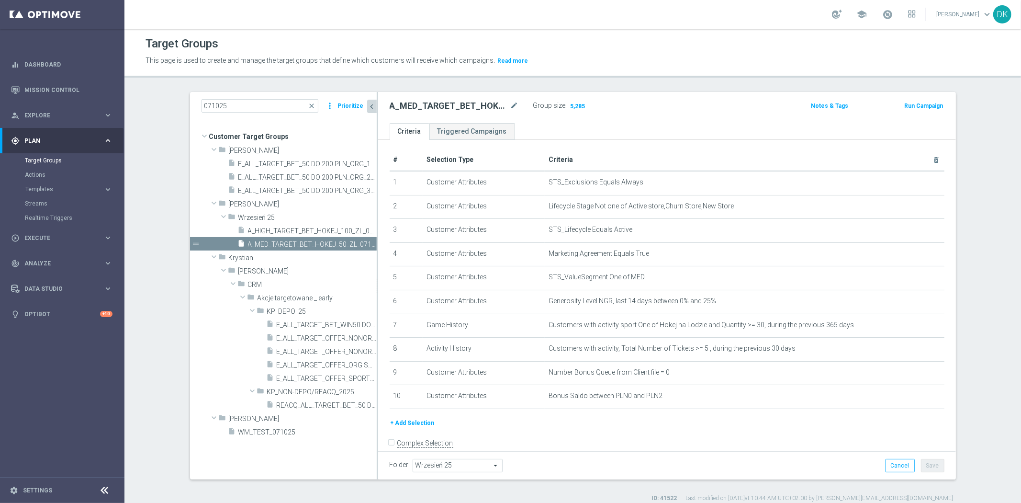
scroll to position [12, 0]
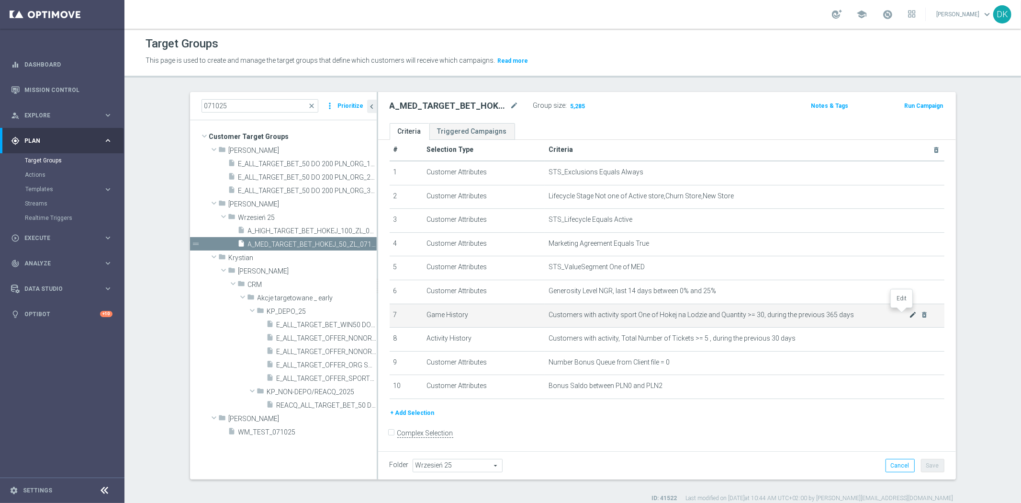
click at [909, 313] on icon "mode_edit" at bounding box center [913, 315] width 8 height 8
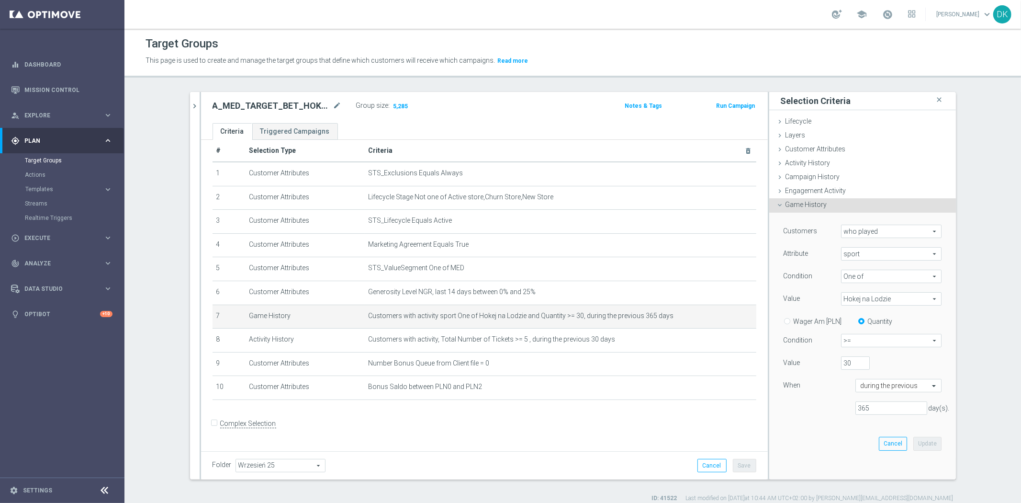
scroll to position [2, 0]
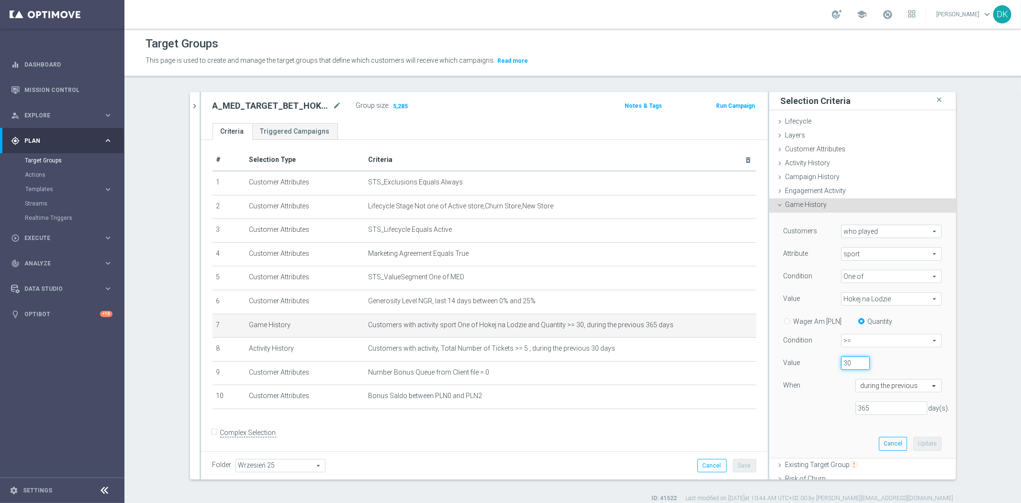
drag, startPoint x: 840, startPoint y: 363, endPoint x: 815, endPoint y: 362, distance: 25.9
click at [817, 362] on div "Value 30" at bounding box center [862, 363] width 172 height 15
type input "40"
click at [919, 444] on button "Update" at bounding box center [927, 442] width 28 height 13
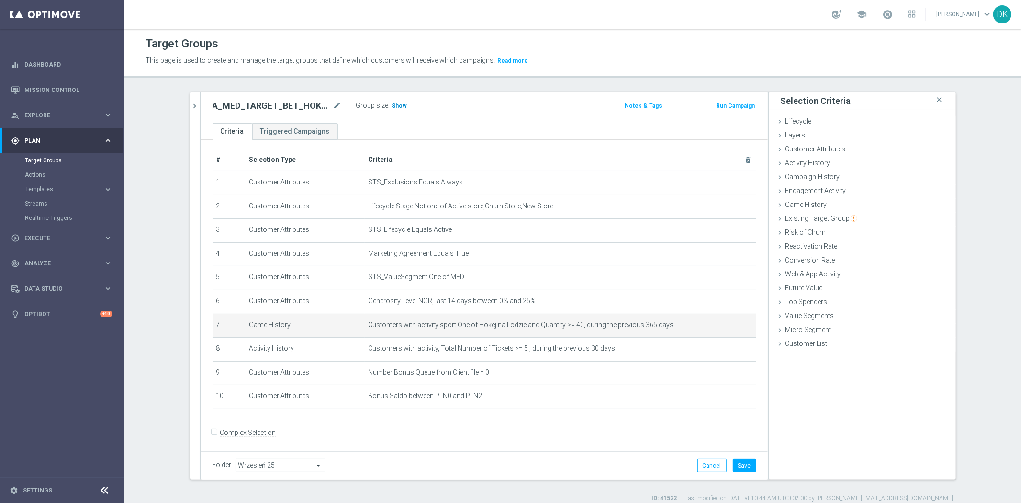
click at [393, 103] on span "Show" at bounding box center [399, 105] width 15 height 7
click at [748, 466] on button "Save" at bounding box center [744, 464] width 23 height 13
click at [721, 323] on icon "mode_edit" at bounding box center [725, 325] width 8 height 8
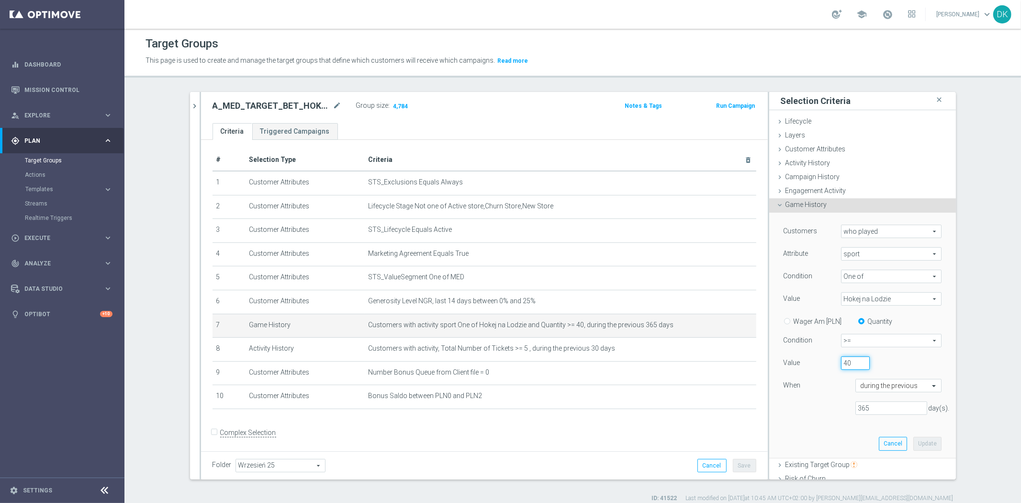
drag, startPoint x: 841, startPoint y: 361, endPoint x: 814, endPoint y: 364, distance: 27.0
click at [815, 360] on div "Value 40" at bounding box center [862, 363] width 172 height 15
type input "50"
click at [922, 447] on button "Update" at bounding box center [927, 442] width 28 height 13
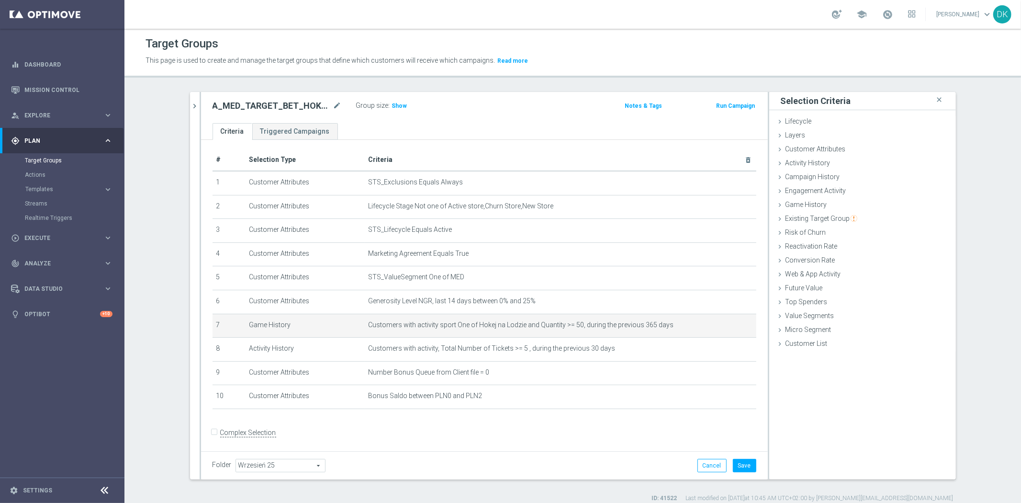
click at [592, 413] on div "# Selection Type Criteria delete_forever 1 Customer Attributes STS_Exclusions E…" at bounding box center [484, 283] width 558 height 268
click at [399, 109] on h3 "Show" at bounding box center [399, 106] width 17 height 11
click at [744, 466] on button "Save" at bounding box center [744, 464] width 23 height 13
click at [468, 463] on div "Folder Wrzesień 25 Wrzesień 25 arrow_drop_down search Cancel Save Saving..." at bounding box center [484, 464] width 544 height 13
click at [721, 323] on icon "mode_edit" at bounding box center [725, 325] width 8 height 8
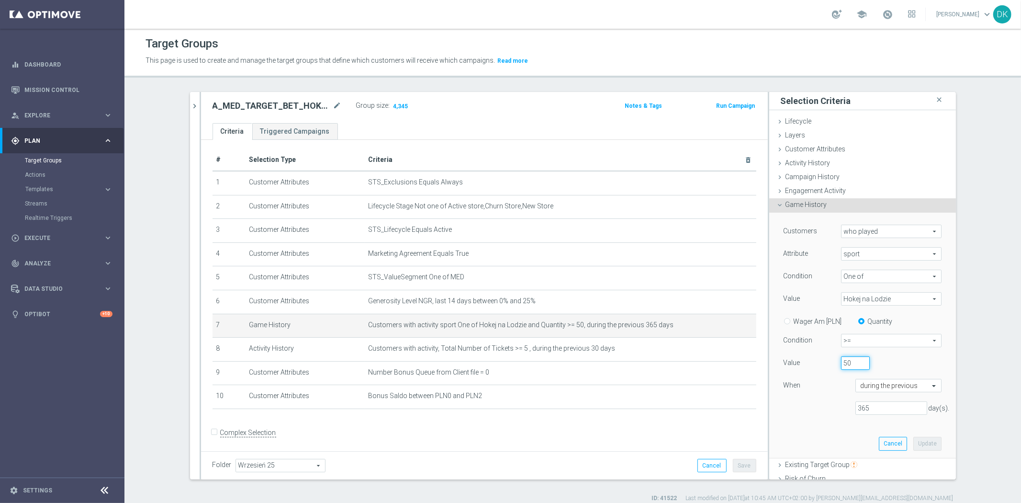
drag, startPoint x: 841, startPoint y: 364, endPoint x: 819, endPoint y: 367, distance: 21.7
click at [826, 361] on div "Value 50" at bounding box center [862, 363] width 172 height 15
type input "60"
click at [915, 440] on button "Update" at bounding box center [927, 442] width 28 height 13
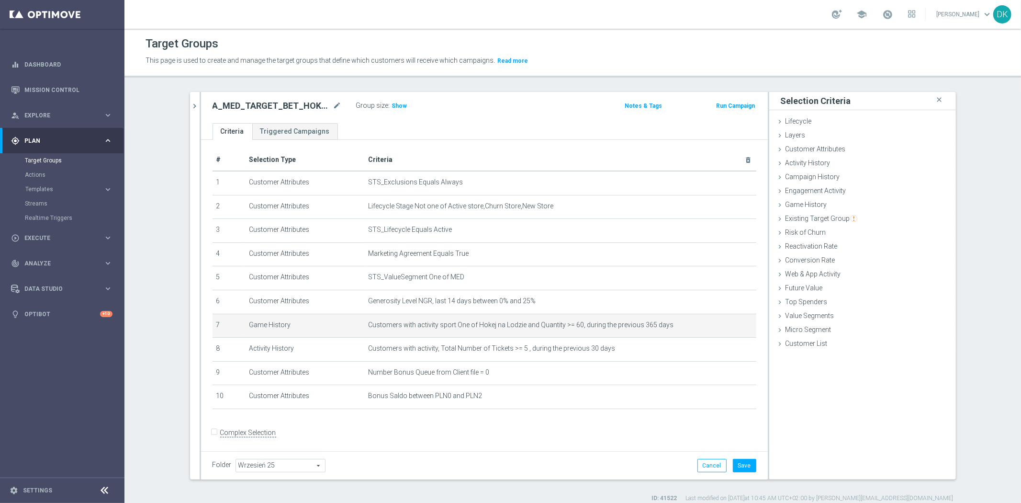
click at [543, 431] on form "Complex Selection Invalid Expression" at bounding box center [484, 442] width 544 height 35
click at [392, 108] on span "Show" at bounding box center [399, 105] width 15 height 7
click at [738, 468] on button "Save" at bounding box center [744, 464] width 23 height 13
click at [262, 108] on h2 "A_MED_TARGET_BET_HOKEJ_50_ZL_071025" at bounding box center [271, 105] width 119 height 11
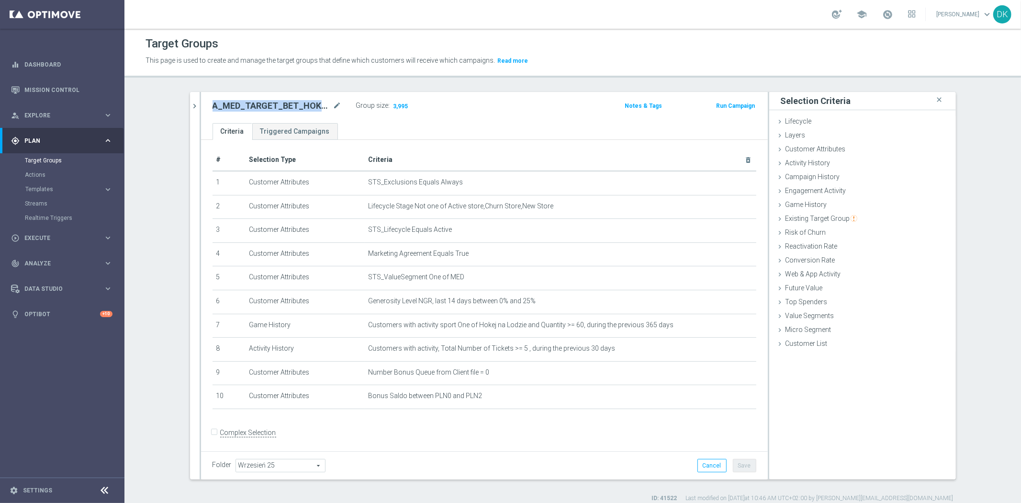
click at [262, 108] on h2 "A_MED_TARGET_BET_HOKEJ_50_ZL_071025" at bounding box center [271, 105] width 119 height 11
copy h2 "A_MED_TARGET_BET_HOKEJ_50_ZL_071025"
click at [721, 325] on icon "mode_edit" at bounding box center [725, 325] width 8 height 8
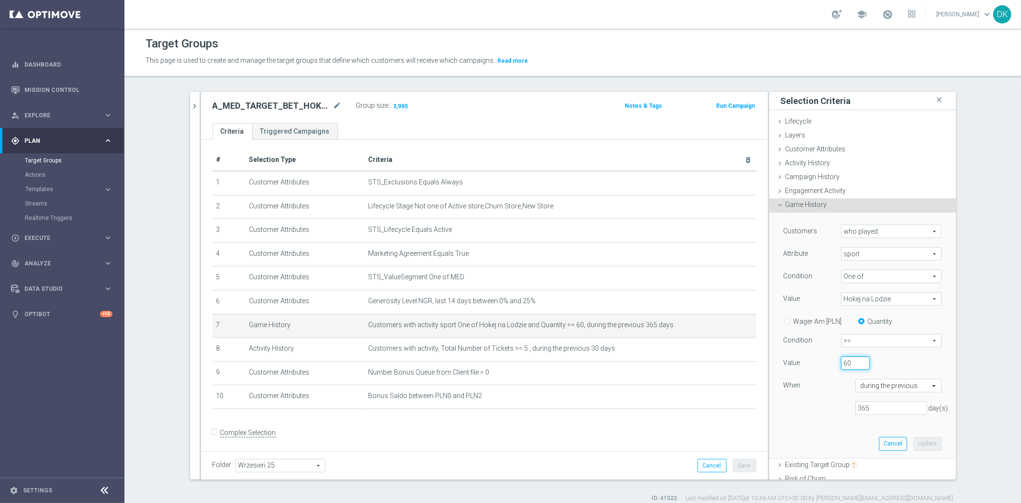
click at [841, 367] on input "60" at bounding box center [855, 362] width 29 height 13
type input "50"
click at [923, 443] on button "Update" at bounding box center [927, 442] width 28 height 13
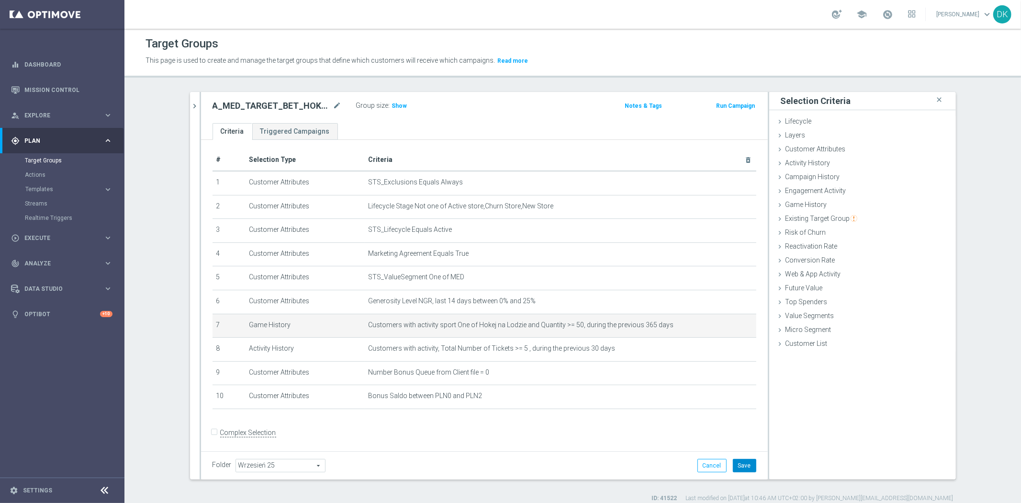
click at [739, 462] on button "Save" at bounding box center [744, 464] width 23 height 13
click at [559, 438] on form "Complex Selection Invalid Expression" at bounding box center [484, 442] width 544 height 35
click at [721, 324] on icon "mode_edit" at bounding box center [725, 325] width 8 height 8
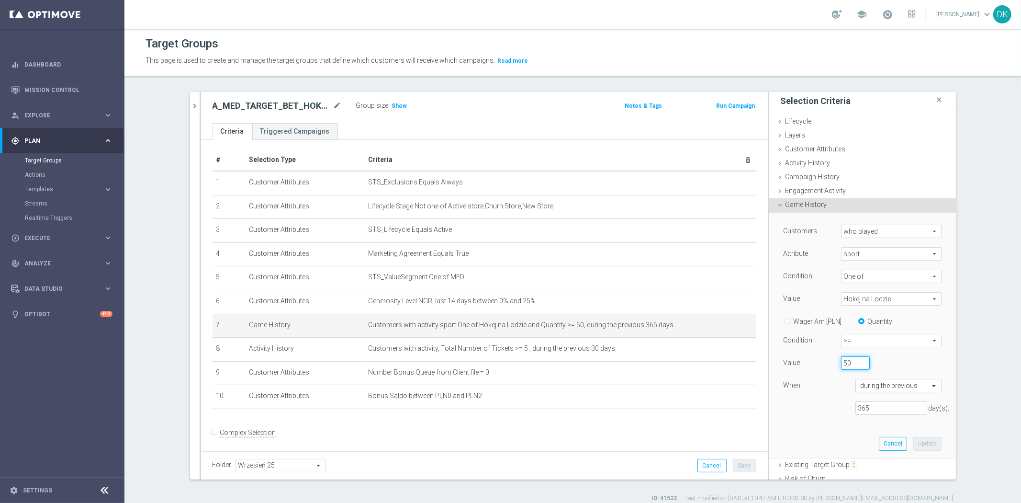
drag, startPoint x: 839, startPoint y: 366, endPoint x: 833, endPoint y: 366, distance: 6.2
click at [834, 366] on div "50" at bounding box center [855, 362] width 43 height 13
type input "40"
click at [920, 447] on button "Update" at bounding box center [927, 442] width 28 height 13
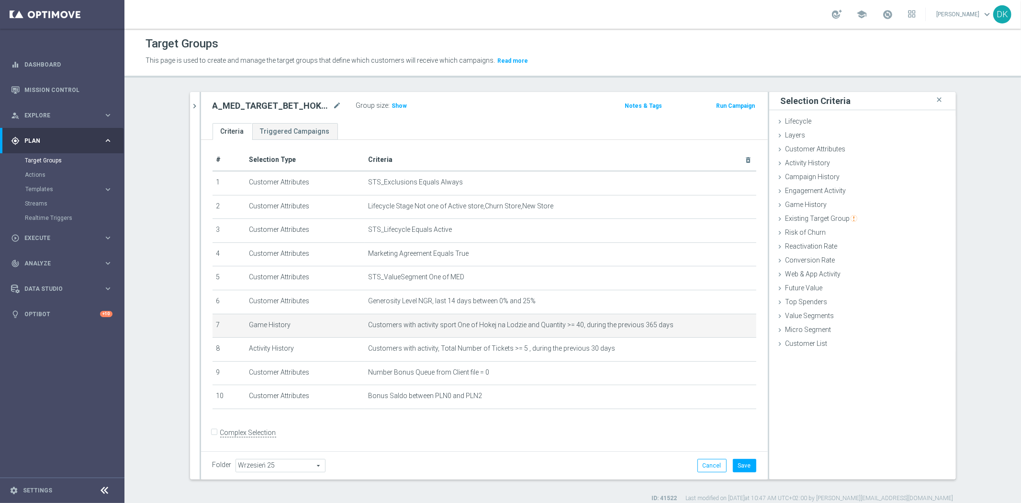
click at [593, 428] on form "Complex Selection Invalid Expression" at bounding box center [484, 442] width 544 height 35
click at [740, 462] on button "Save" at bounding box center [744, 464] width 23 height 13
click at [192, 109] on icon "chevron_right" at bounding box center [194, 105] width 9 height 9
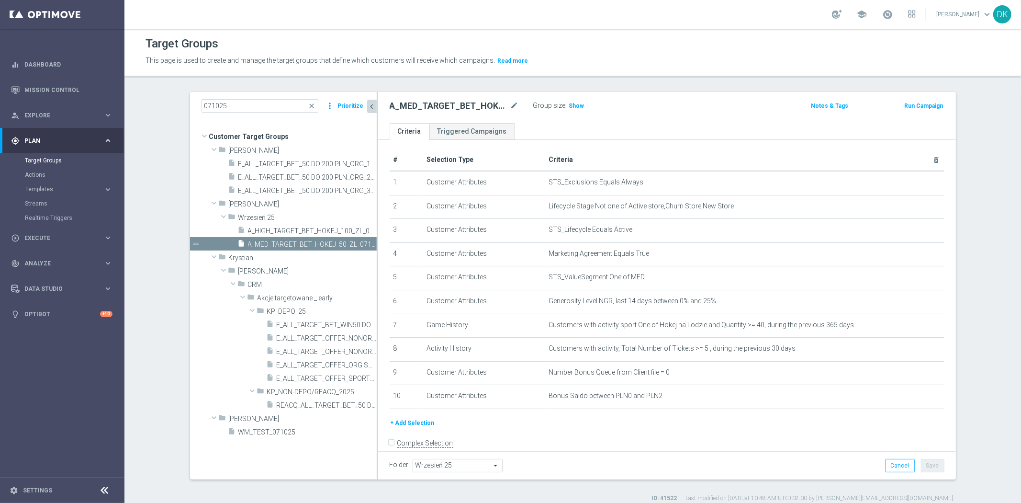
scroll to position [12, 0]
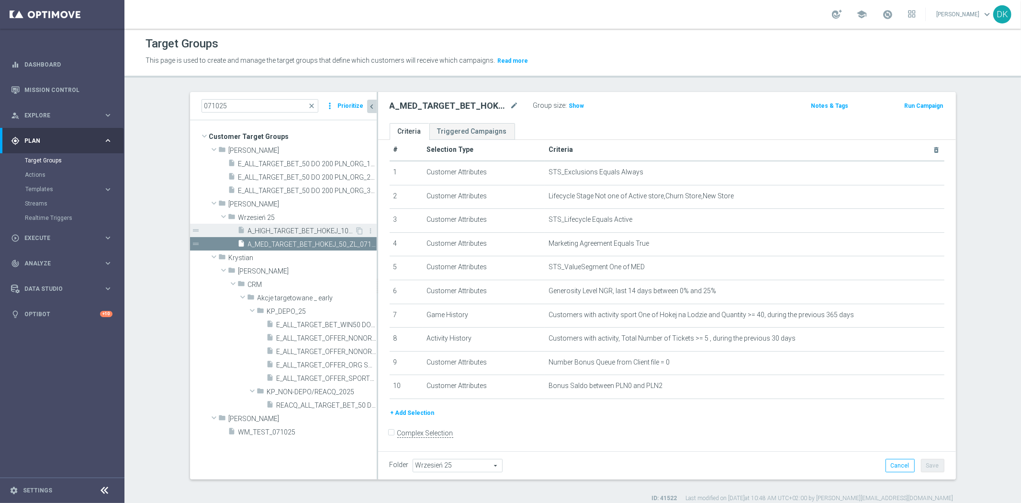
click at [299, 234] on span "A_HIGH_TARGET_BET_HOKEJ_100_ZL_071025" at bounding box center [301, 231] width 107 height 8
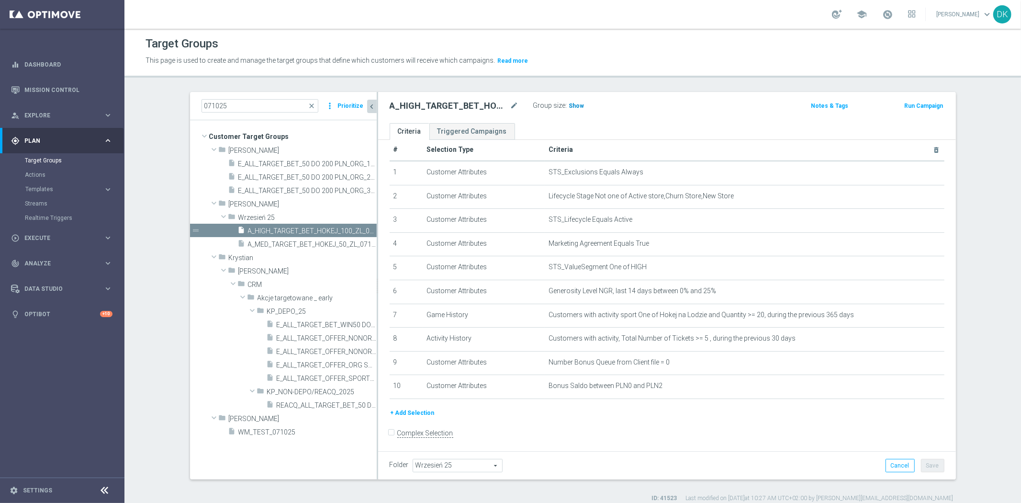
click at [578, 101] on h3 "Show" at bounding box center [576, 106] width 17 height 11
click at [593, 463] on div "Folder Wrzesień 25 Wrzesień 25 arrow_drop_down search Cancel Save Saving..." at bounding box center [667, 464] width 555 height 13
click at [422, 109] on h2 "A_HIGH_TARGET_BET_HOKEJ_100_ZL_071025" at bounding box center [449, 105] width 119 height 11
copy h2 "A_HIGH_TARGET_BET_HOKEJ_100_ZL_071025"
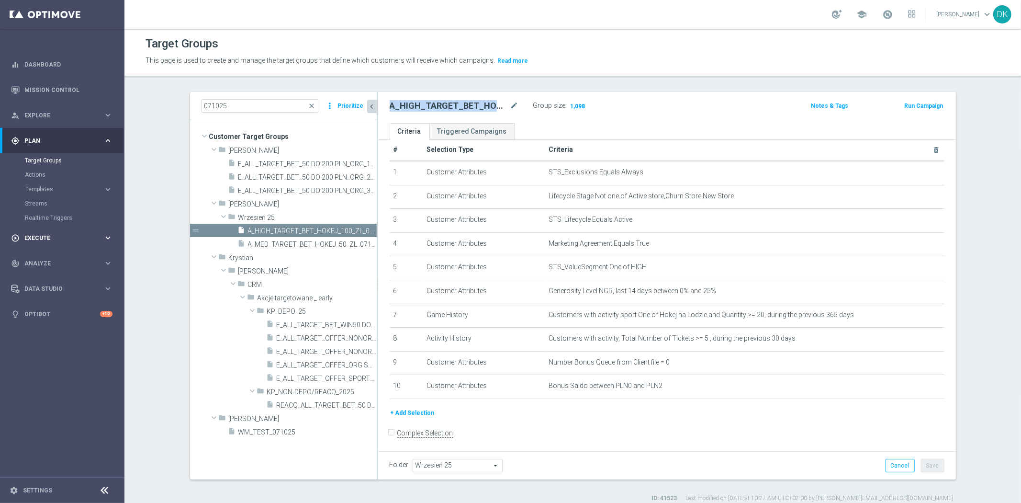
click at [88, 243] on div "play_circle_outline Execute keyboard_arrow_right" at bounding box center [61, 237] width 123 height 25
click at [65, 187] on link "Campaign Builder" at bounding box center [62, 186] width 75 height 8
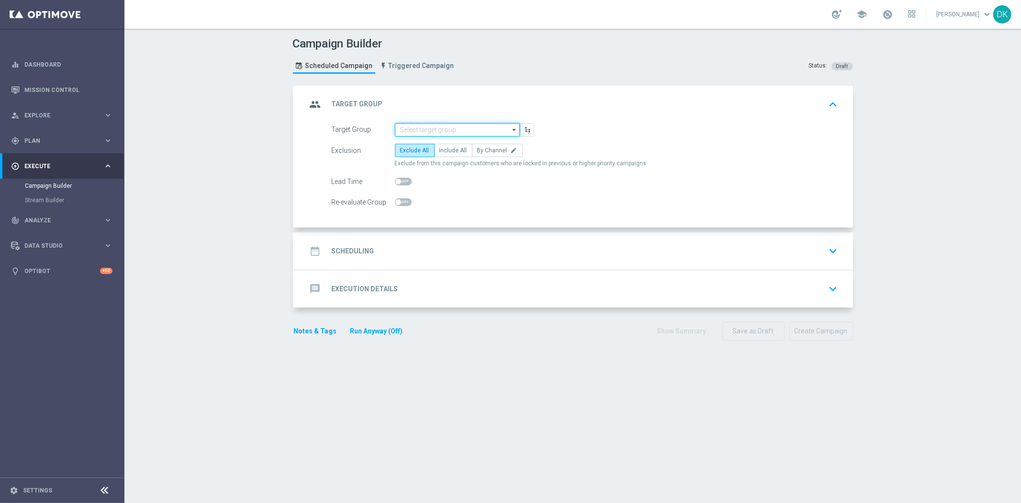
click at [414, 123] on input at bounding box center [457, 129] width 125 height 13
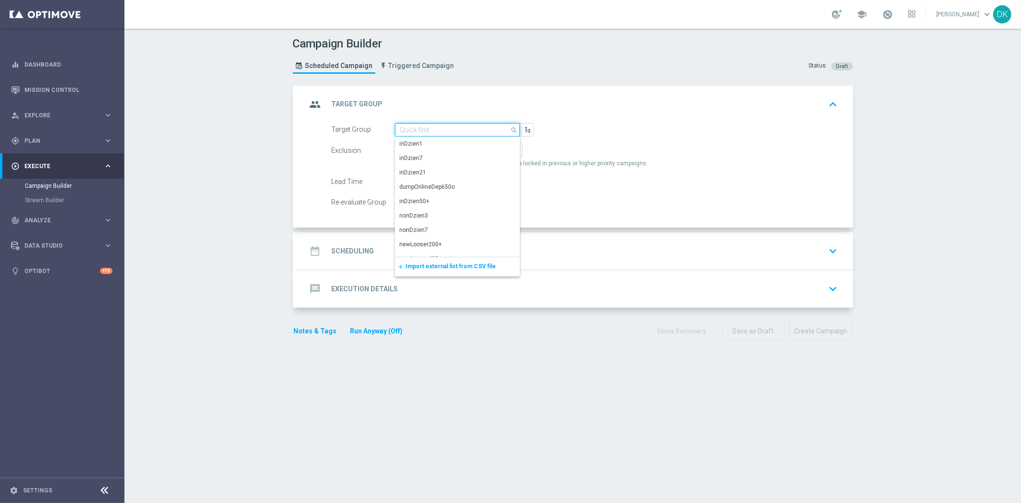
paste input "A_HIGH_TARGET_BET_HOKEJ_100_ZL_071025"
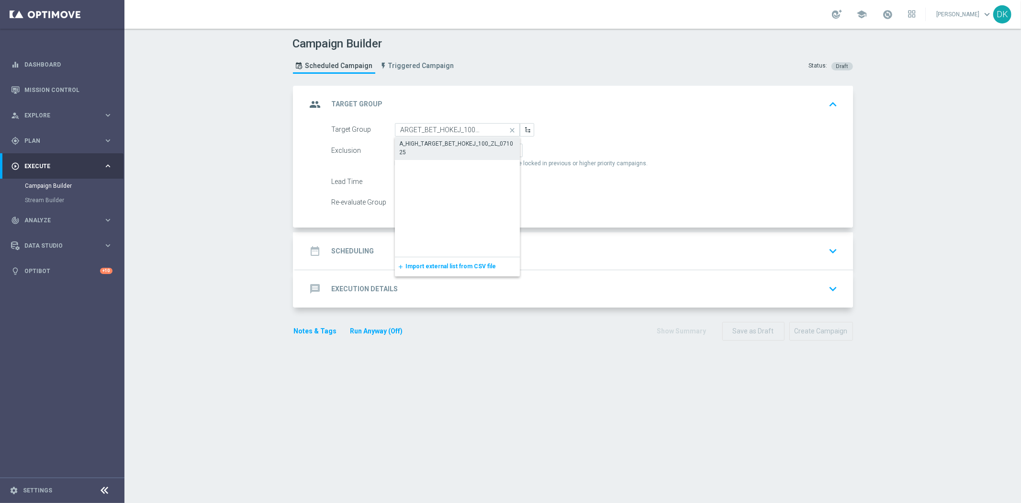
click at [427, 140] on div "A_HIGH_TARGET_BET_HOKEJ_100_ZL_071025" at bounding box center [458, 147] width 116 height 17
type input "A_HIGH_TARGET_BET_HOKEJ_100_ZL_071025"
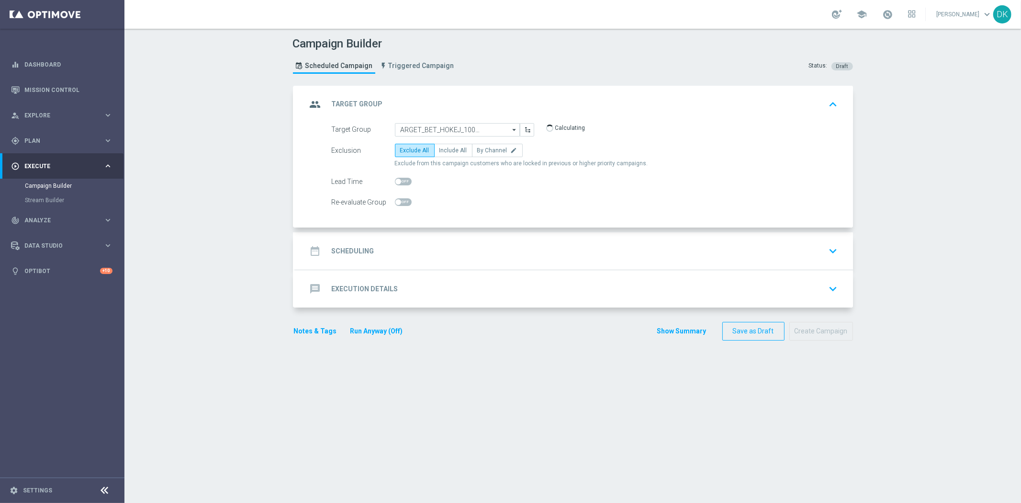
scroll to position [0, 0]
click at [477, 149] on span "By Channel" at bounding box center [492, 150] width 30 height 7
click at [477, 149] on input "By Channel edit" at bounding box center [480, 152] width 6 height 6
radio input "true"
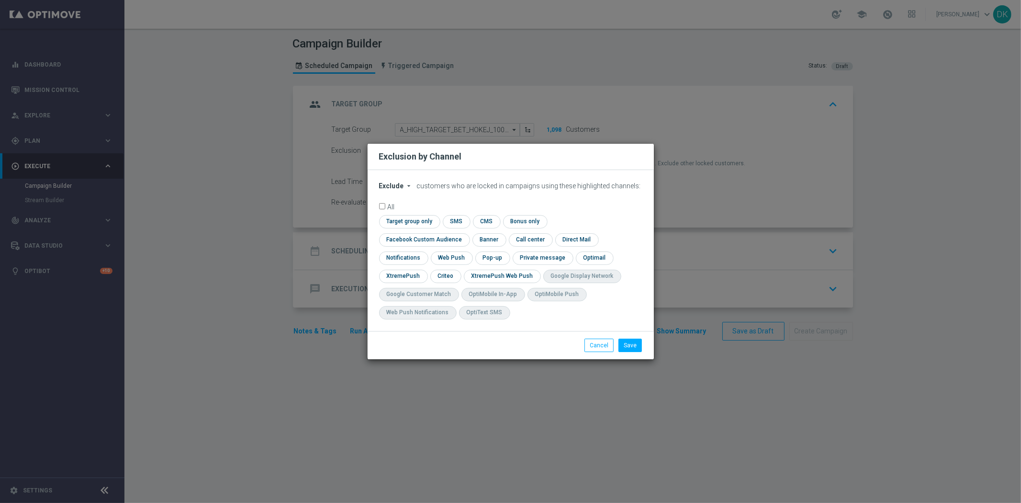
click at [405, 190] on icon "arrow_drop_down" at bounding box center [409, 186] width 8 height 8
click at [0, 0] on span "Include" at bounding box center [0, 0] width 0 height 0
click at [398, 227] on input "checkbox" at bounding box center [408, 221] width 58 height 13
checkbox input "true"
click at [402, 246] on div "check Facebook Custom Audience" at bounding box center [424, 239] width 91 height 13
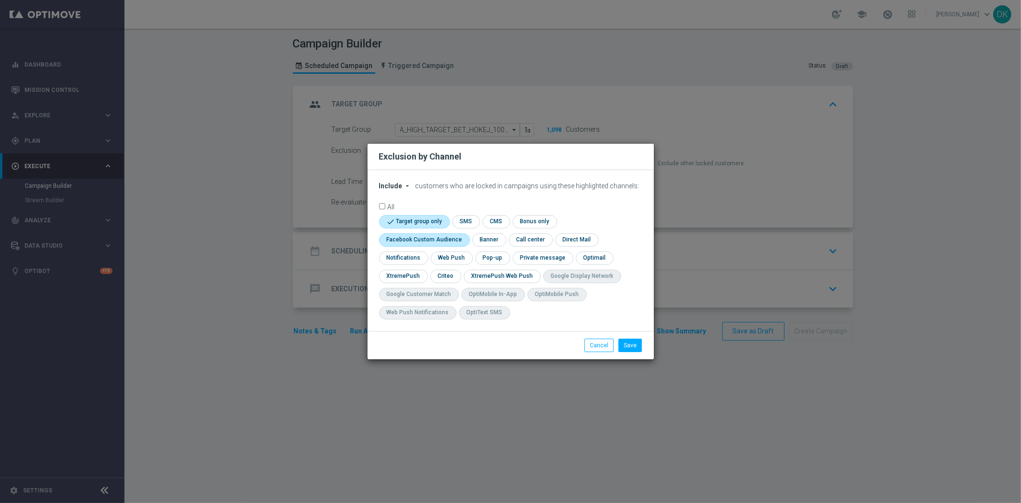
click at [408, 241] on input "checkbox" at bounding box center [422, 239] width 87 height 13
checkbox input "true"
click at [441, 271] on input "checkbox" at bounding box center [445, 275] width 30 height 13
checkbox input "true"
click at [630, 348] on button "Save" at bounding box center [629, 344] width 23 height 13
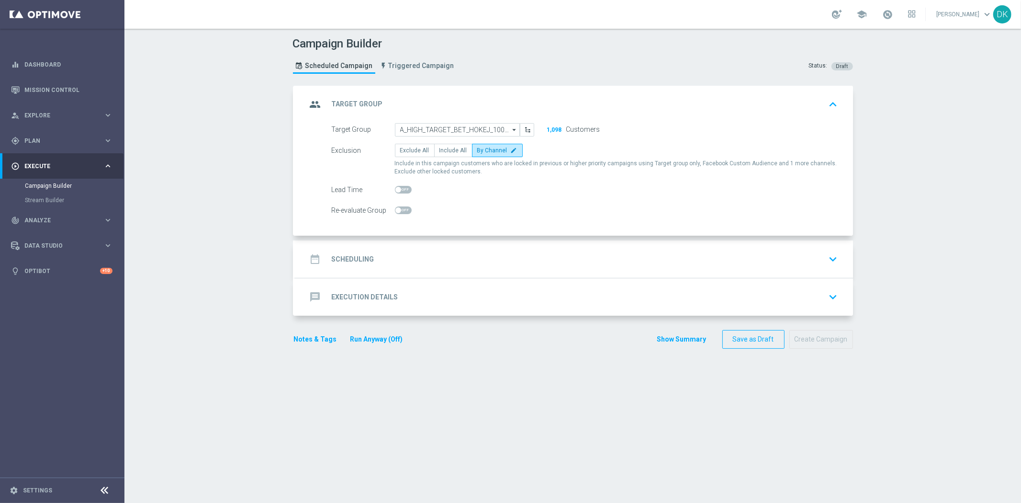
click at [408, 261] on div "date_range Scheduling keyboard_arrow_down" at bounding box center [574, 259] width 535 height 18
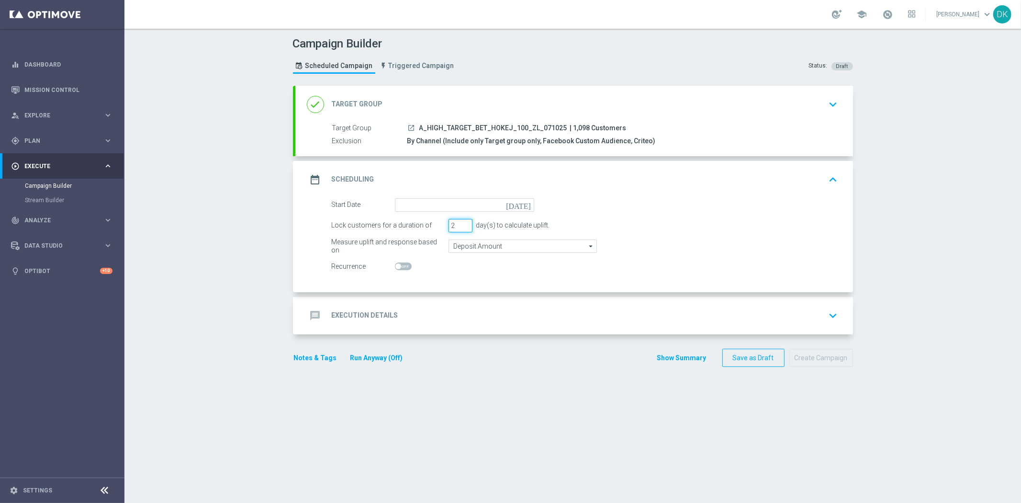
type input "2"
click at [460, 226] on input "2" at bounding box center [460, 225] width 24 height 13
click at [467, 207] on input at bounding box center [464, 204] width 139 height 13
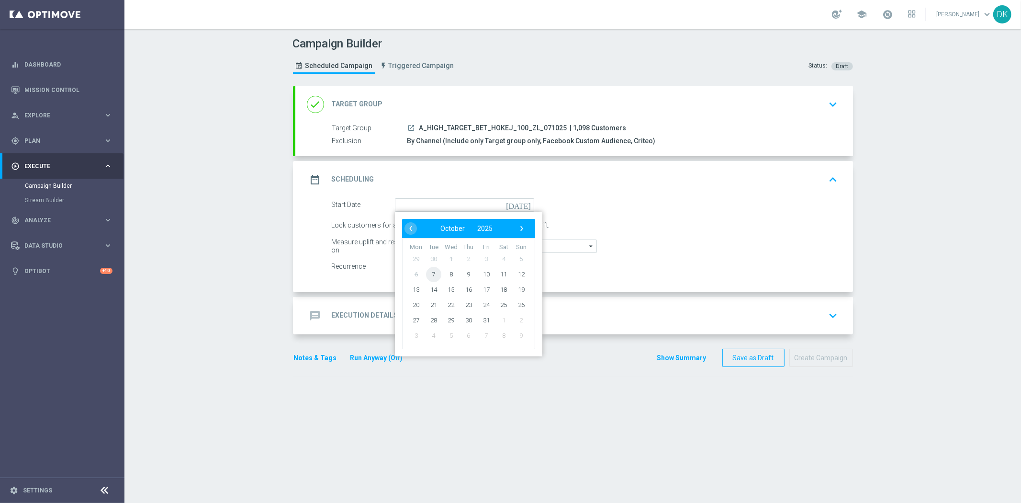
click at [429, 273] on span "7" at bounding box center [432, 273] width 15 height 15
type input "[DATE]"
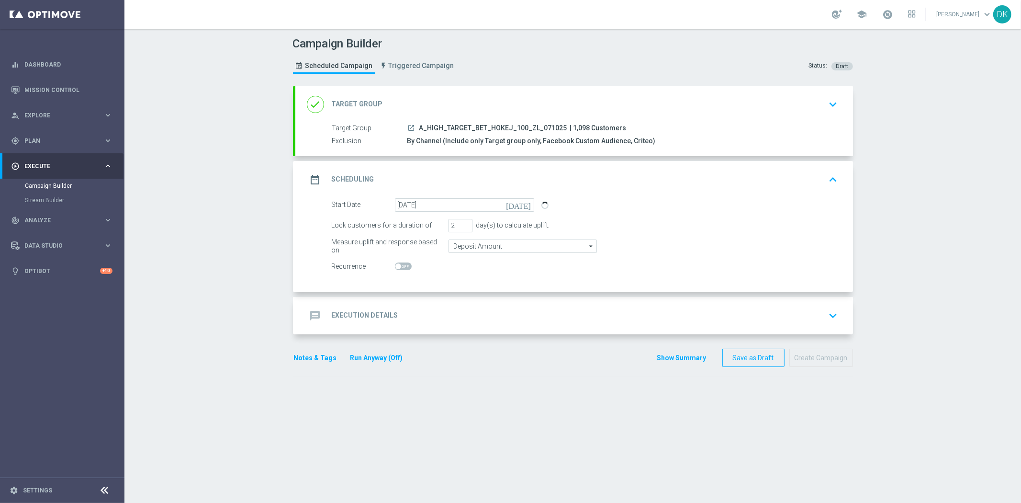
click at [422, 304] on div "message Execution Details keyboard_arrow_down" at bounding box center [574, 315] width 558 height 37
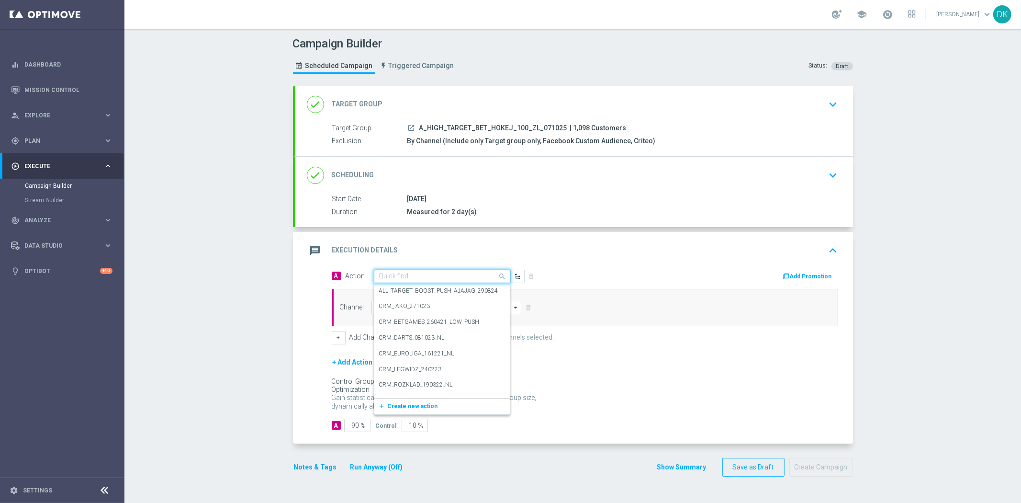
click at [434, 274] on input "text" at bounding box center [432, 276] width 107 height 8
click at [410, 402] on span "Create new action" at bounding box center [413, 405] width 50 height 7
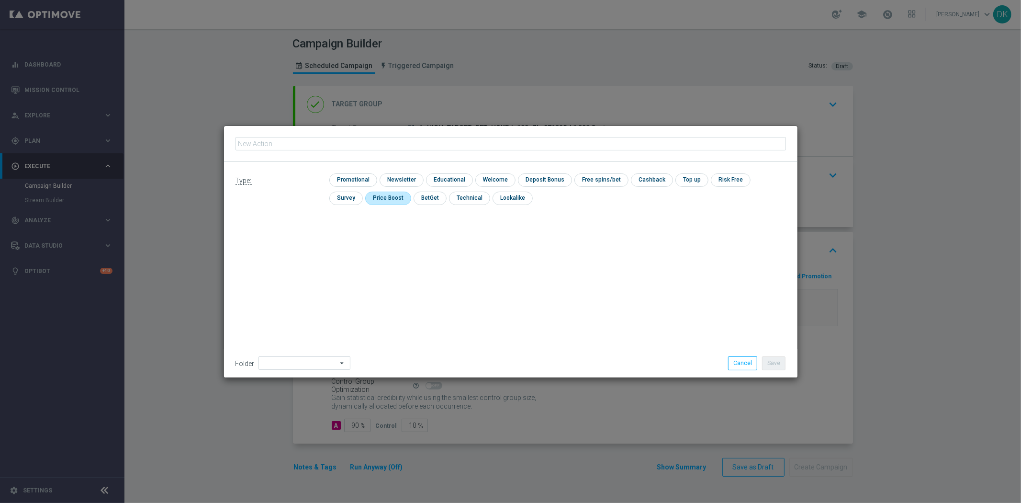
type input "A_HIGH_TARGET_BET_HOKEJ_100_ZL_071025"
click at [356, 178] on input "checkbox" at bounding box center [351, 179] width 45 height 13
checkbox input "true"
click at [785, 361] on button "Save" at bounding box center [773, 362] width 23 height 13
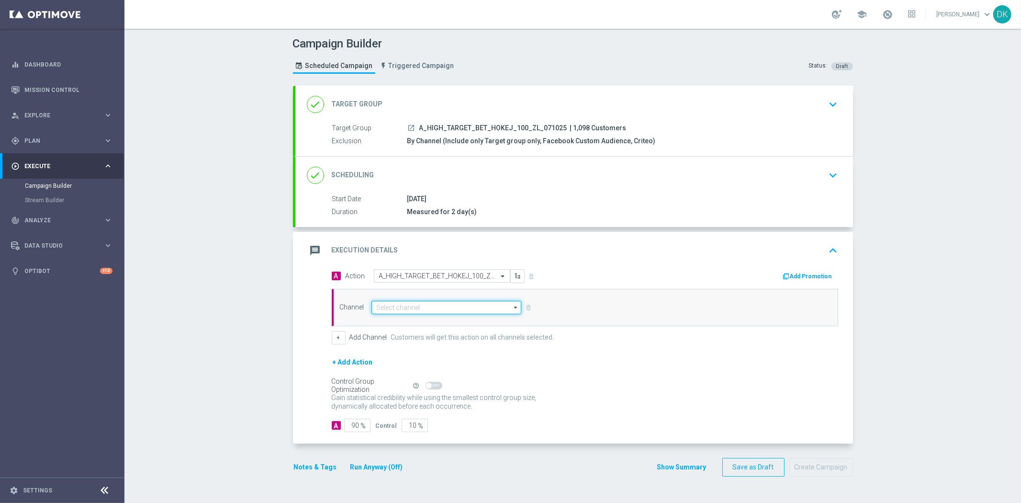
click at [447, 308] on input at bounding box center [446, 307] width 150 height 13
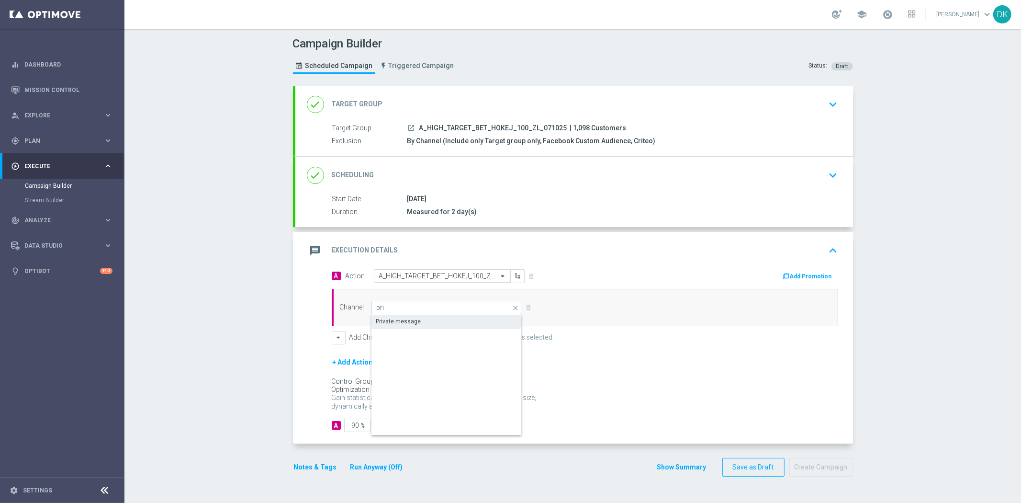
click at [398, 324] on div "Private message" at bounding box center [398, 321] width 45 height 9
type input "Private message"
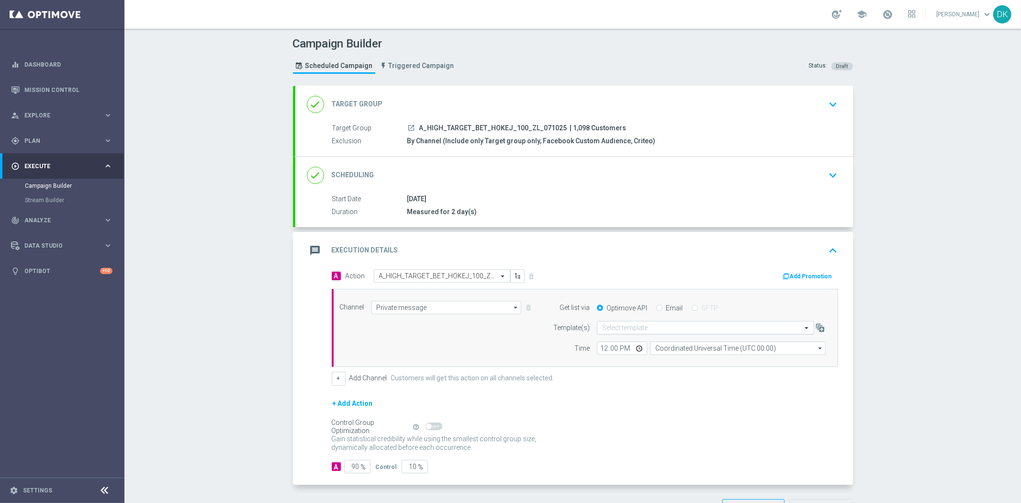
click at [605, 327] on input "text" at bounding box center [696, 328] width 188 height 8
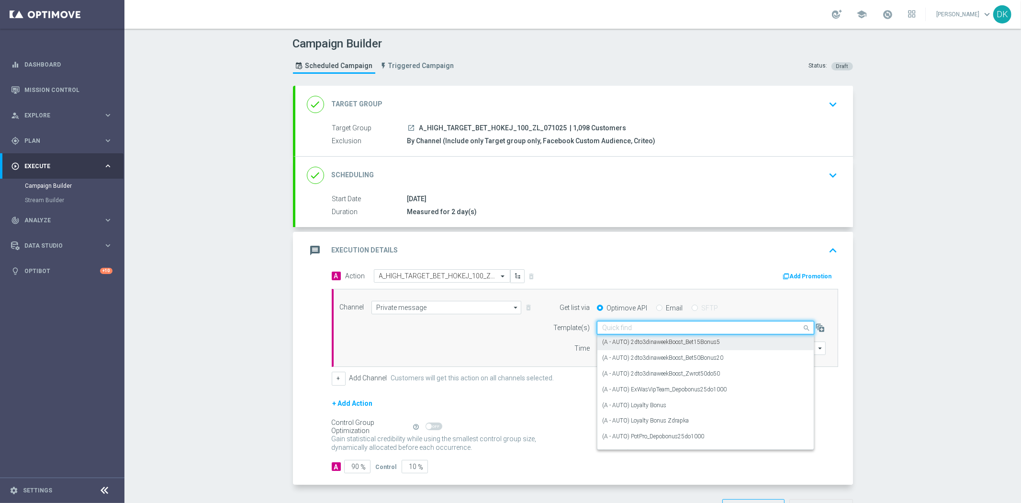
paste input "A_HIGH_TARGET_BET_HOKEJ_100_ZL_071025"
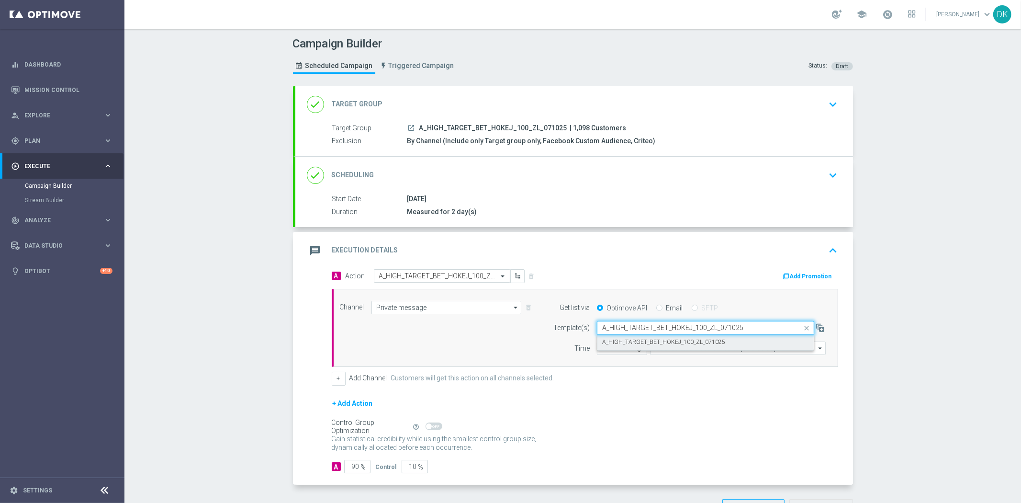
click at [617, 343] on label "A_HIGH_TARGET_BET_HOKEJ_100_ZL_071025" at bounding box center [663, 342] width 123 height 8
type input "A_HIGH_TARGET_BET_HOKEJ_100_ZL_071025"
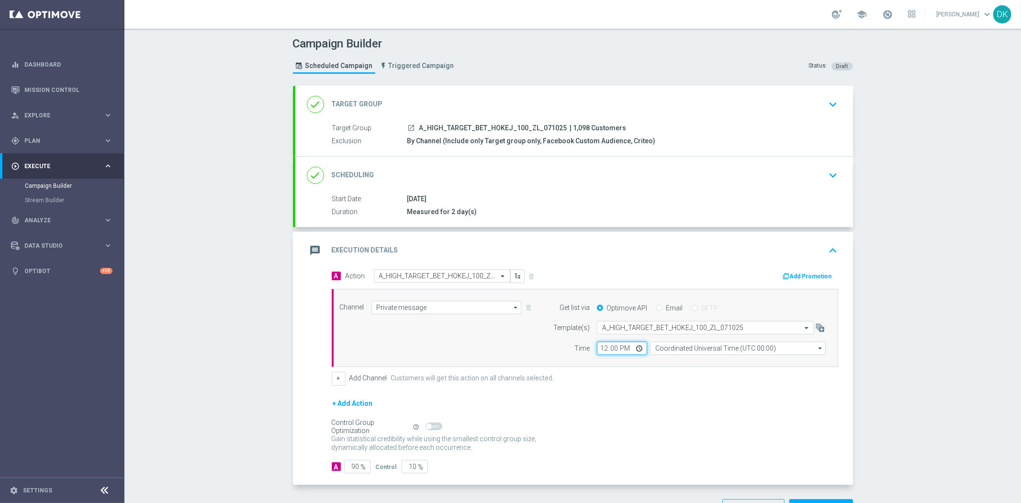
click at [601, 348] on input "12:00" at bounding box center [622, 347] width 50 height 13
type input "16:01"
click at [690, 359] on div "Channel Private message Private message arrow_drop_down Show Selected 1 of 22 T…" at bounding box center [585, 328] width 506 height 78
click at [695, 350] on input "Coordinated Universal Time (UTC 00:00)" at bounding box center [738, 347] width 176 height 13
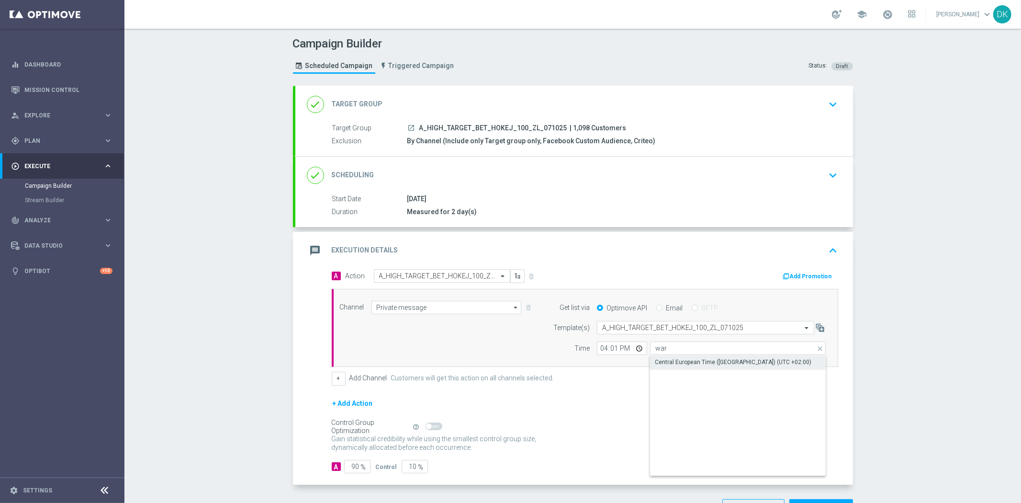
click at [696, 363] on div "Central European Time ([GEOGRAPHIC_DATA]) (UTC +02:00)" at bounding box center [733, 362] width 156 height 9
type input "Central European Time ([GEOGRAPHIC_DATA]) (UTC +02:00)"
click at [791, 274] on button "Add Promotion" at bounding box center [808, 276] width 53 height 11
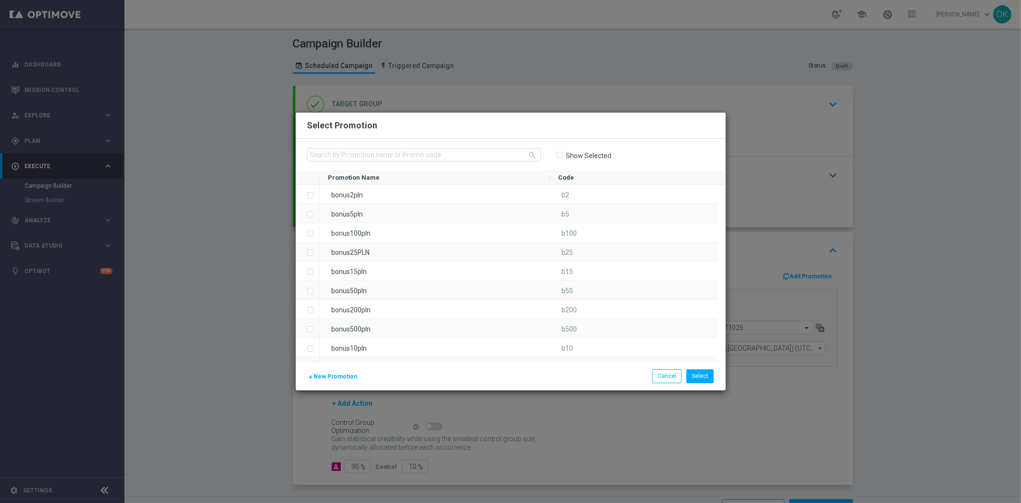
click at [338, 376] on span "New Promotion" at bounding box center [336, 376] width 44 height 7
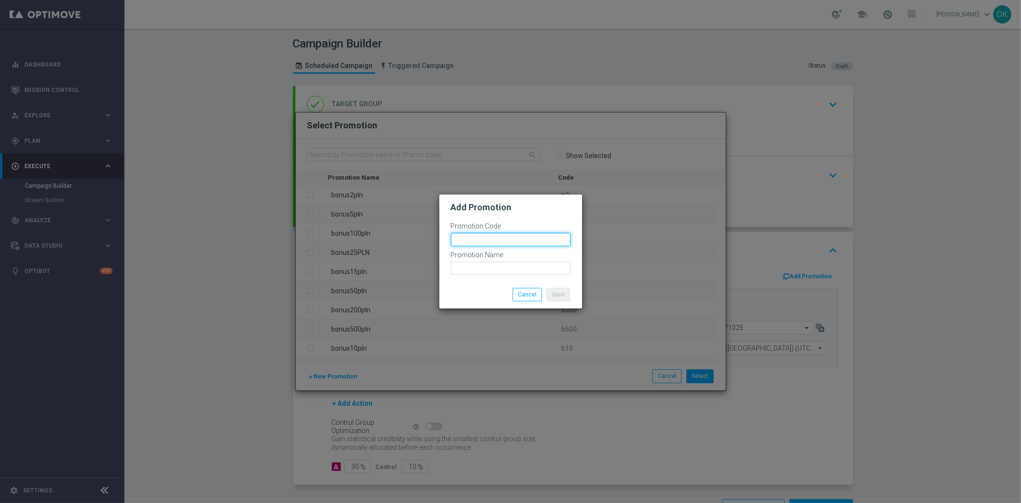
click at [468, 235] on input "text" at bounding box center [511, 239] width 120 height 13
paste input "187936"
click at [468, 235] on input "bonusapi_tg-187936" at bounding box center [511, 239] width 120 height 13
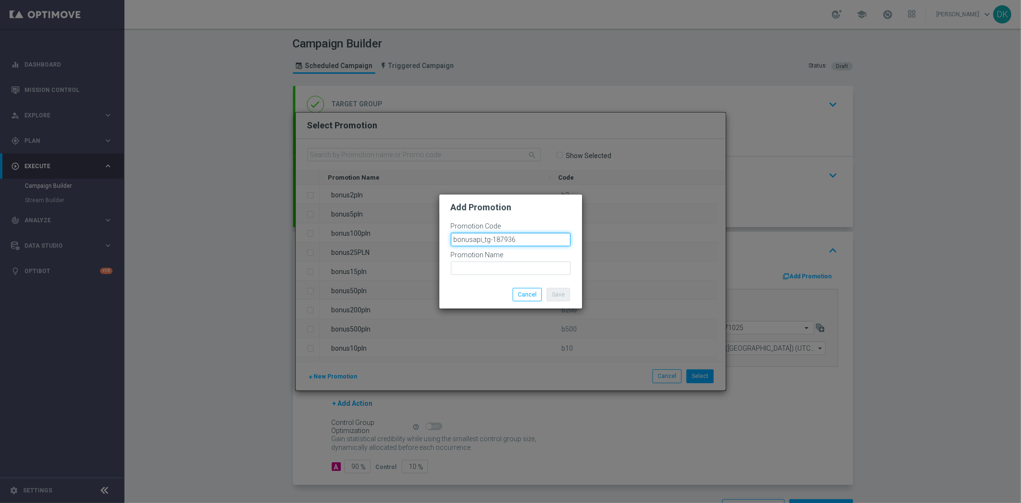
type input "bonusapi_tg-187936"
click at [489, 257] on label "Promotion Name" at bounding box center [477, 255] width 53 height 8
click at [498, 271] on input "text" at bounding box center [511, 267] width 120 height 13
paste input "bonusapi_tg-187936"
type input "bonusapi_tg-187936"
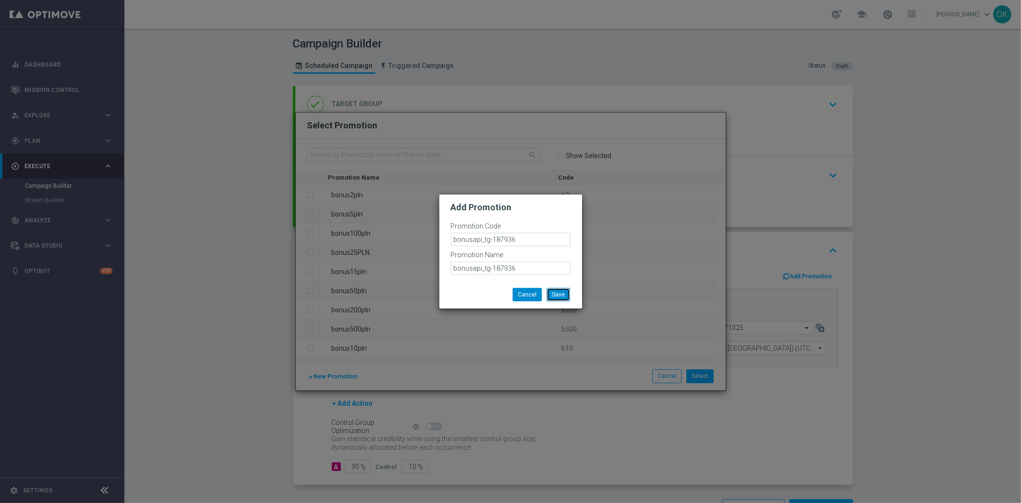
drag, startPoint x: 553, startPoint y: 292, endPoint x: 556, endPoint y: 297, distance: 5.8
click at [554, 292] on button "Save" at bounding box center [558, 294] width 23 height 13
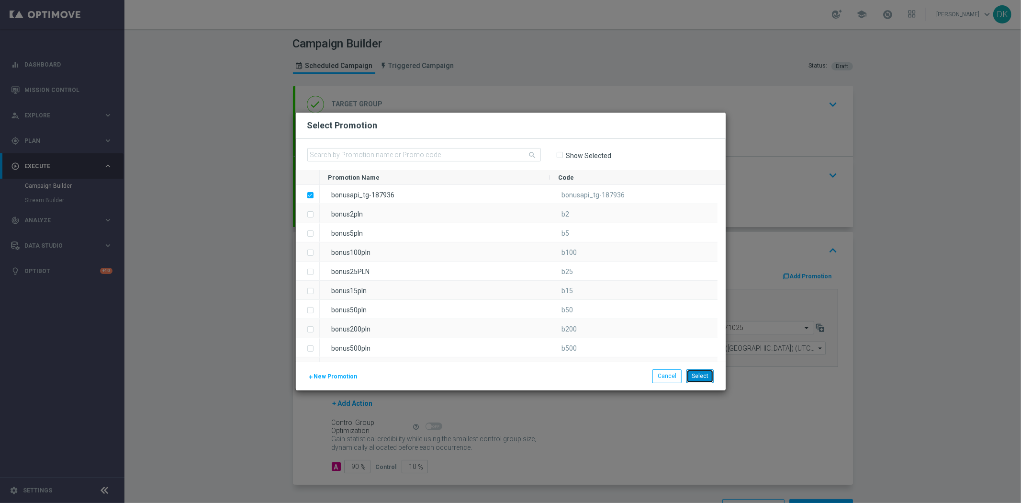
click at [699, 379] on button "Select" at bounding box center [699, 375] width 27 height 13
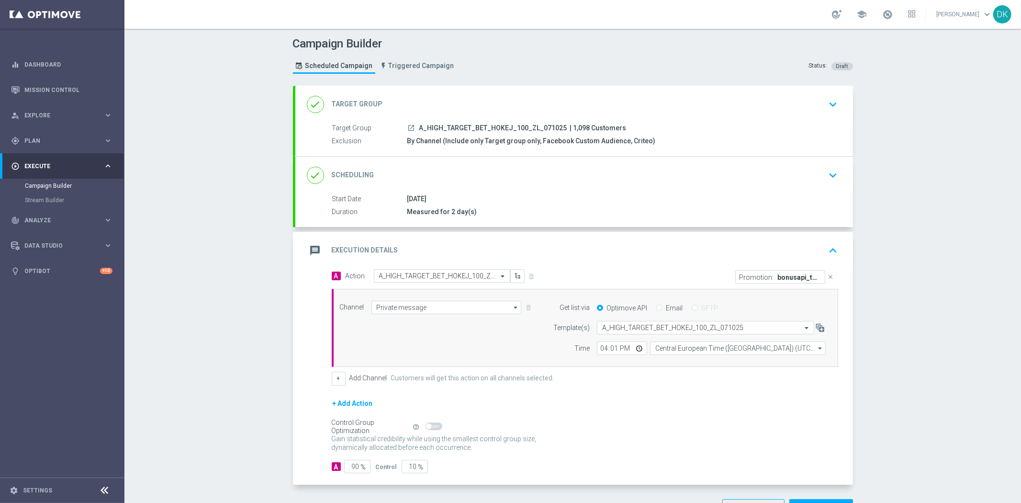
scroll to position [34, 0]
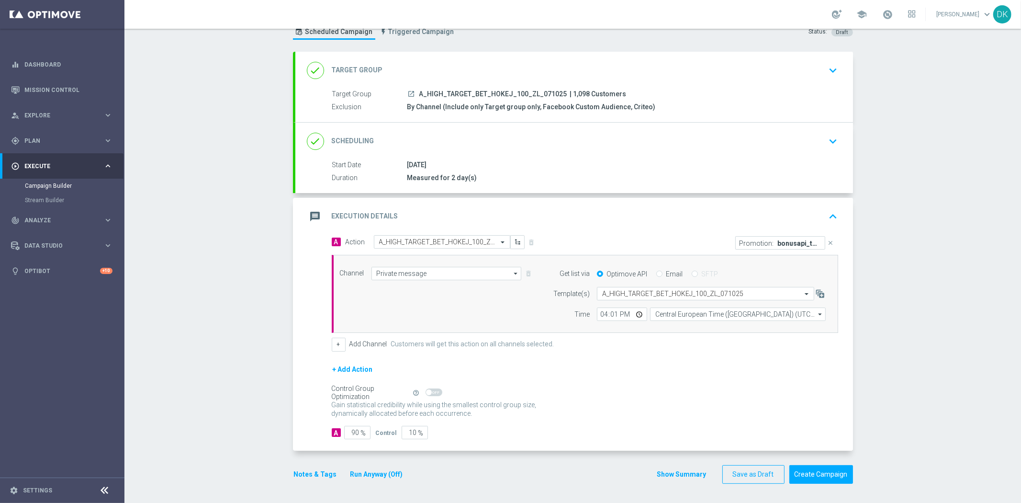
click at [321, 477] on button "Notes & Tags" at bounding box center [315, 474] width 45 height 12
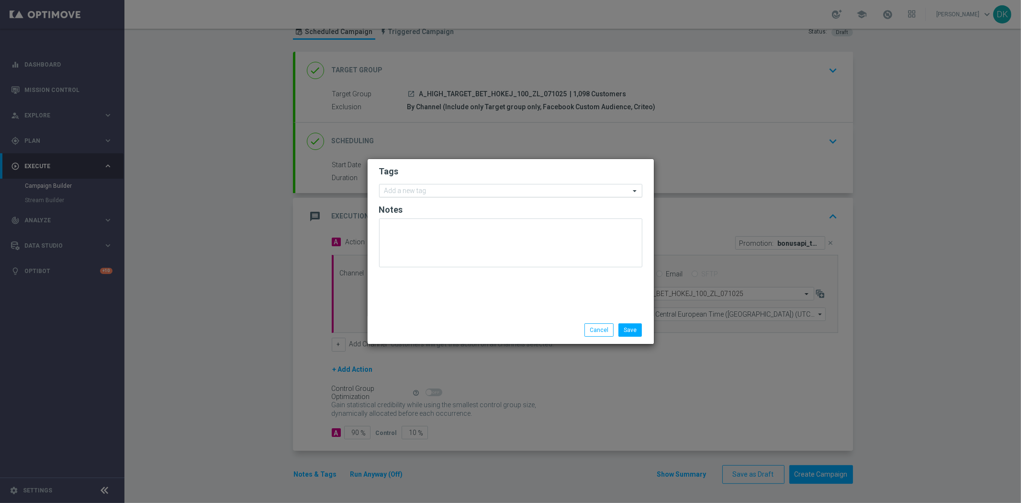
click at [432, 191] on input "text" at bounding box center [507, 191] width 246 height 8
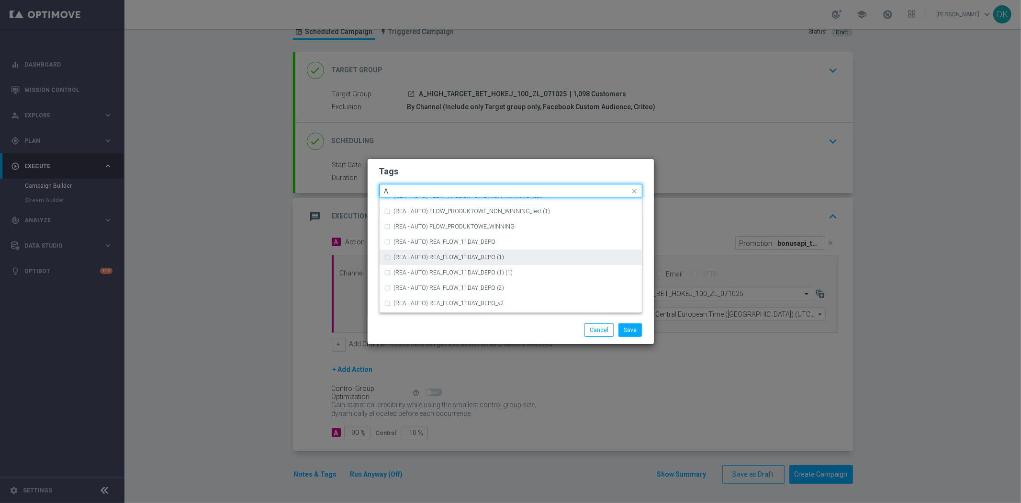
scroll to position [1117, 0]
click at [421, 266] on div "A" at bounding box center [515, 268] width 243 height 6
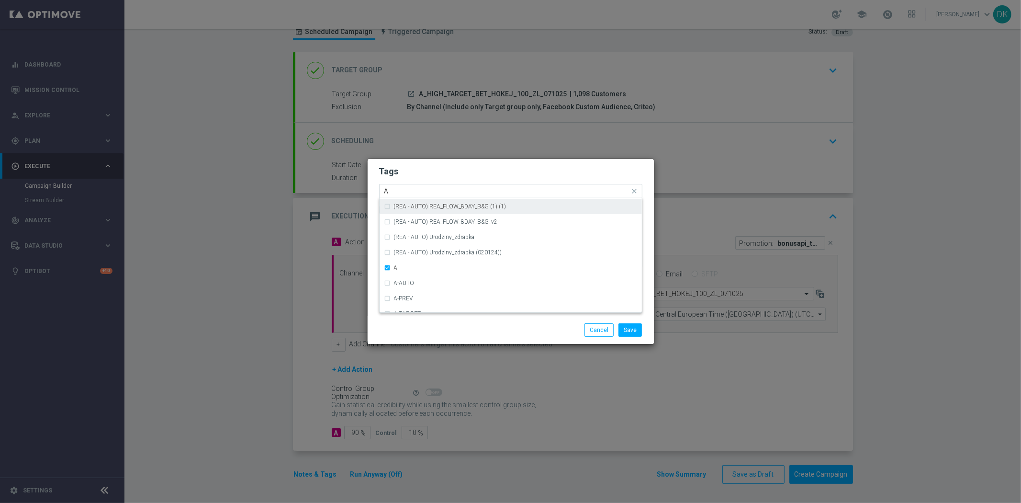
click at [410, 195] on div "A" at bounding box center [506, 192] width 247 height 10
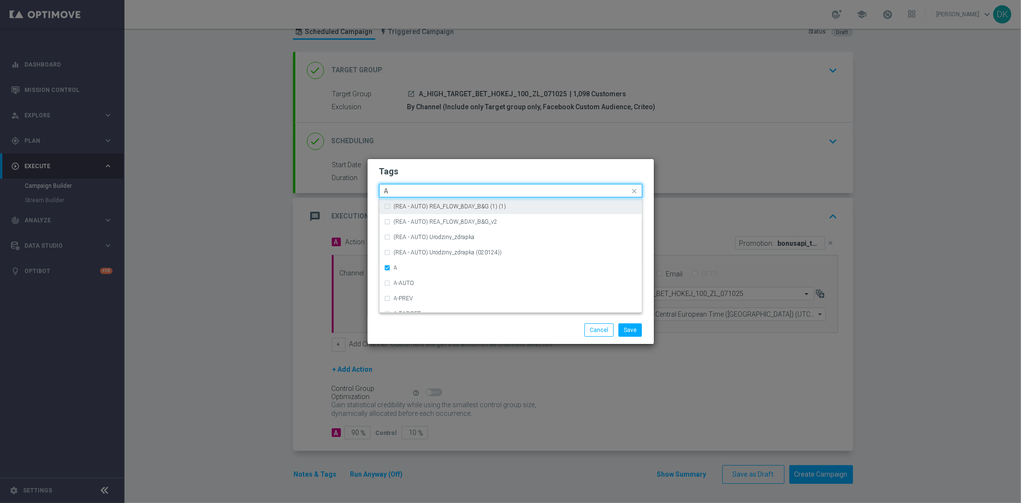
click at [410, 195] on div "A" at bounding box center [506, 192] width 247 height 10
click at [405, 193] on input "A" at bounding box center [507, 191] width 246 height 8
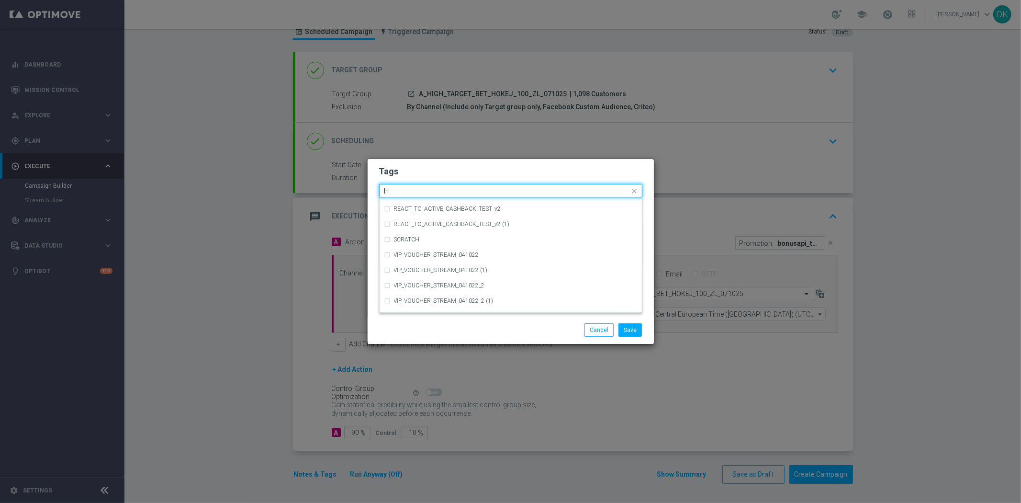
scroll to position [0, 0]
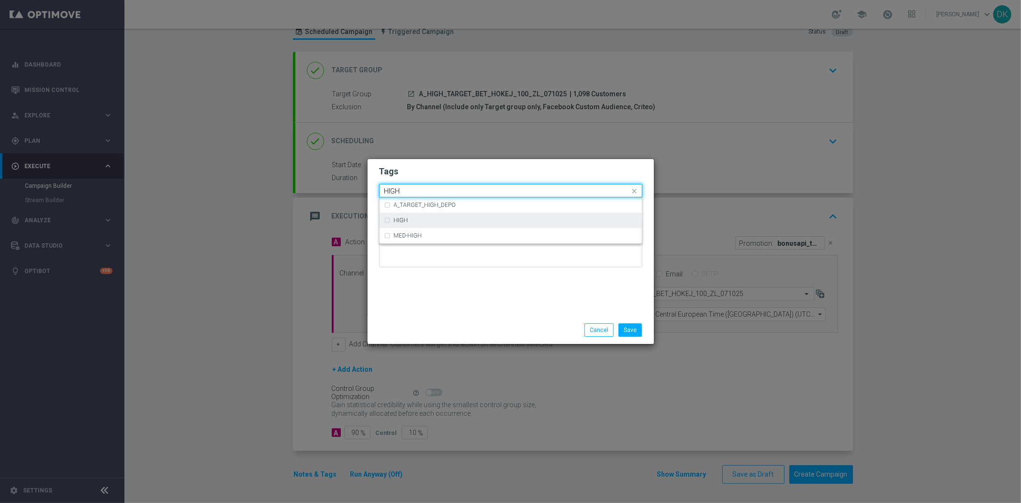
click at [408, 215] on div "HIGH" at bounding box center [510, 219] width 253 height 15
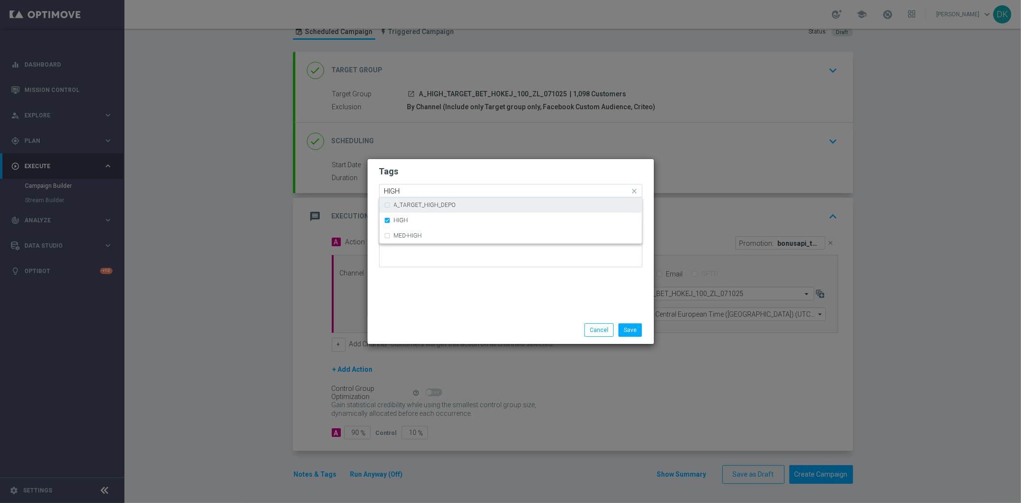
click at [409, 188] on input "HIGH" at bounding box center [507, 191] width 246 height 8
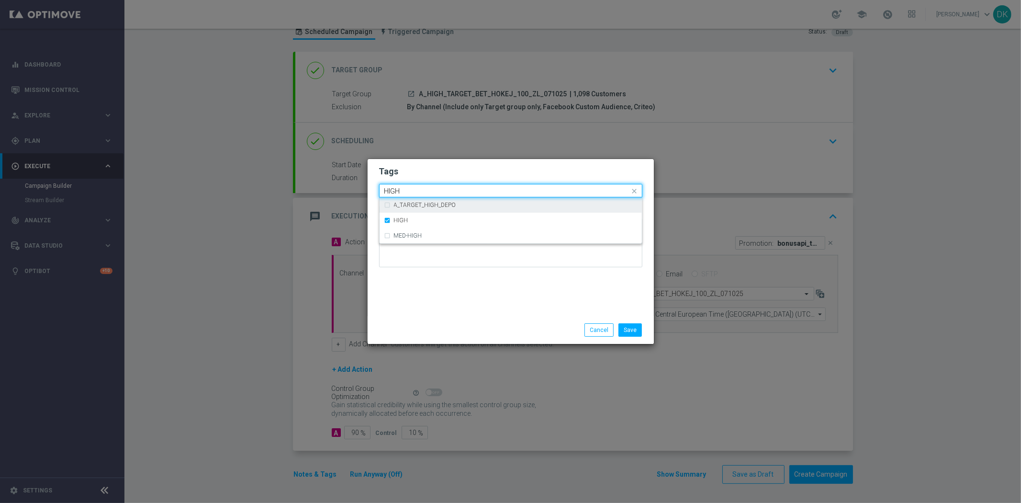
click at [409, 188] on input "HIGH" at bounding box center [507, 191] width 246 height 8
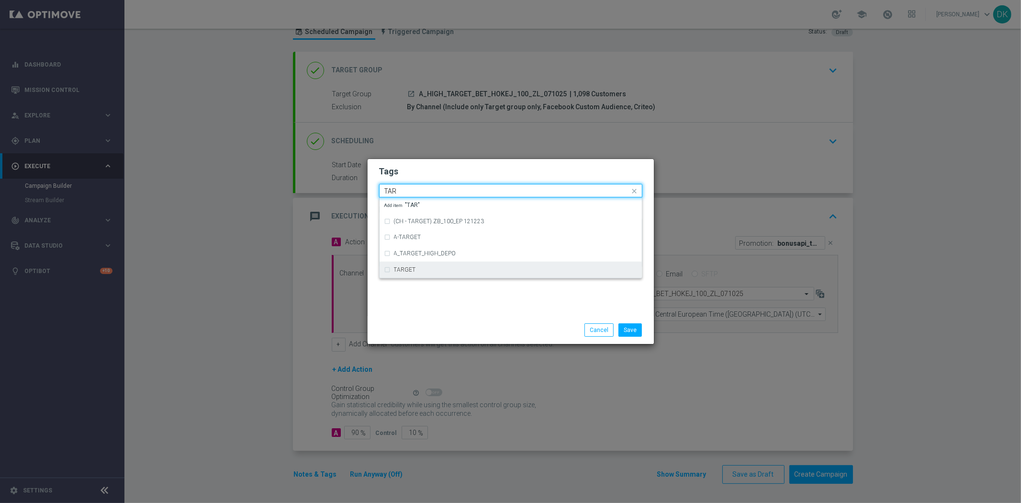
click at [404, 264] on div "TARGET" at bounding box center [510, 269] width 253 height 15
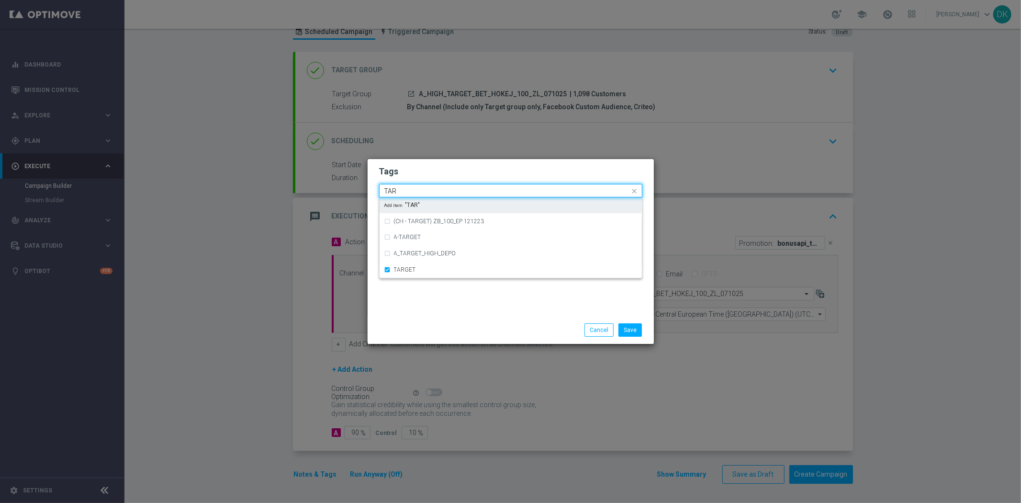
click at [414, 190] on input "TAR" at bounding box center [507, 191] width 246 height 8
click at [418, 209] on div "BET" at bounding box center [510, 204] width 253 height 15
type input "BET"
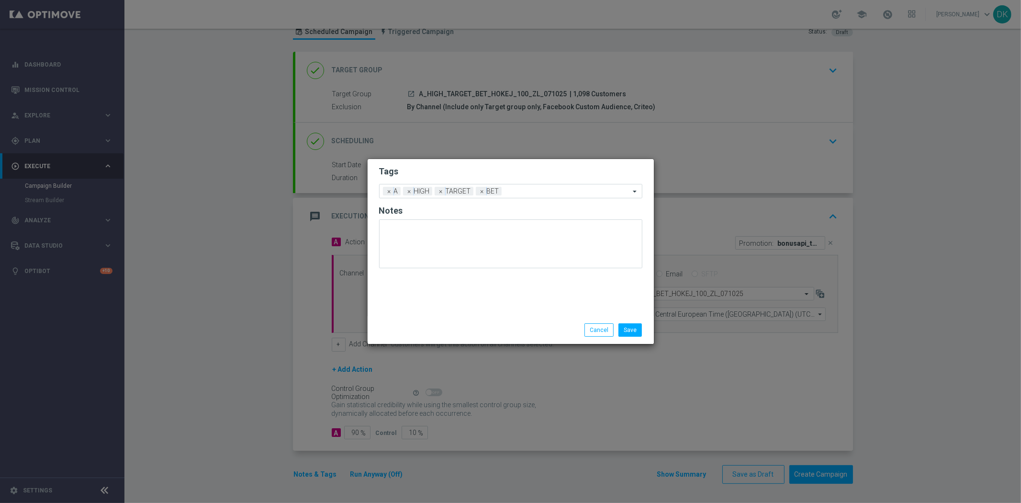
click at [449, 334] on div "Save Cancel" at bounding box center [511, 329] width 278 height 13
click at [628, 326] on button "Save" at bounding box center [629, 329] width 23 height 13
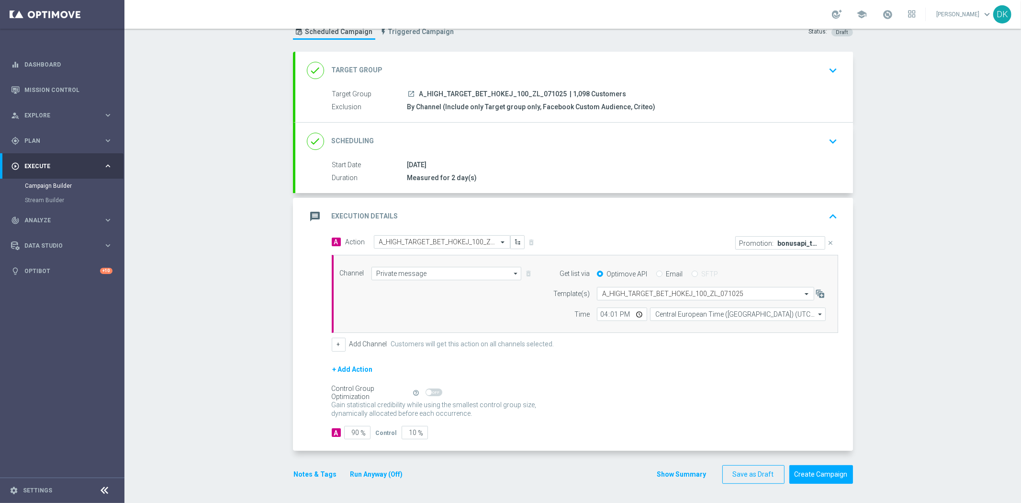
click at [814, 149] on div "done Scheduling keyboard_arrow_down" at bounding box center [574, 141] width 535 height 18
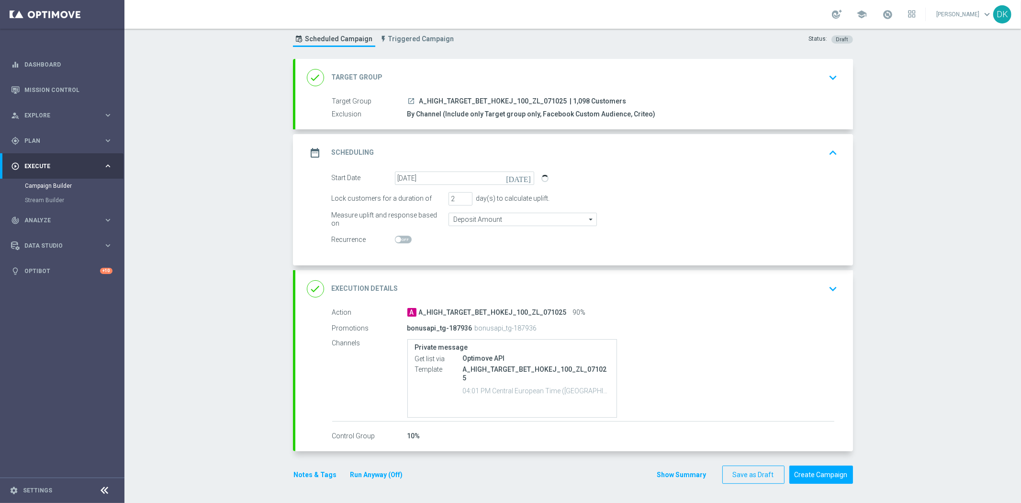
scroll to position [26, 0]
click at [270, 230] on div "Campaign Builder Scheduled Campaign Triggered Campaign Status: Draft done Targe…" at bounding box center [572, 266] width 896 height 474
click at [799, 472] on button "Create Campaign" at bounding box center [821, 475] width 64 height 19
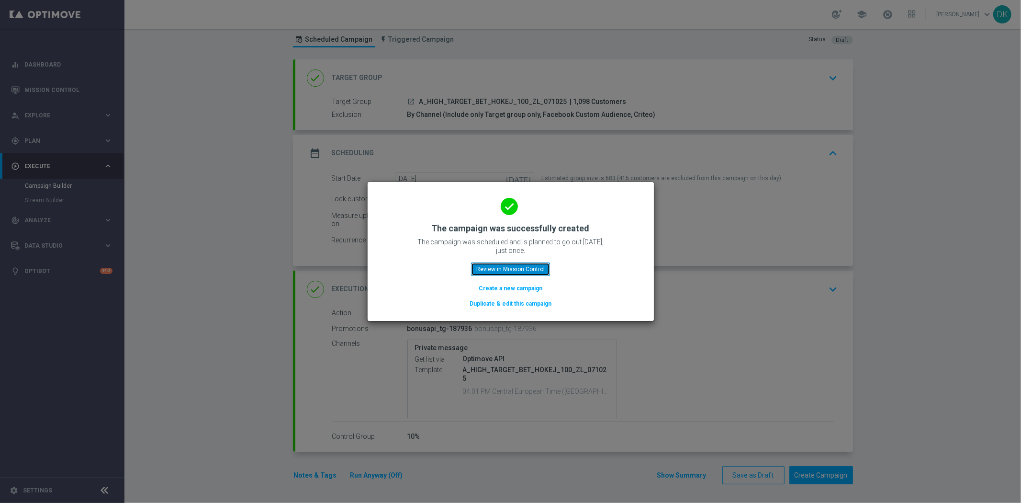
click at [503, 265] on button "Review in Mission Control" at bounding box center [510, 268] width 79 height 13
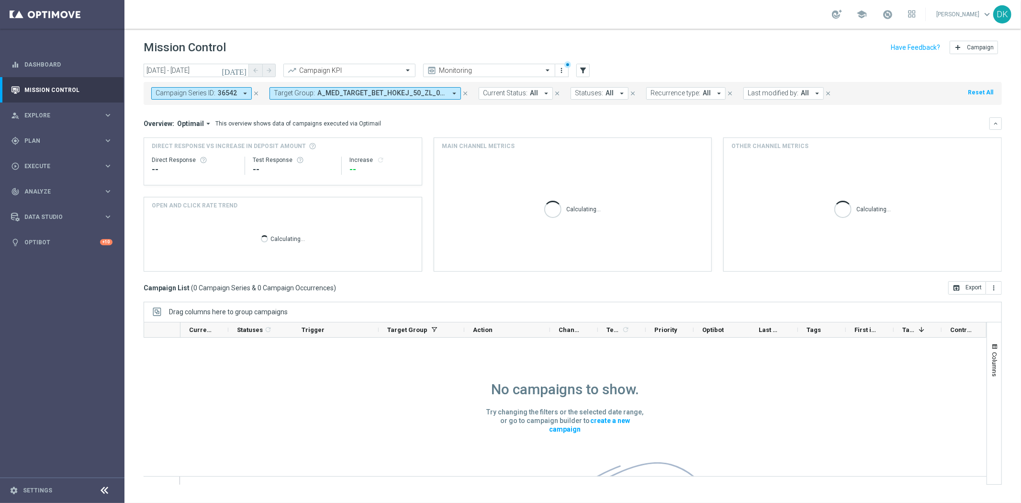
click at [219, 96] on span "36542" at bounding box center [227, 93] width 19 height 8
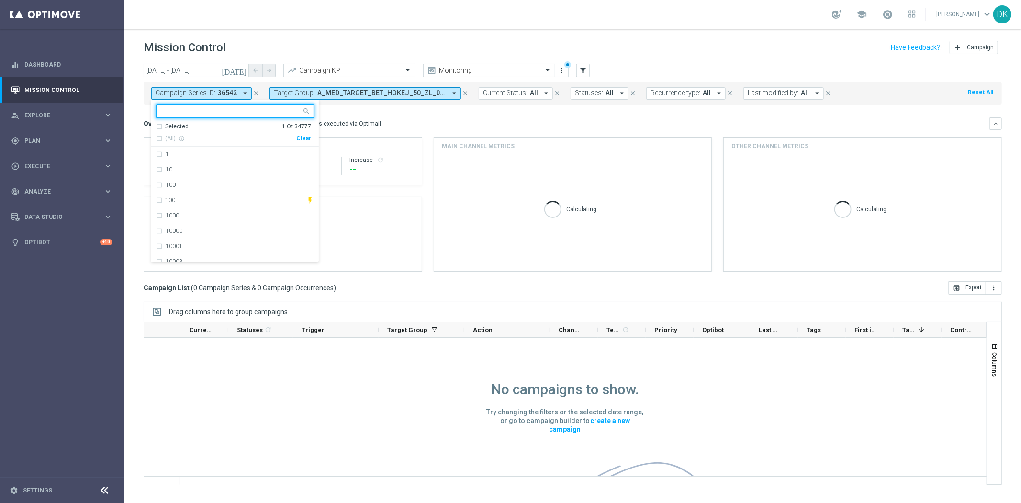
click at [297, 137] on div "(All) info_outline Clear" at bounding box center [233, 137] width 155 height 12
click at [0, 0] on div "Clear" at bounding box center [0, 0] width 0 height 0
click at [393, 117] on div "Overview: Optimail arrow_drop_down This overview shows data of campaigns execut…" at bounding box center [573, 123] width 858 height 12
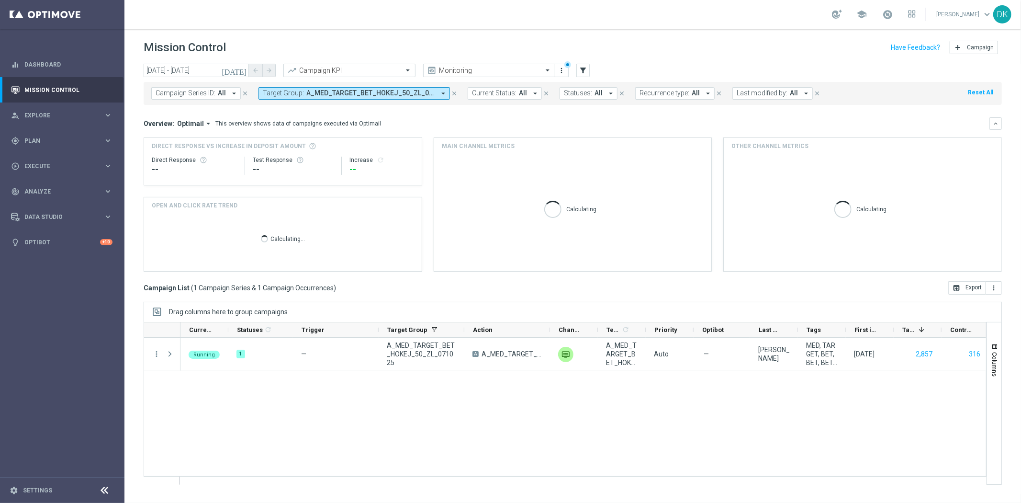
click at [338, 91] on span "A_MED_TARGET_BET_HOKEJ_50_ZL_071025" at bounding box center [370, 93] width 129 height 8
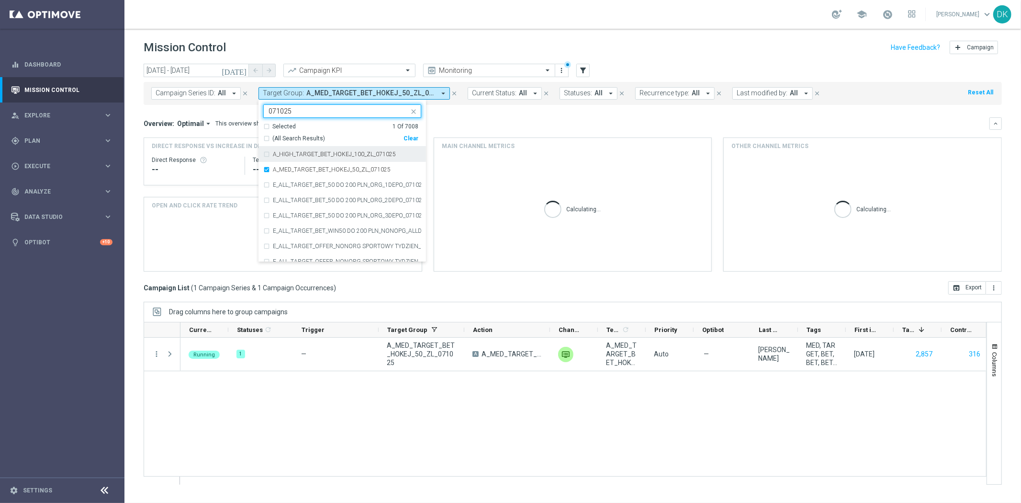
click at [327, 151] on label "A_HIGH_TARGET_BET_HOKEJ_100_ZL_071025" at bounding box center [334, 154] width 123 height 6
type input "071025"
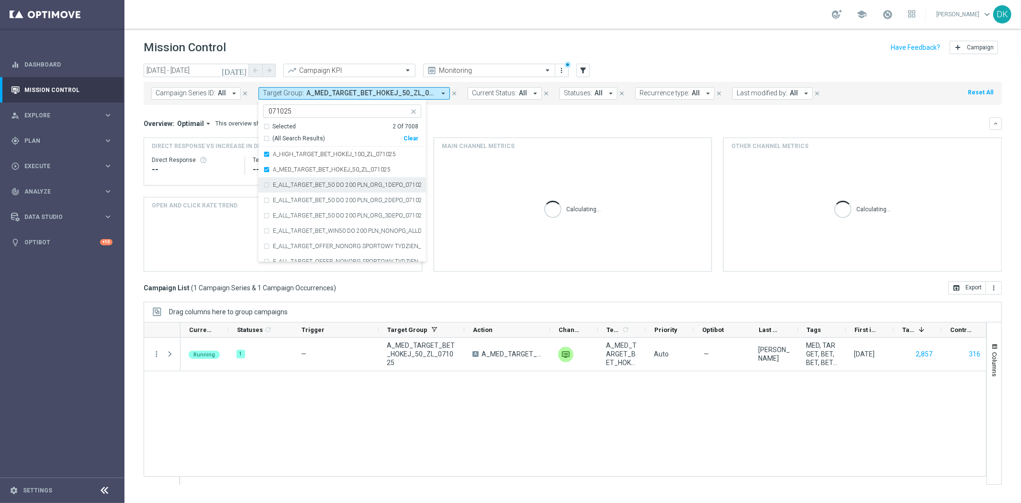
click at [138, 299] on div "today 07 Oct 2025 - 07 Oct 2025 arrow_back arrow_forward Campaign KPI trending_…" at bounding box center [572, 279] width 896 height 430
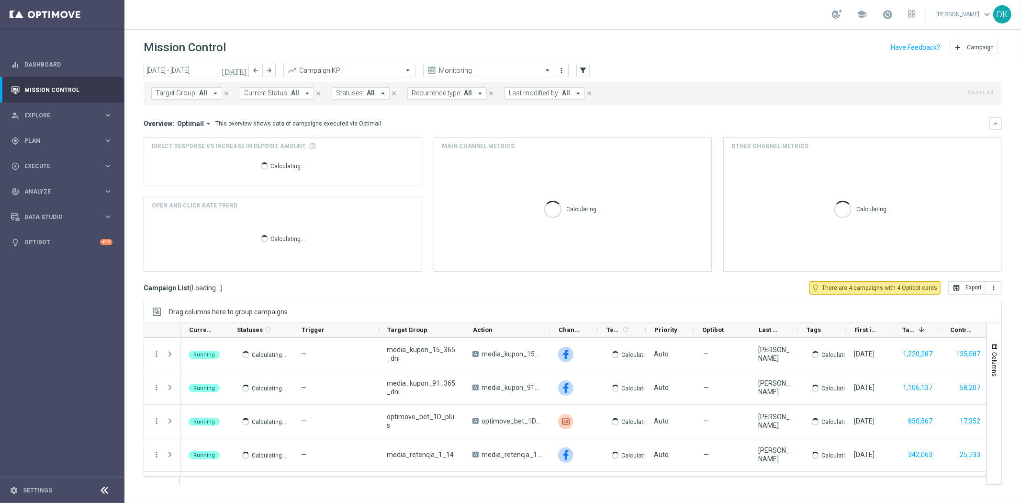
click at [199, 94] on span "All" at bounding box center [203, 93] width 8 height 8
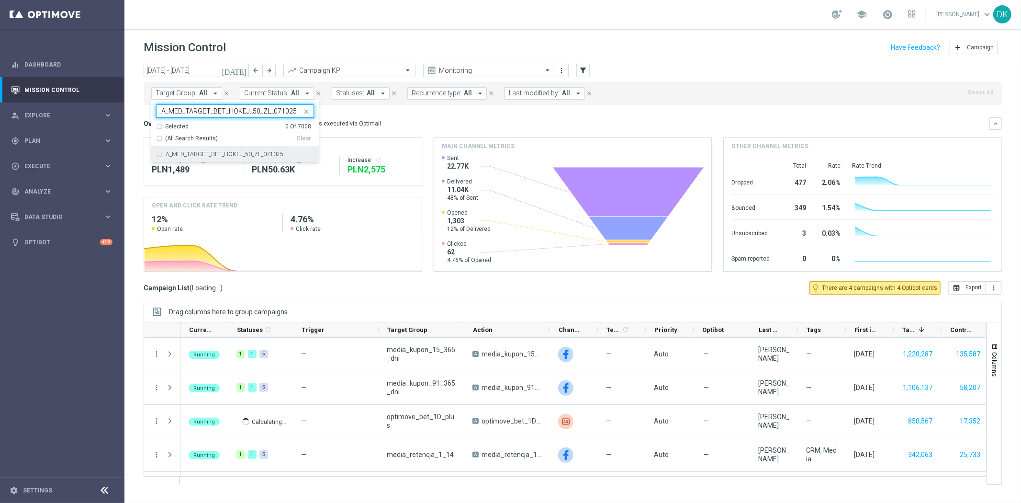
click at [192, 154] on label "A_MED_TARGET_BET_HOKEJ_50_ZL_071025" at bounding box center [225, 154] width 118 height 6
type input "A_MED_TARGET_BET_HOKEJ_50_ZL_071025"
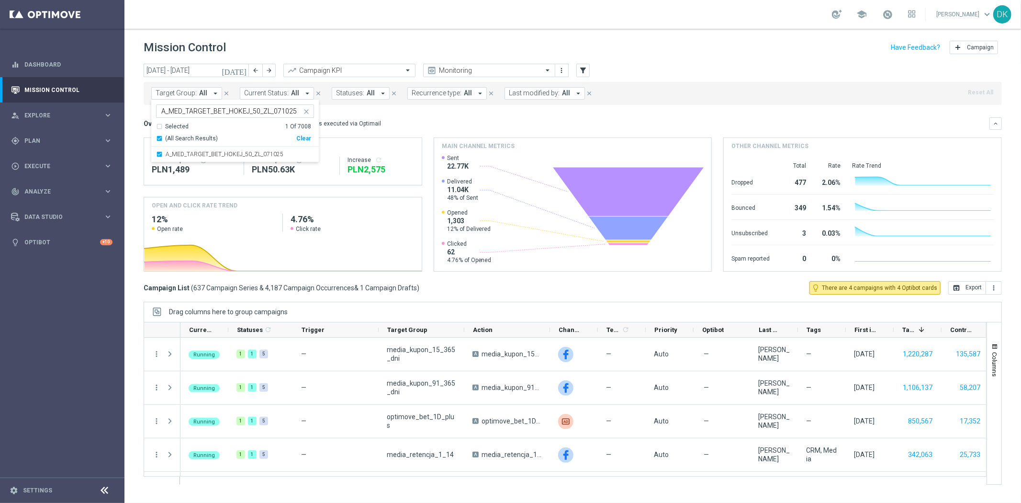
click at [129, 153] on div "today 06 Oct 2025 - 12 Oct 2025 arrow_back arrow_forward Campaign KPI trending_…" at bounding box center [572, 279] width 896 height 430
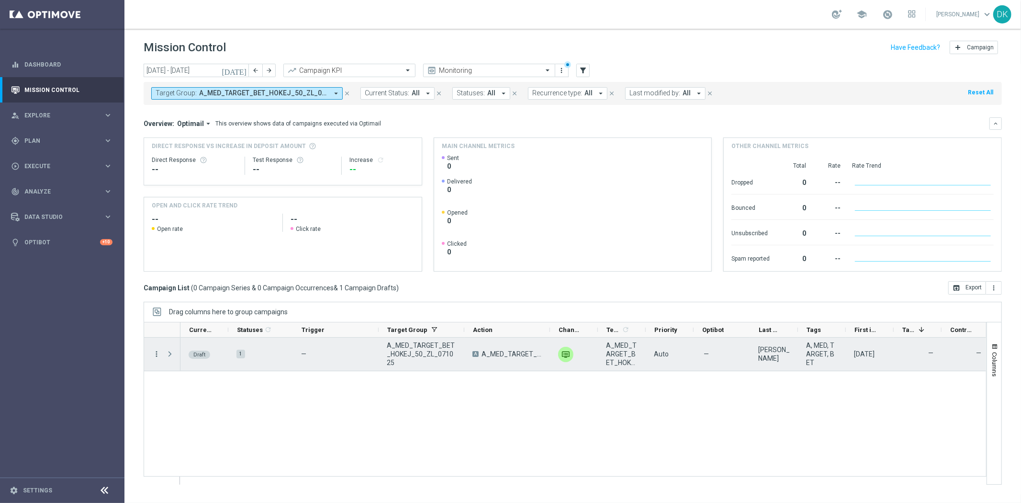
click at [154, 356] on icon "more_vert" at bounding box center [156, 353] width 9 height 9
click at [200, 392] on div "Edit" at bounding box center [219, 391] width 89 height 7
click at [156, 355] on icon "more_vert" at bounding box center [156, 353] width 9 height 9
click at [189, 387] on div "edit Edit" at bounding box center [215, 390] width 108 height 13
click at [157, 354] on icon "more_vert" at bounding box center [156, 353] width 9 height 9
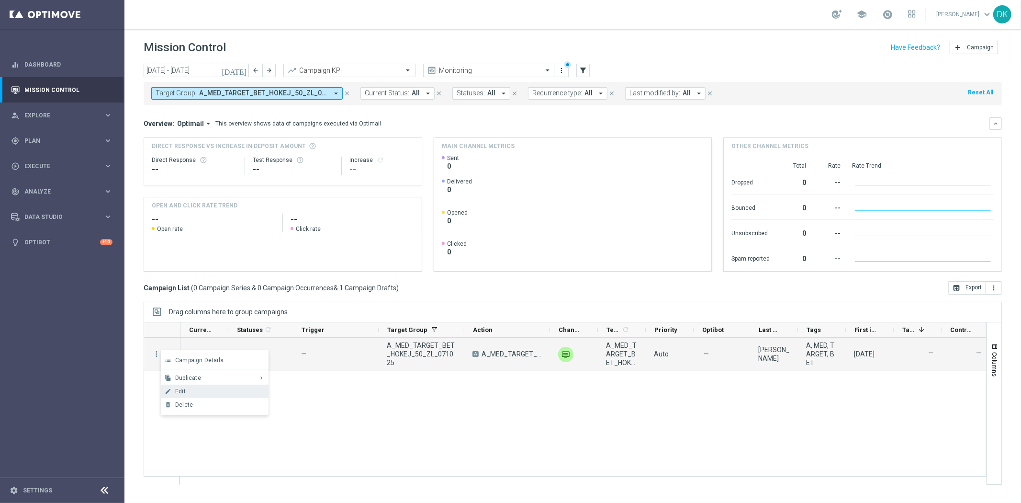
click at [179, 389] on span "Edit" at bounding box center [180, 391] width 11 height 7
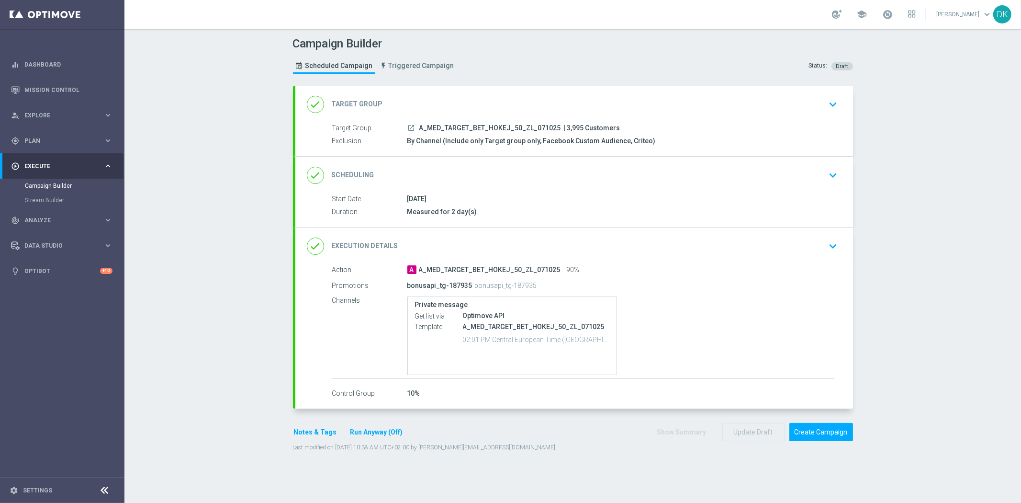
drag, startPoint x: 828, startPoint y: 165, endPoint x: 820, endPoint y: 184, distance: 20.8
click at [828, 166] on button "keyboard_arrow_down" at bounding box center [833, 175] width 16 height 18
click at [803, 170] on div "done Scheduling keyboard_arrow_down" at bounding box center [574, 175] width 535 height 18
click at [799, 170] on div "done Scheduling keyboard_arrow_down" at bounding box center [574, 175] width 535 height 18
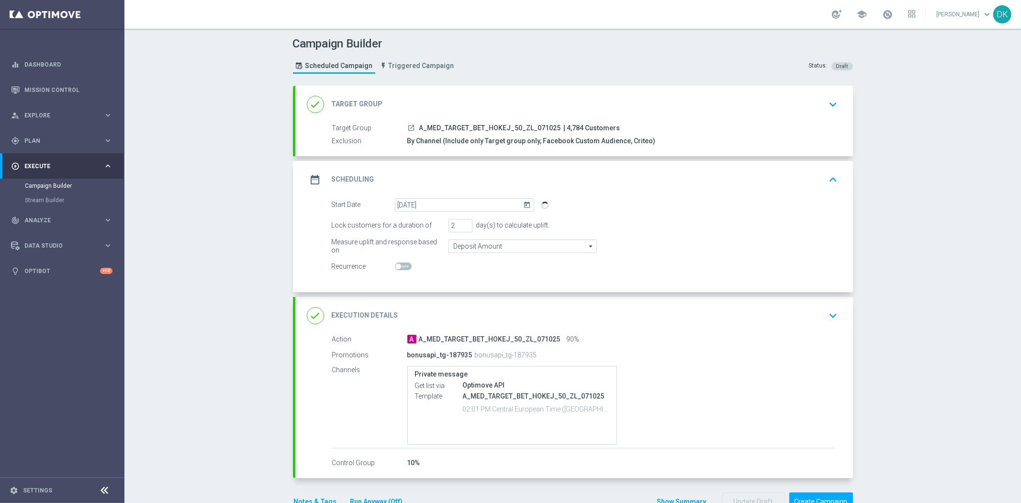
click at [860, 209] on div "Campaign Builder Scheduled Campaign Triggered Campaign Status: Draft done Targe…" at bounding box center [572, 266] width 896 height 474
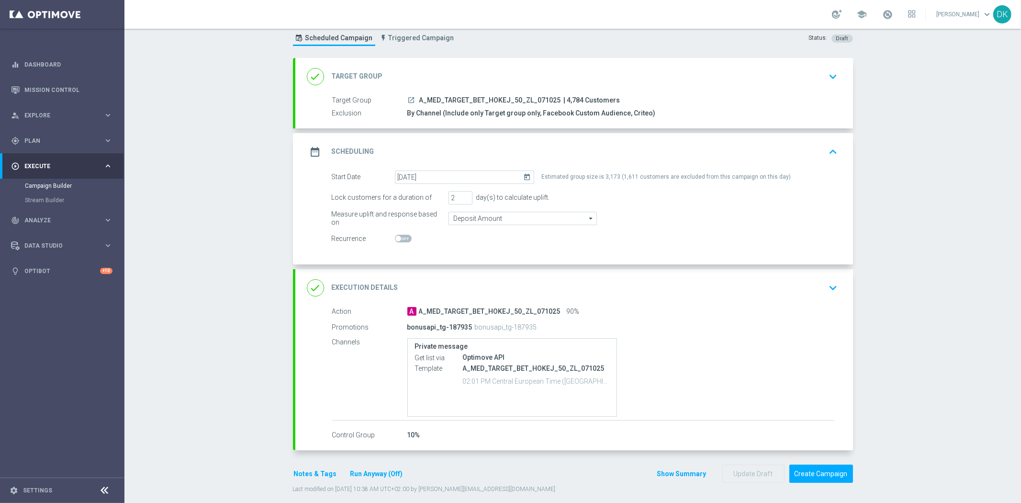
scroll to position [37, 0]
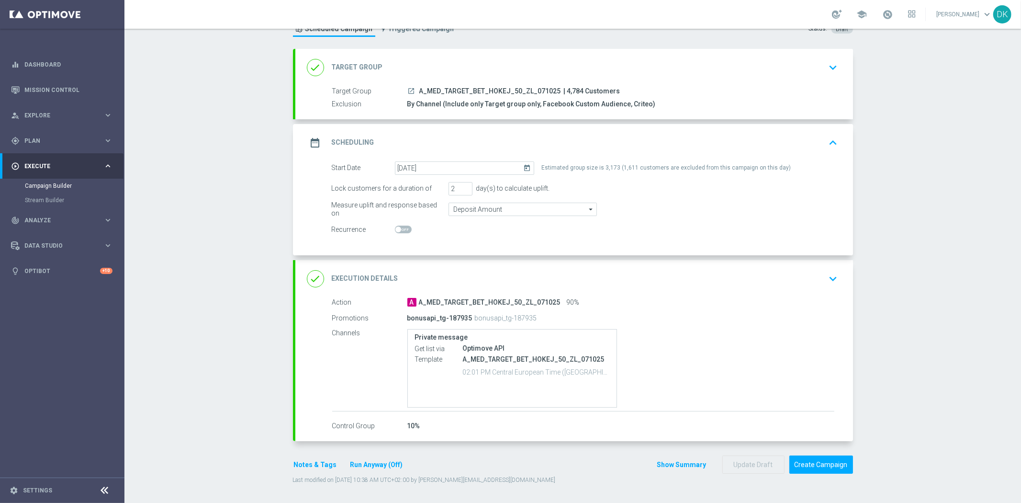
drag, startPoint x: 803, startPoint y: 281, endPoint x: 814, endPoint y: 289, distance: 13.7
click at [803, 281] on div "done Execution Details keyboard_arrow_down" at bounding box center [574, 278] width 535 height 18
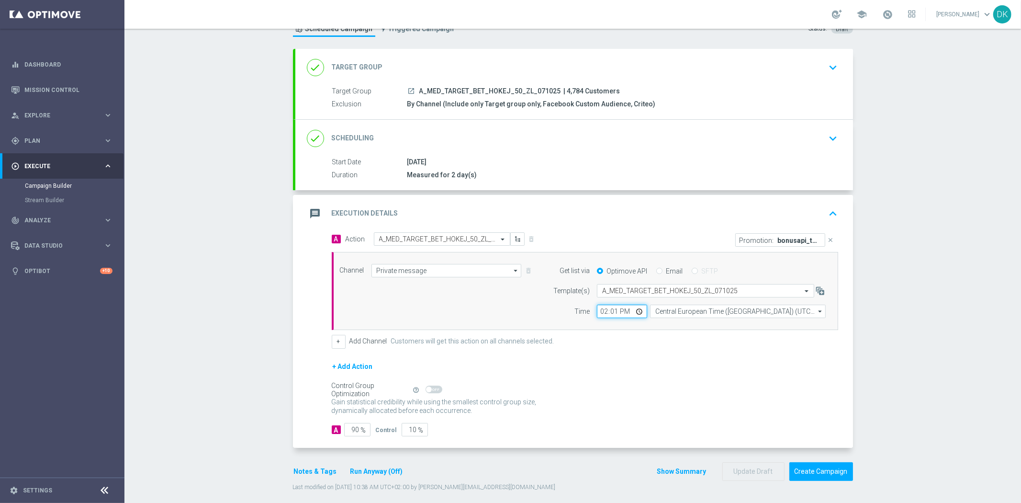
click at [598, 310] on input "14:01" at bounding box center [622, 310] width 50 height 13
type input "16:01"
click at [626, 351] on form "A Action Select action A_MED_TARGET_BET_HOKEJ_50_ZL_071025 delete_forever Promo…" at bounding box center [585, 334] width 506 height 204
click at [617, 398] on div "Gain statistical credibility while using the smallest control group size, dynam…" at bounding box center [585, 406] width 506 height 23
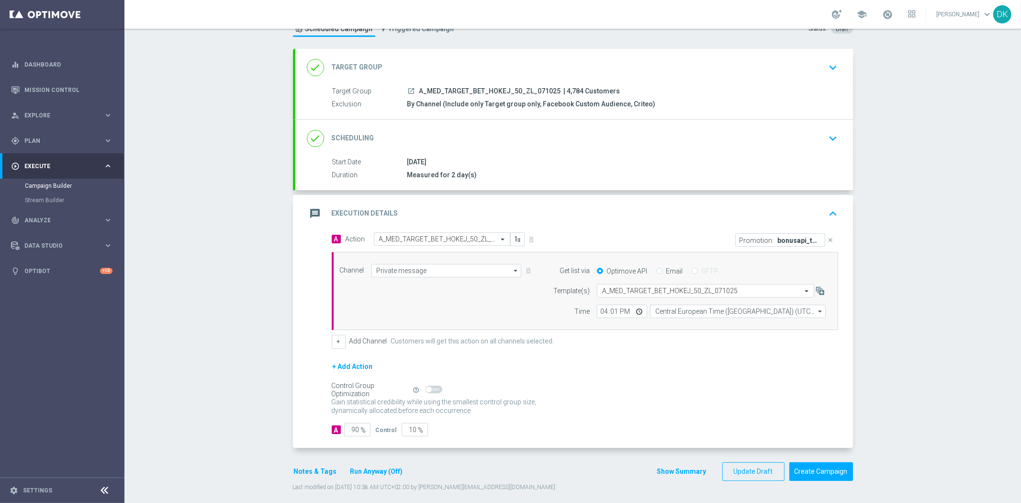
click at [819, 131] on div "done Scheduling keyboard_arrow_down" at bounding box center [574, 138] width 535 height 18
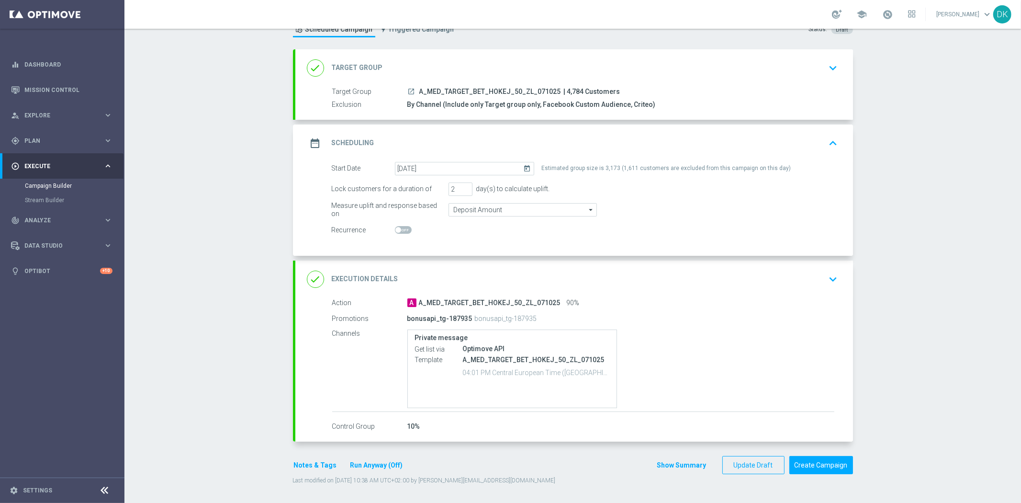
scroll to position [37, 0]
click at [805, 156] on div "date_range Scheduling keyboard_arrow_up" at bounding box center [574, 142] width 558 height 37
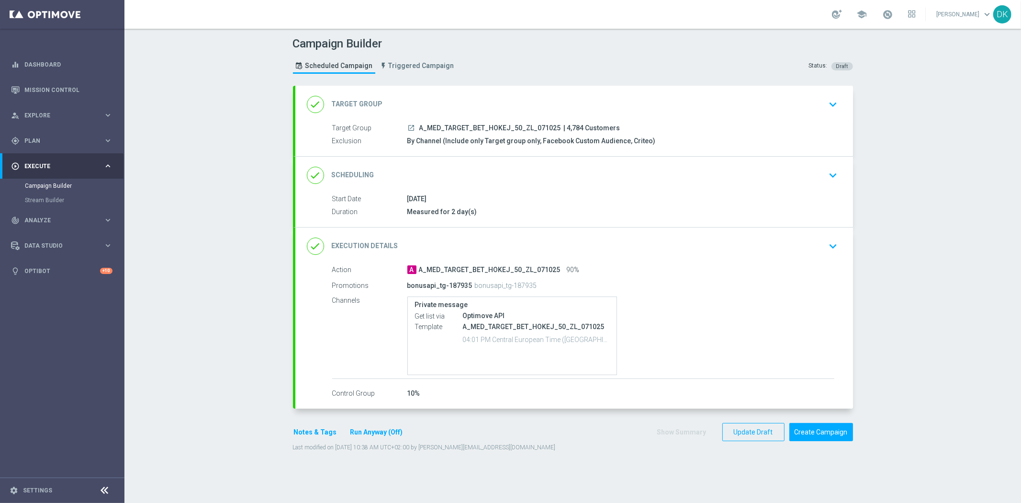
scroll to position [0, 0]
click at [814, 436] on button "Create Campaign" at bounding box center [821, 432] width 64 height 19
click at [536, 171] on div at bounding box center [500, 251] width 1021 height 503
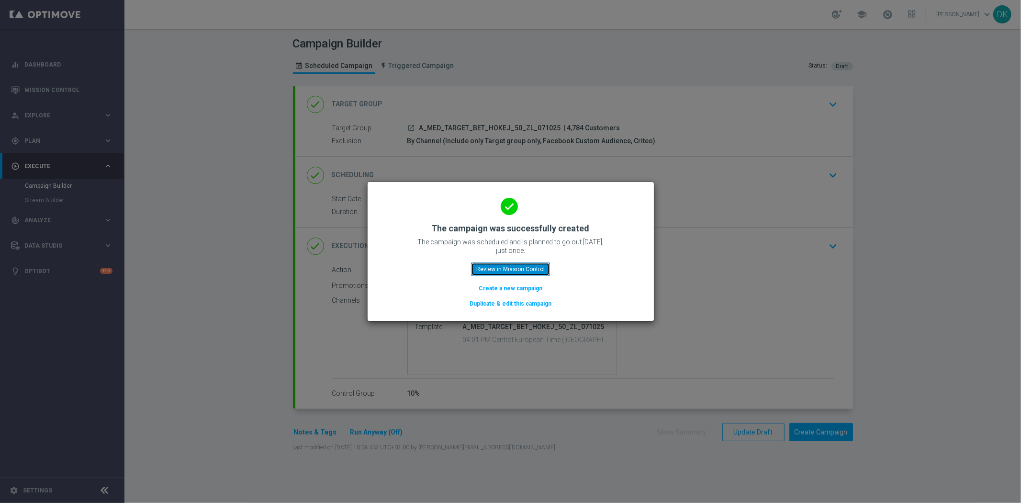
click at [510, 264] on button "Review in Mission Control" at bounding box center [510, 268] width 79 height 13
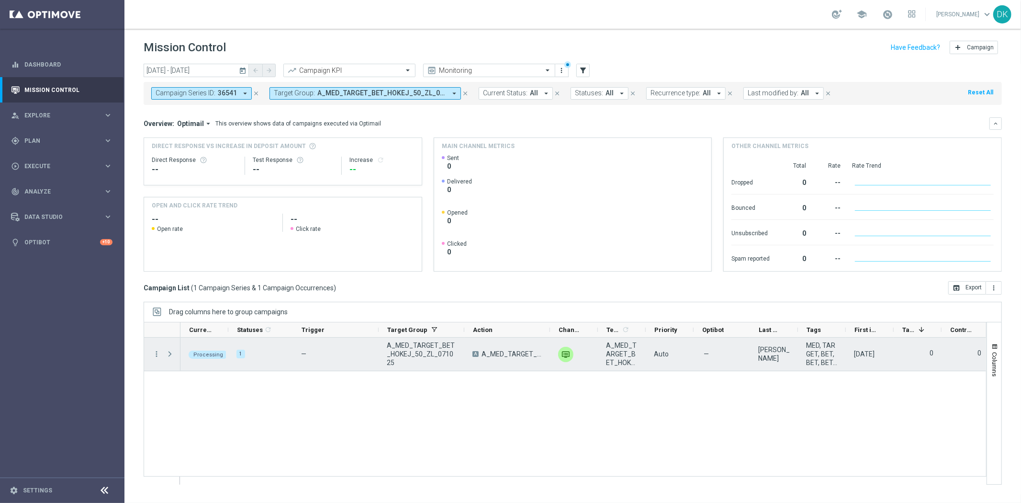
click at [169, 355] on span "Press SPACE to select this row." at bounding box center [170, 354] width 9 height 8
